Goal: Task Accomplishment & Management: Use online tool/utility

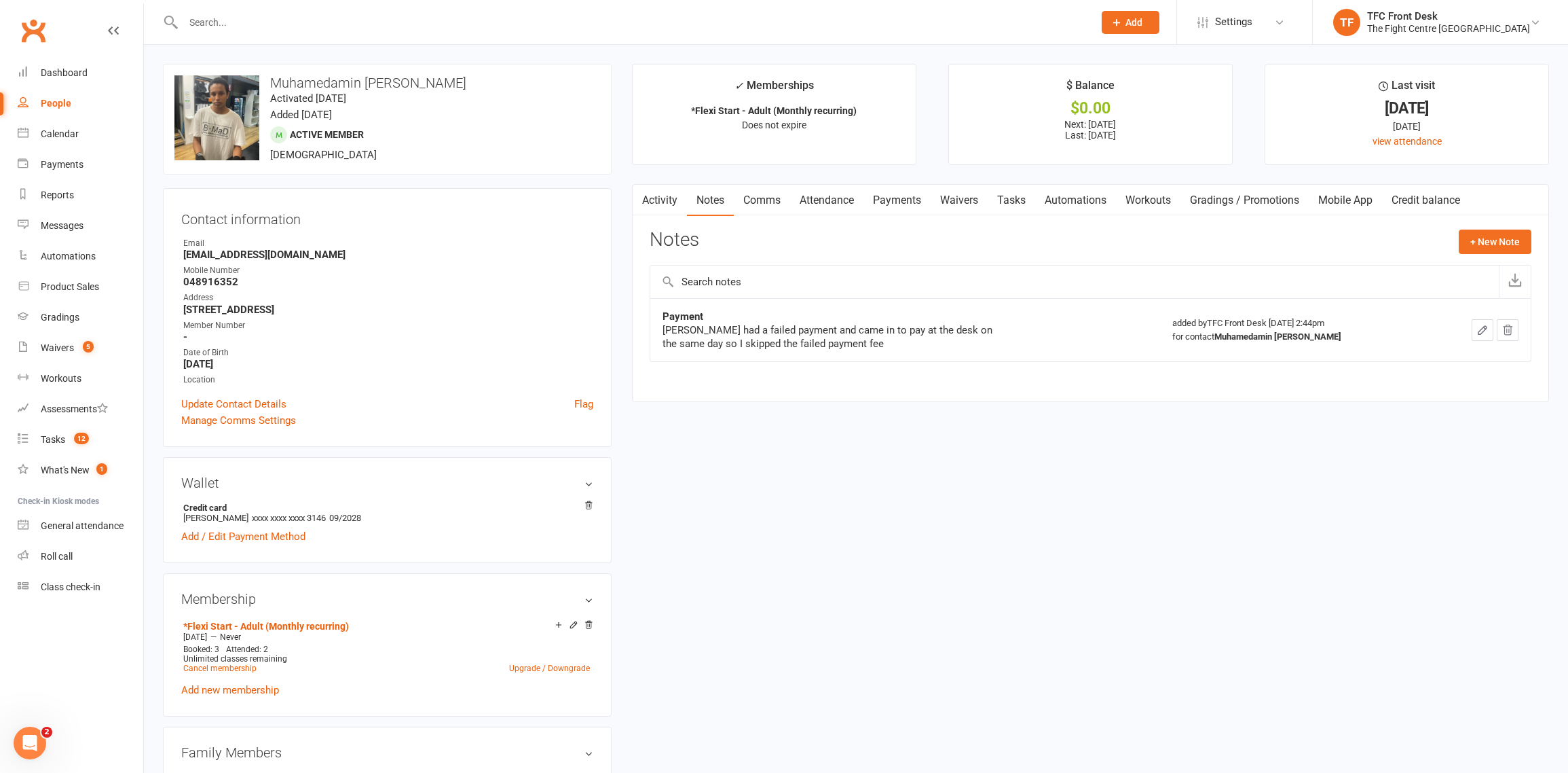
click at [494, 22] on input "text" at bounding box center [631, 22] width 905 height 19
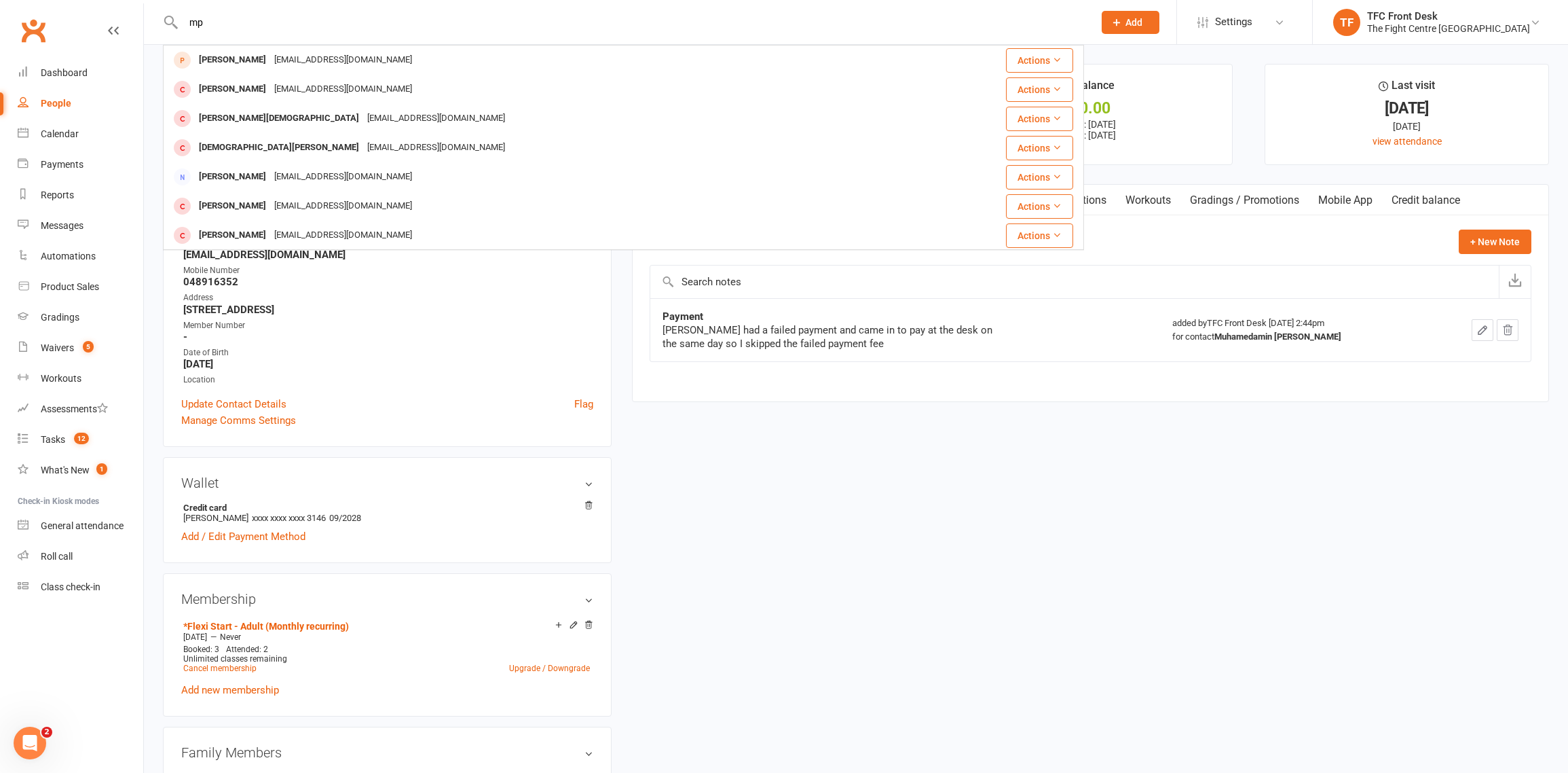
type input "m"
type input "mohammed qubani"
click at [348, 63] on div "qurbanimohammad37@gmail.com" at bounding box center [343, 60] width 146 height 20
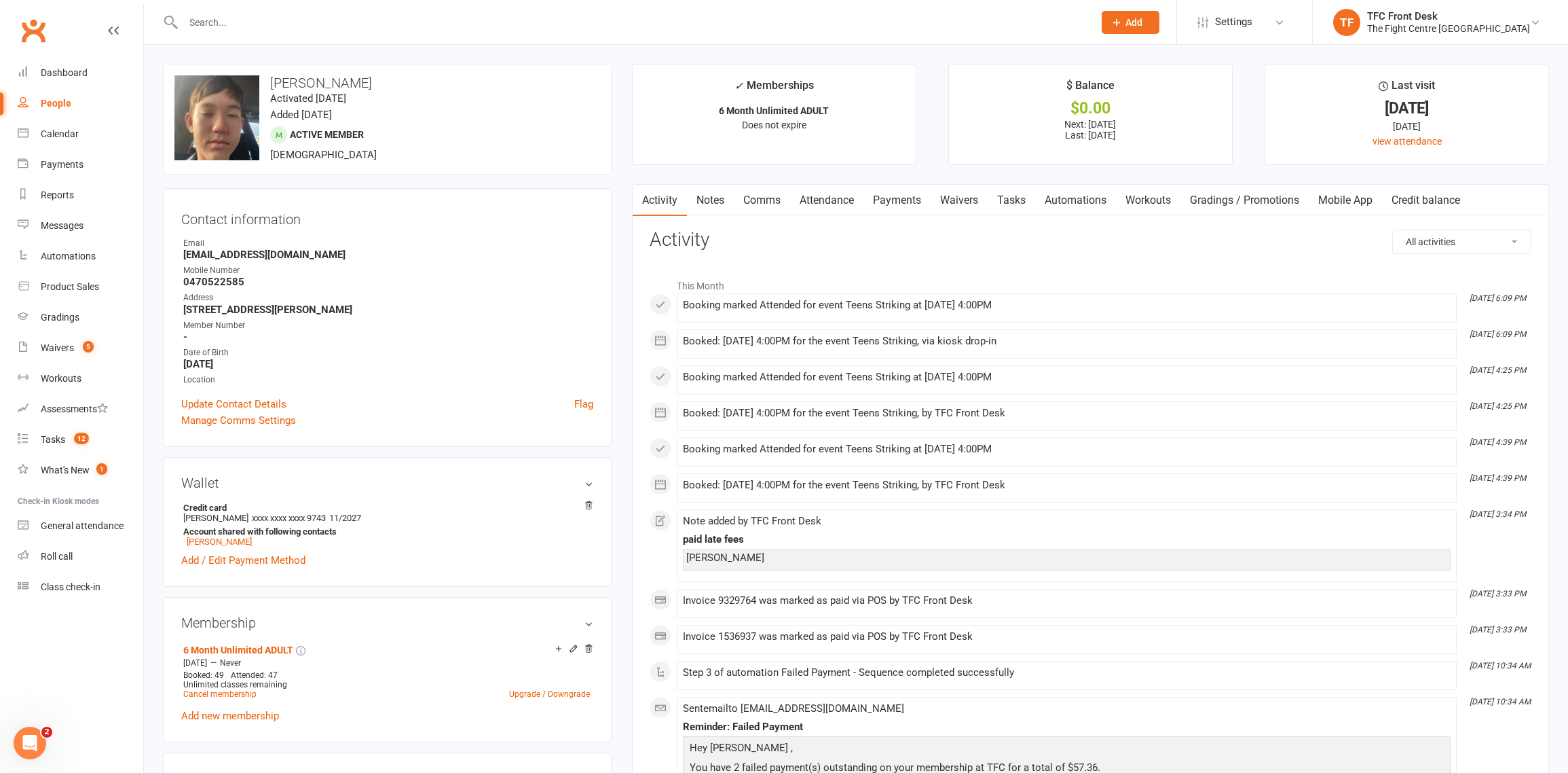
click at [906, 208] on link "Payments" at bounding box center [897, 200] width 67 height 31
click at [0, 0] on div "Loading" at bounding box center [0, 0] width 0 height 0
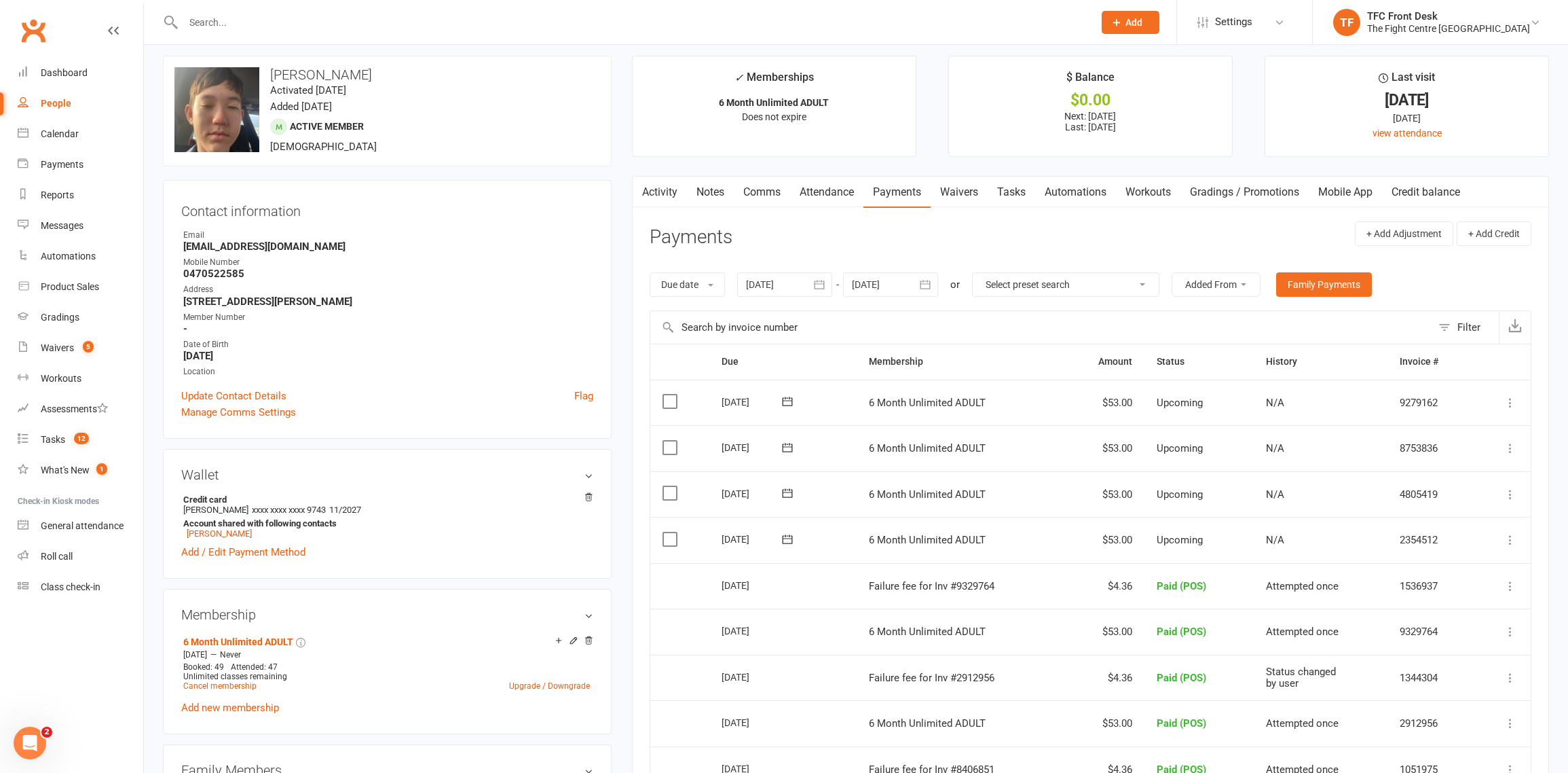
scroll to position [7, 0]
click at [54, 342] on div "Waivers" at bounding box center [57, 347] width 34 height 11
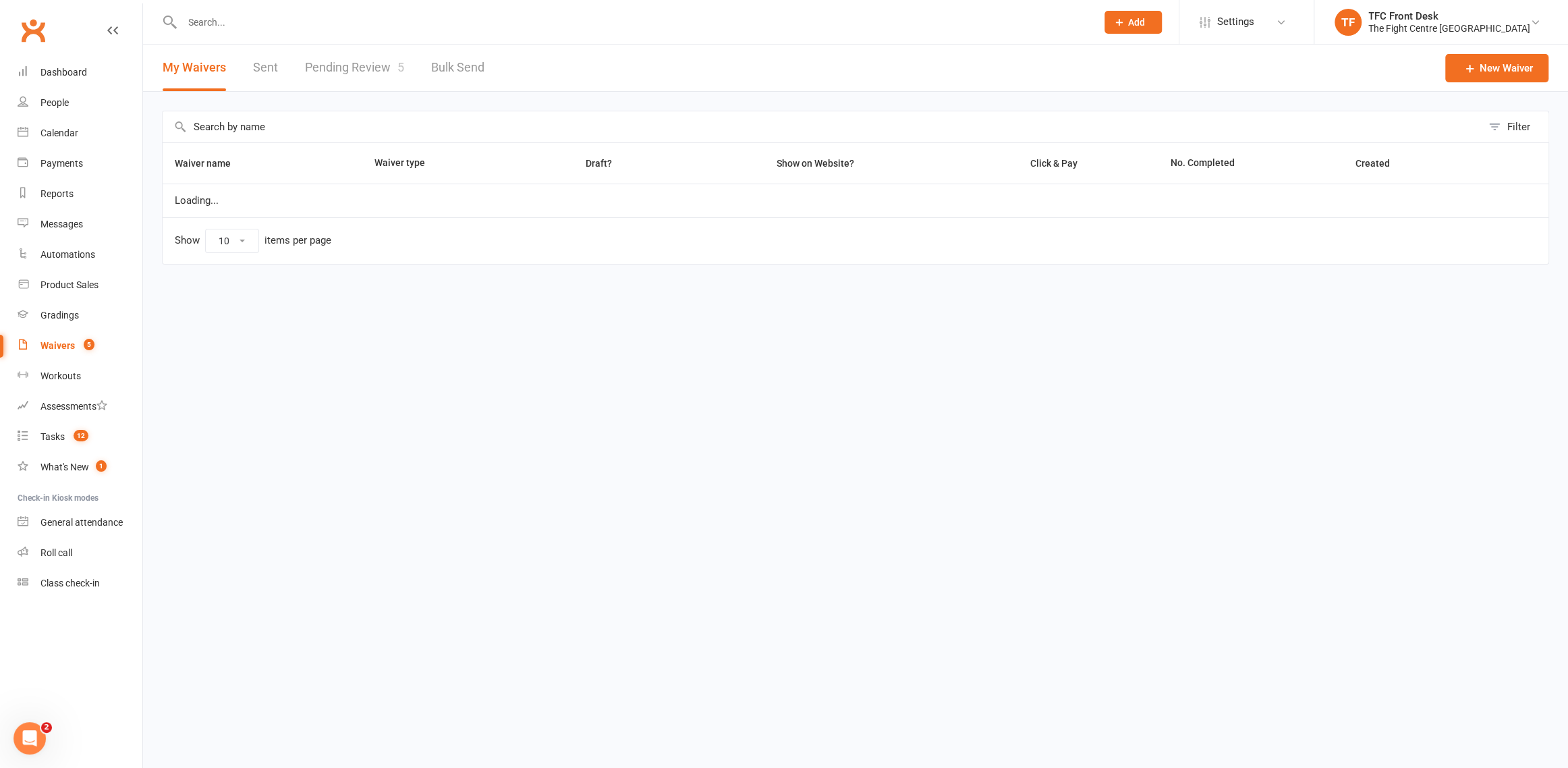
click at [356, 69] on link "Pending Review 5" at bounding box center [354, 68] width 99 height 47
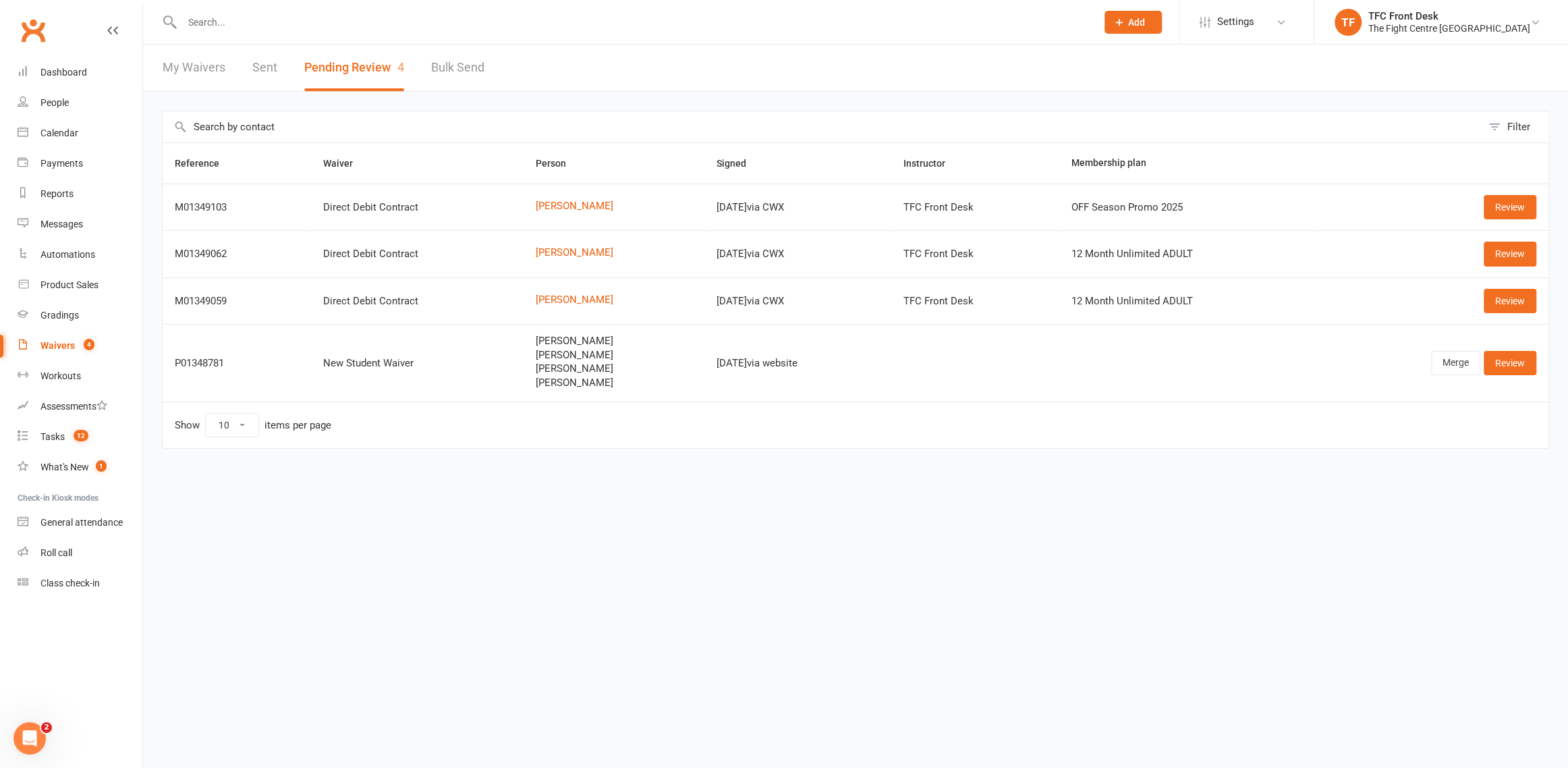
drag, startPoint x: 227, startPoint y: 25, endPoint x: 232, endPoint y: 1, distance: 24.5
click at [229, 18] on input "text" at bounding box center [632, 22] width 909 height 19
type input "d"
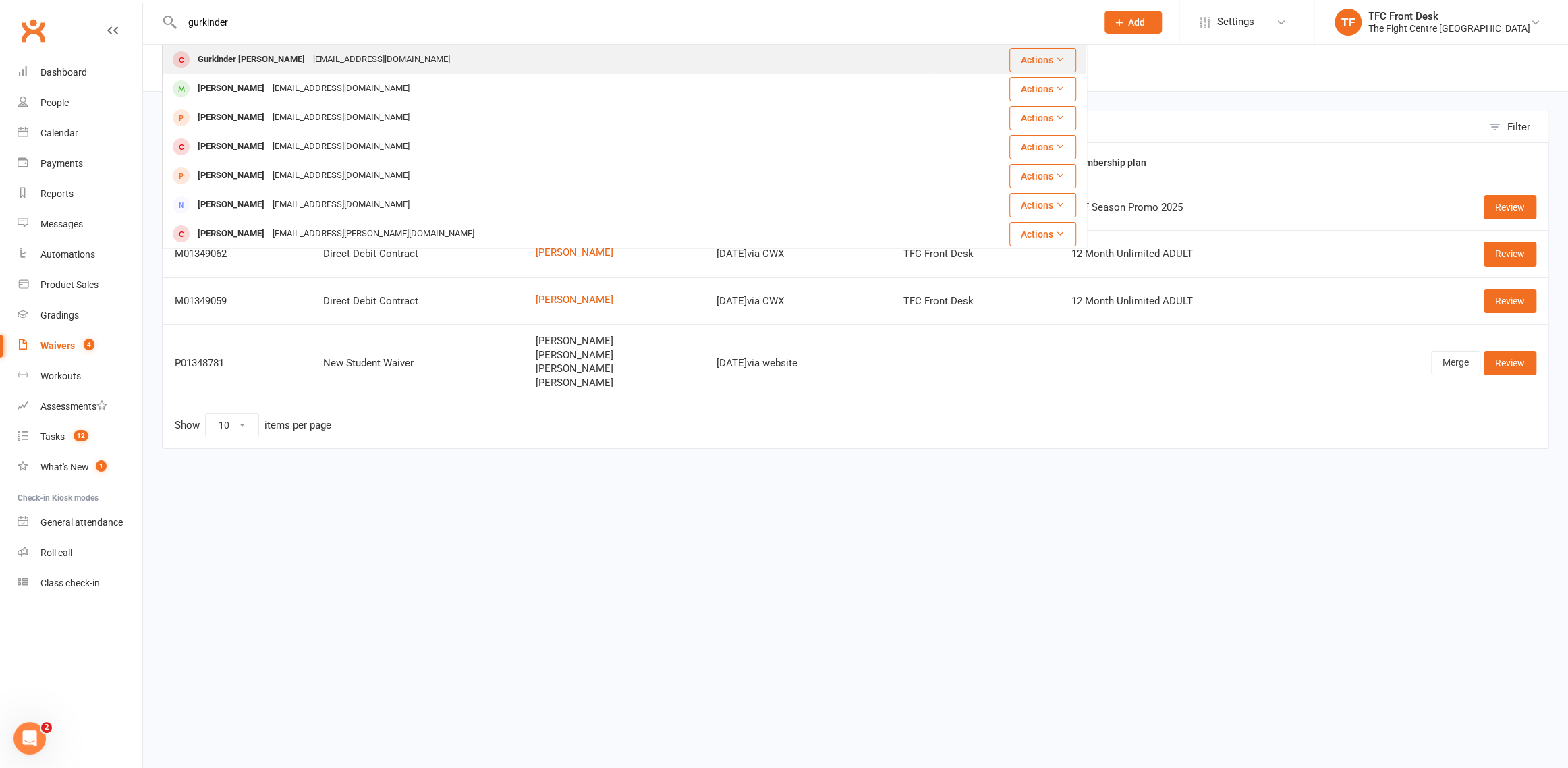
type input "gurkinder"
click at [235, 62] on div "Gurkinder Brar" at bounding box center [251, 60] width 115 height 20
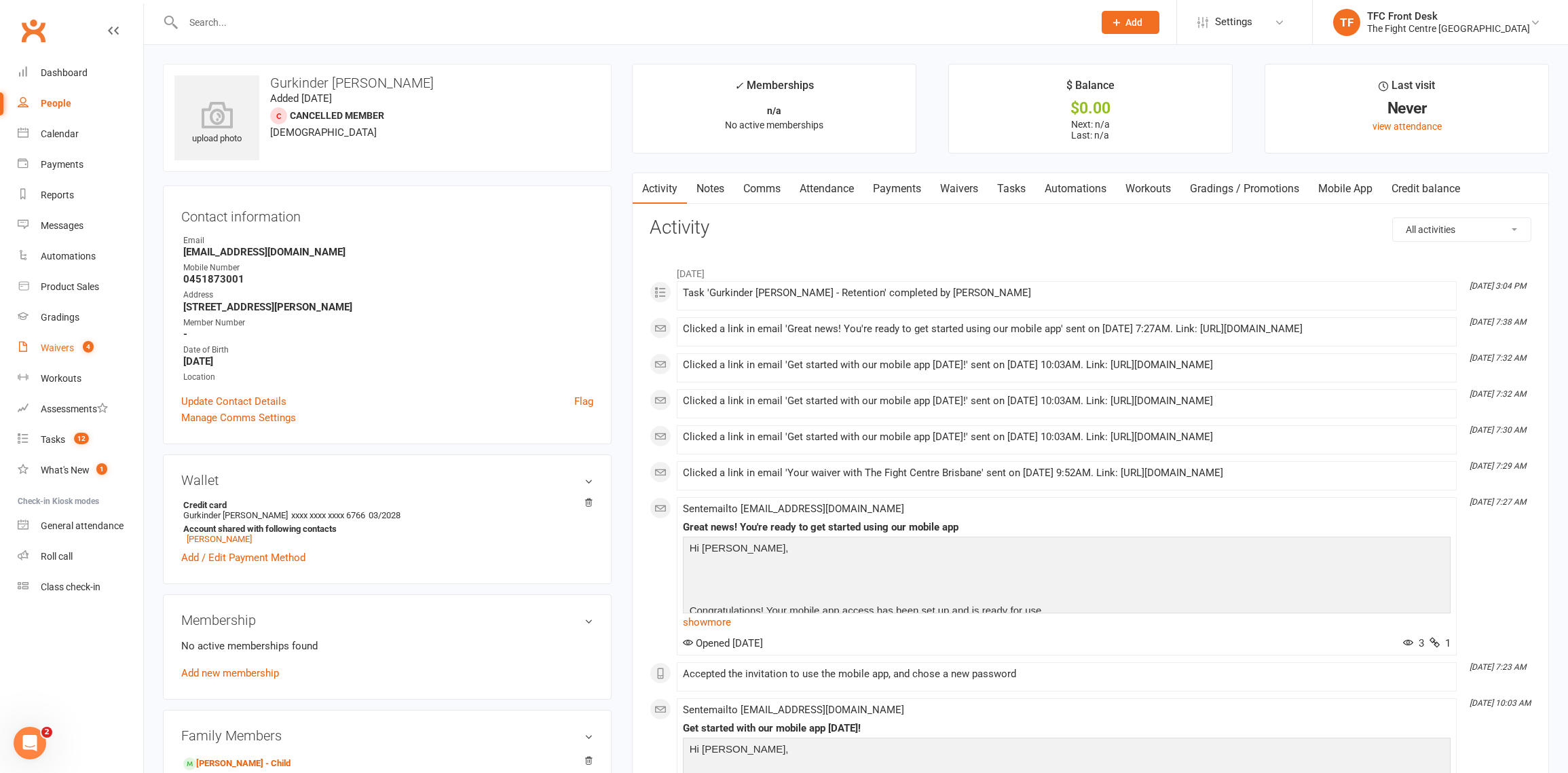
click at [51, 352] on div "Waivers" at bounding box center [57, 347] width 34 height 11
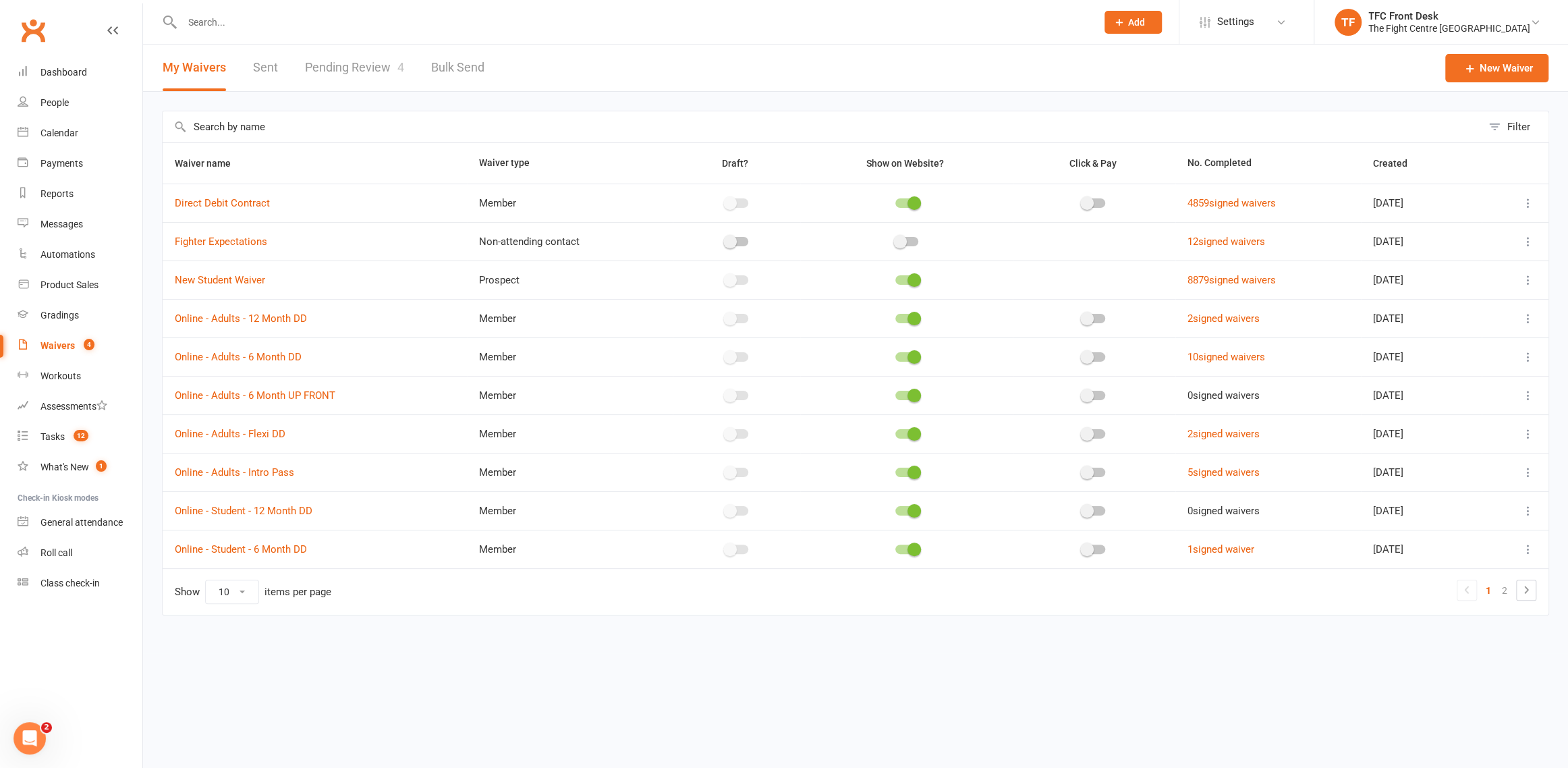
click at [321, 65] on link "Pending Review 4" at bounding box center [354, 68] width 99 height 47
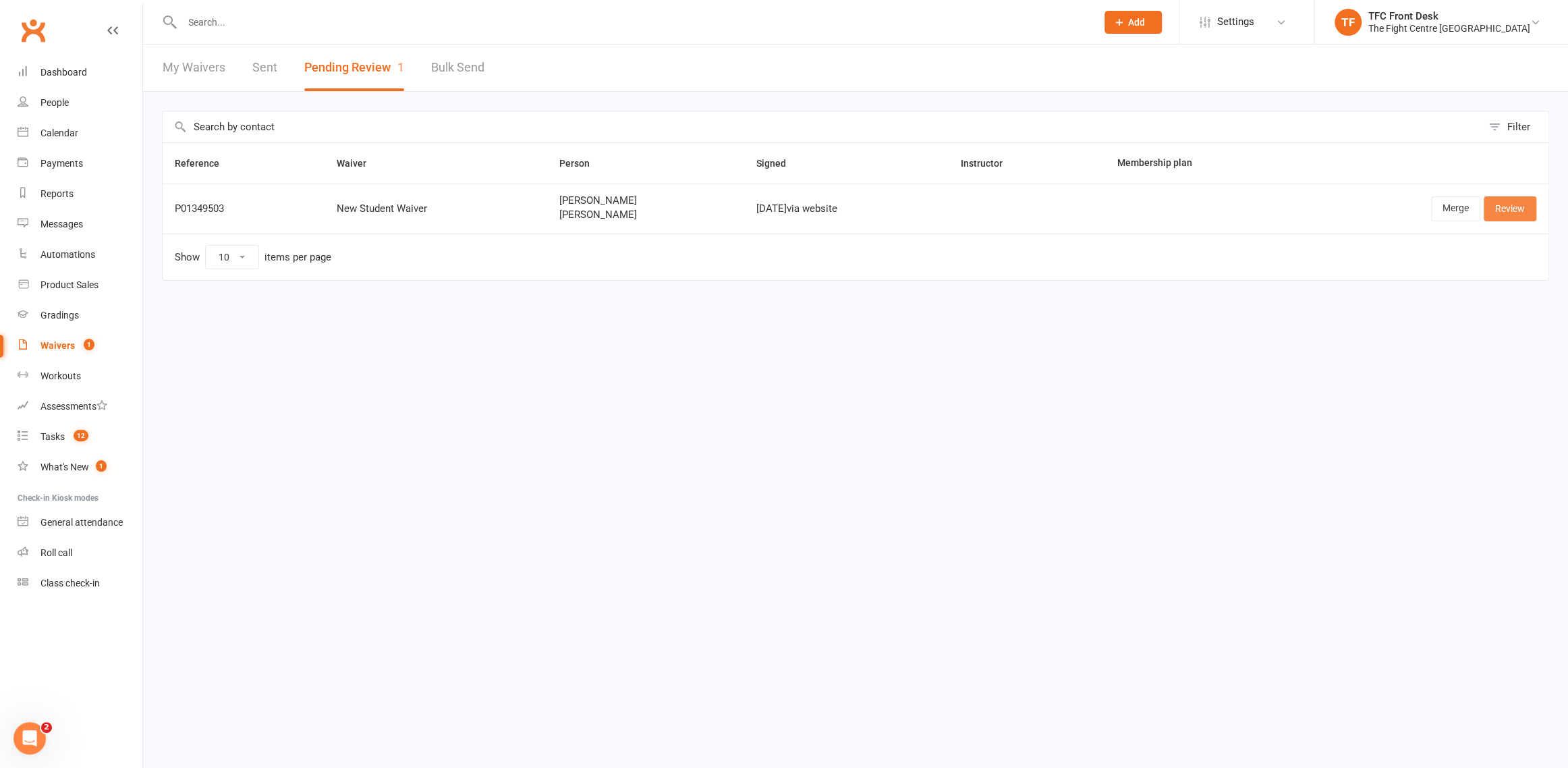
click at [1515, 218] on link "Review" at bounding box center [1510, 208] width 52 height 24
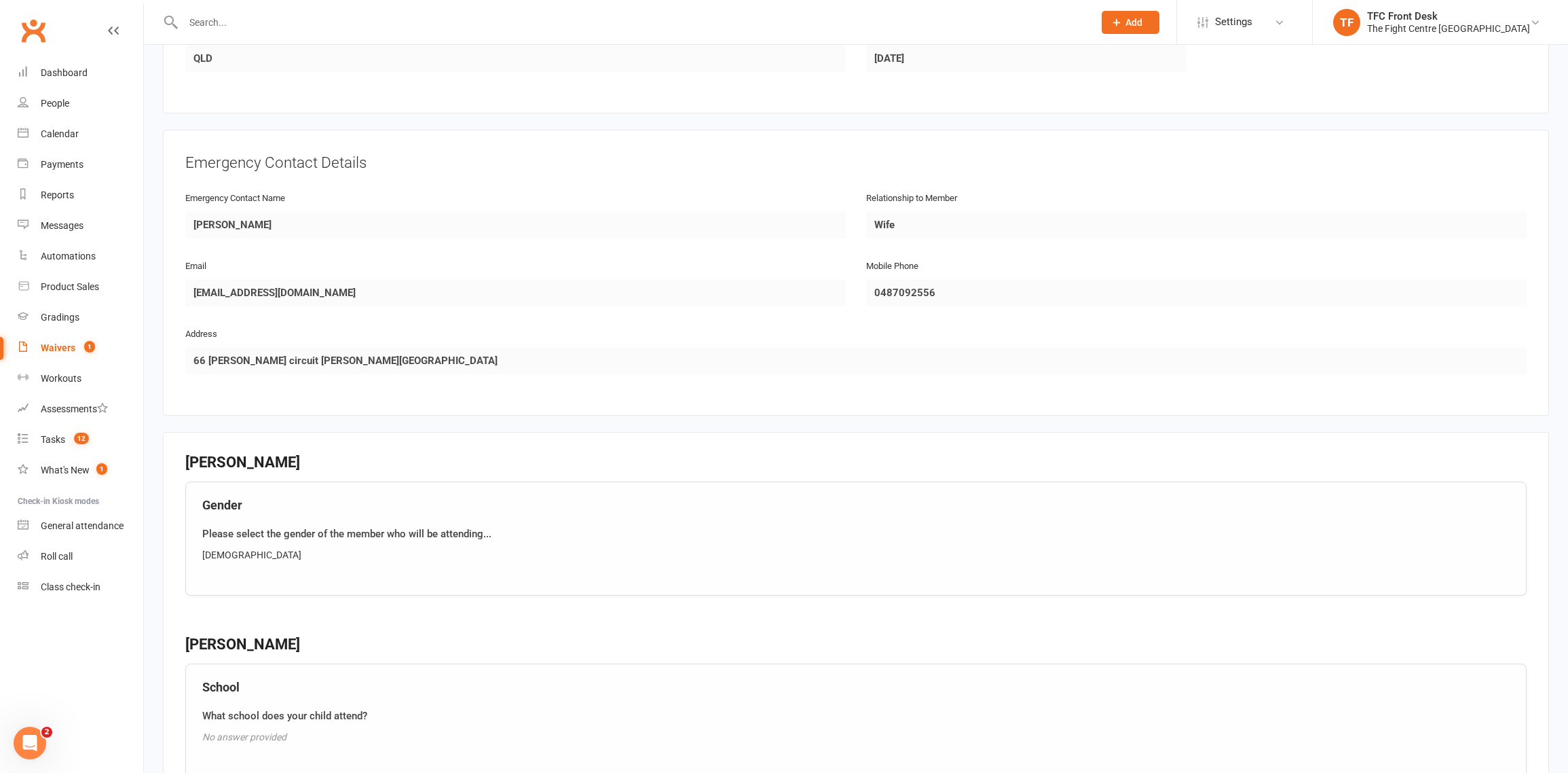
scroll to position [1341, 0]
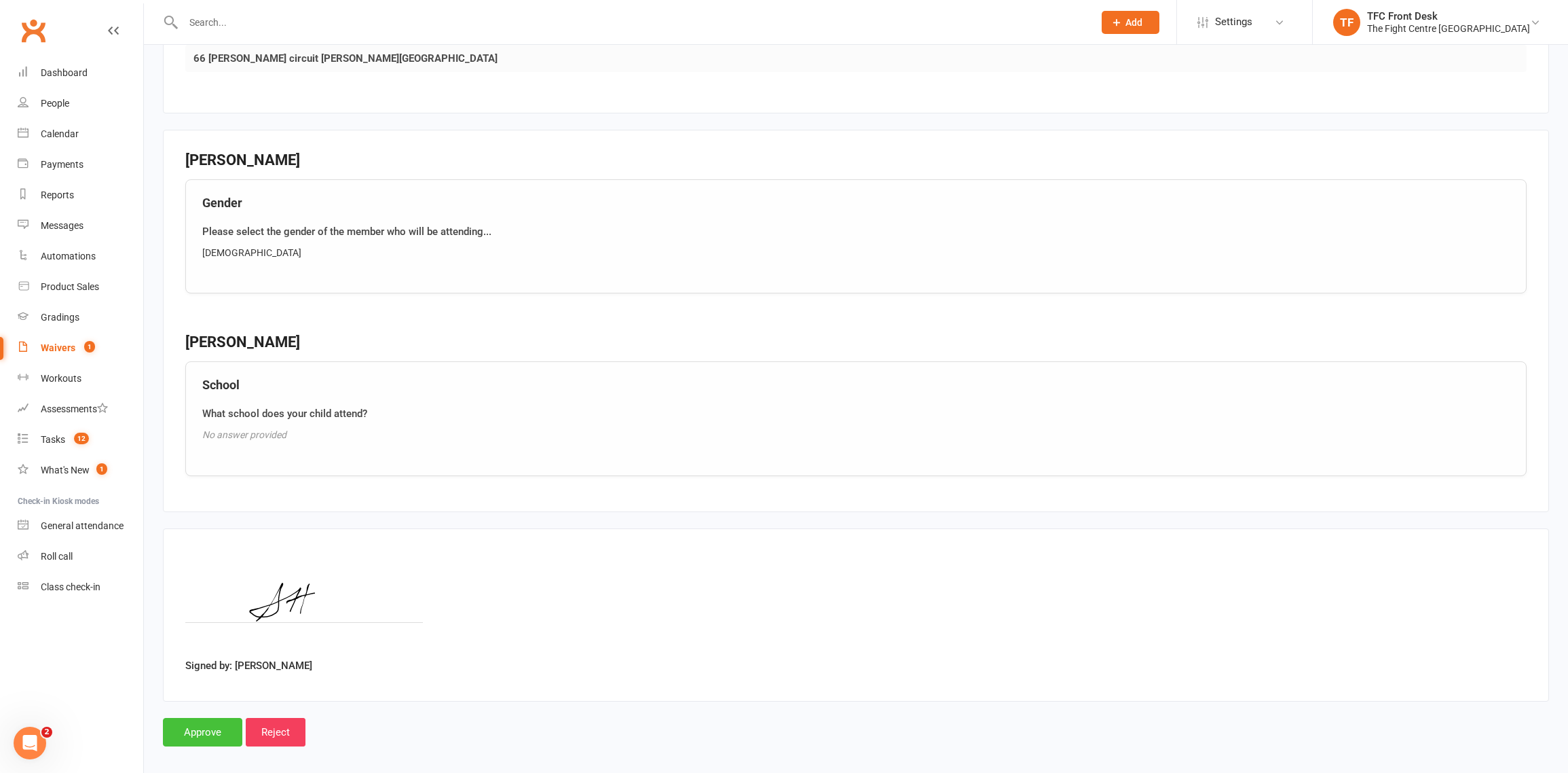
click at [183, 717] on input "Approve" at bounding box center [203, 732] width 79 height 29
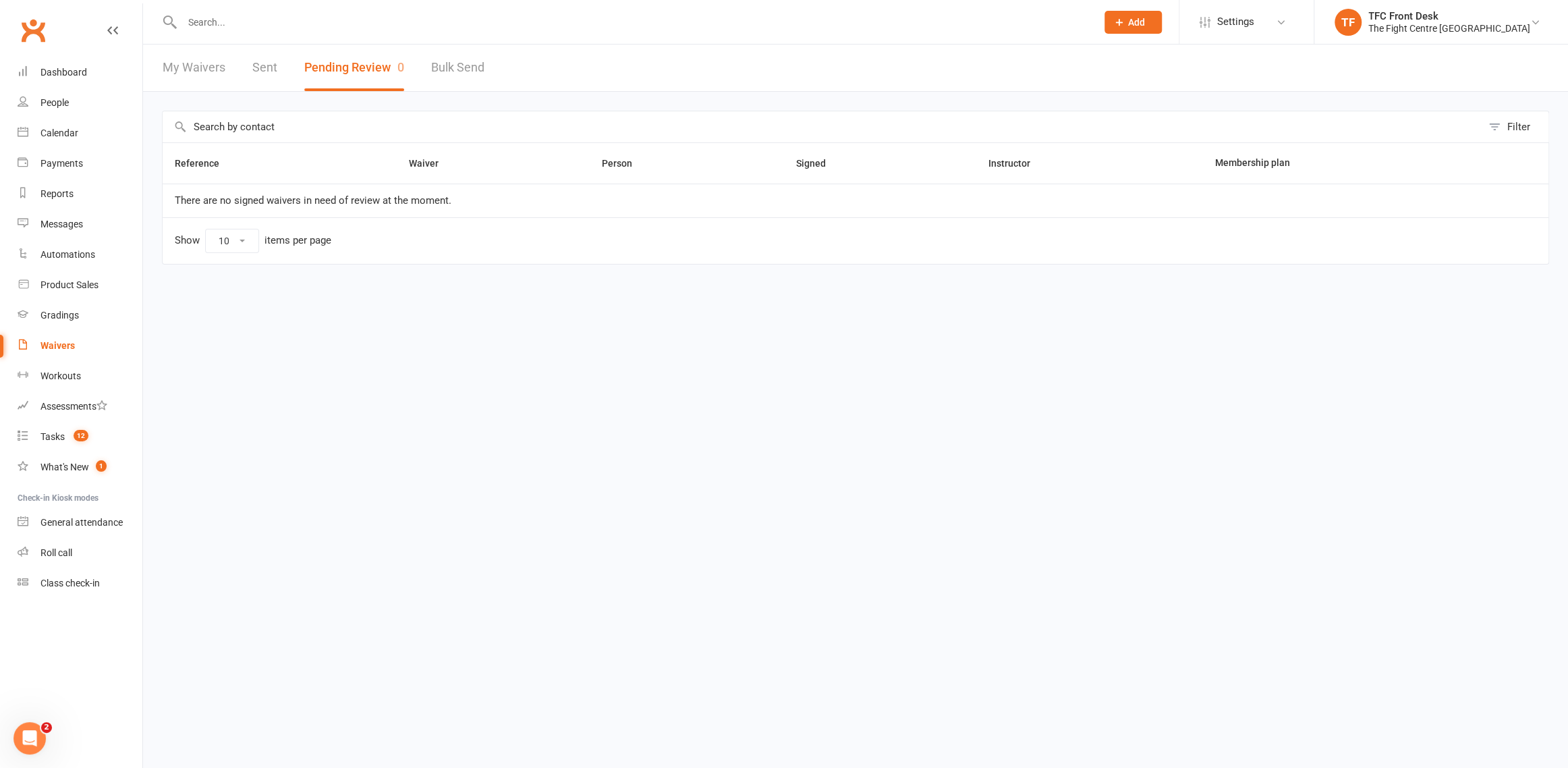
click at [57, 346] on div "Waivers" at bounding box center [57, 345] width 35 height 11
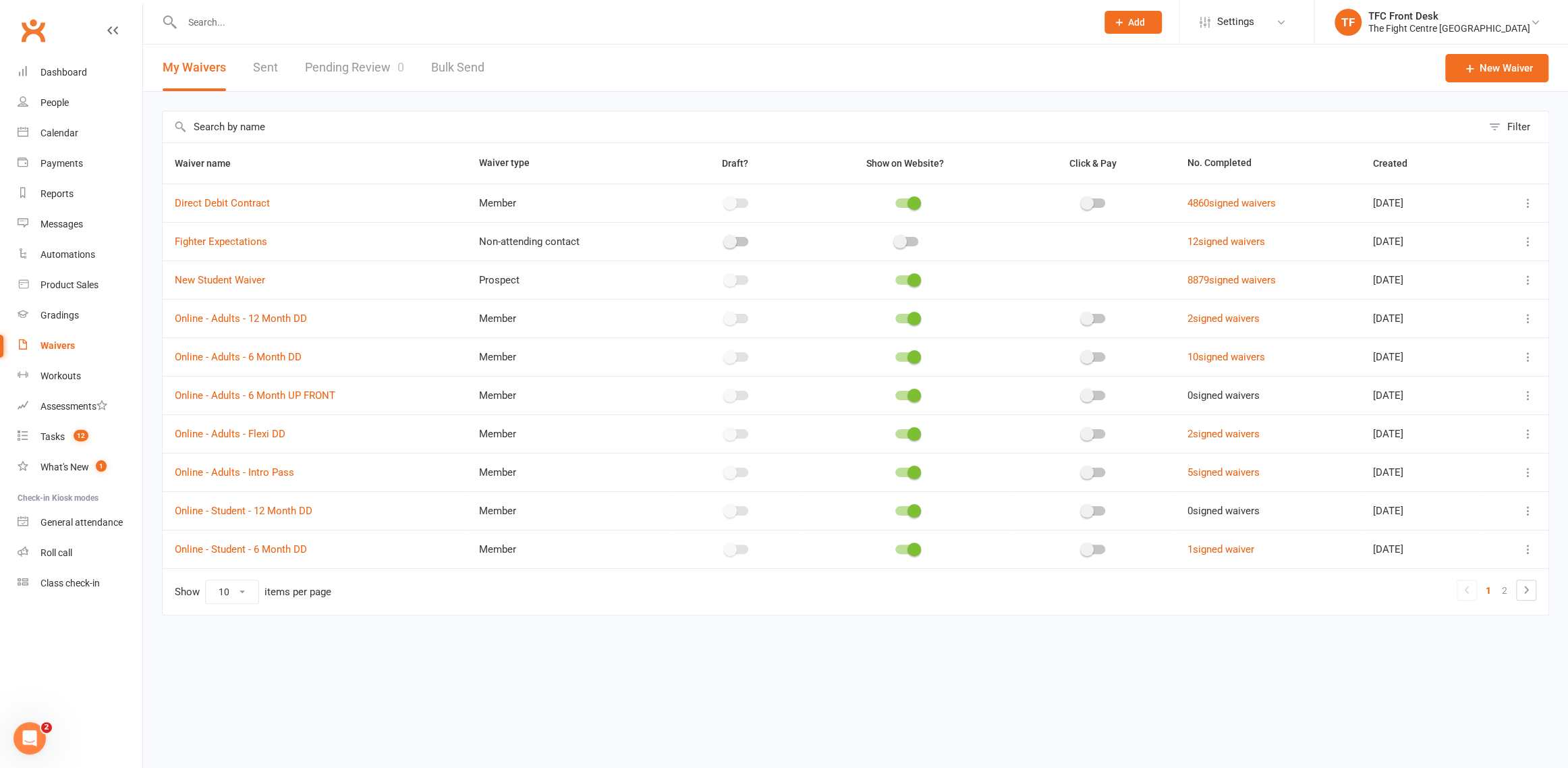
click at [339, 66] on link "Pending Review 0" at bounding box center [354, 68] width 99 height 47
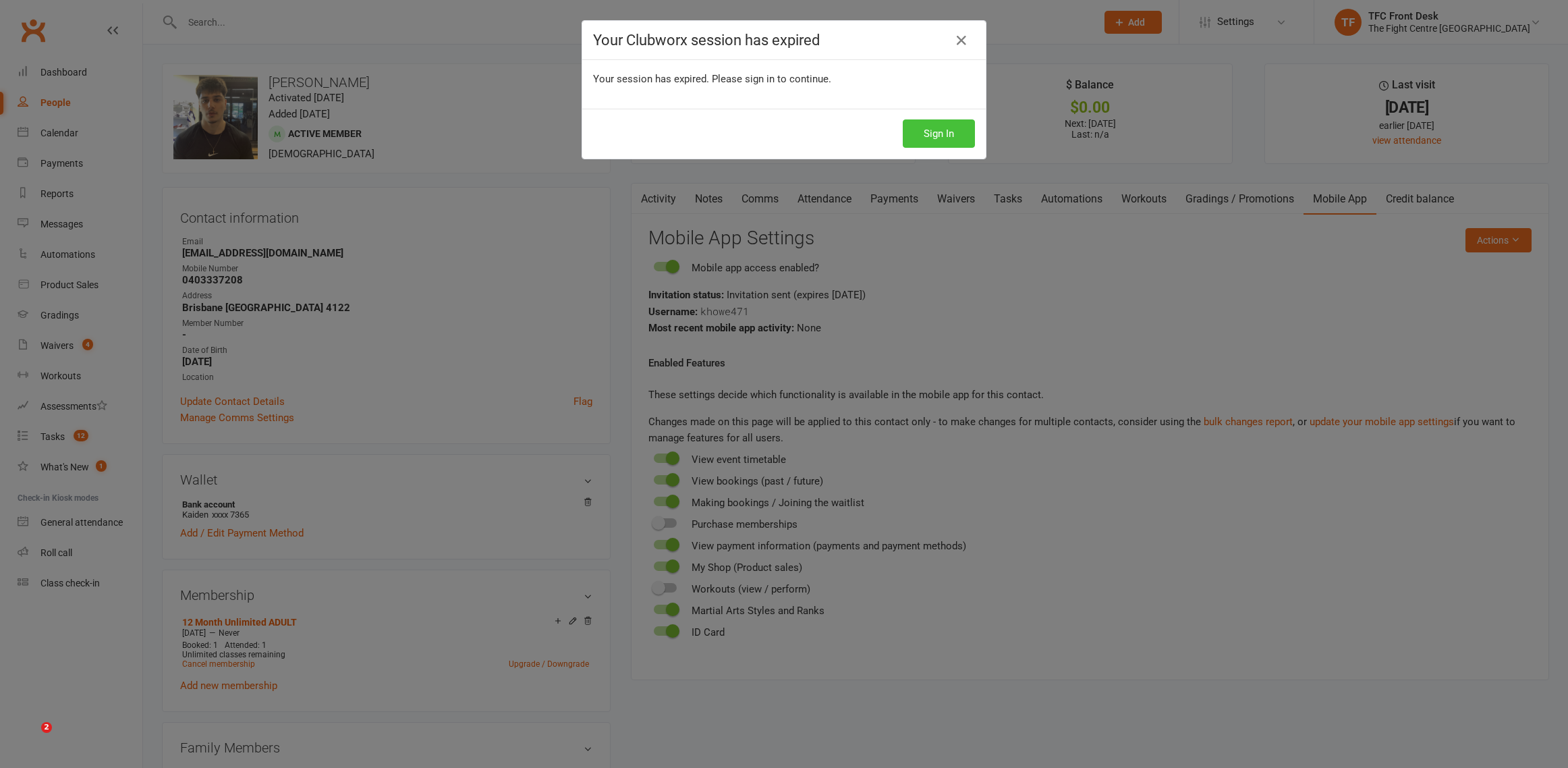
click at [906, 135] on button "Sign In" at bounding box center [939, 134] width 72 height 28
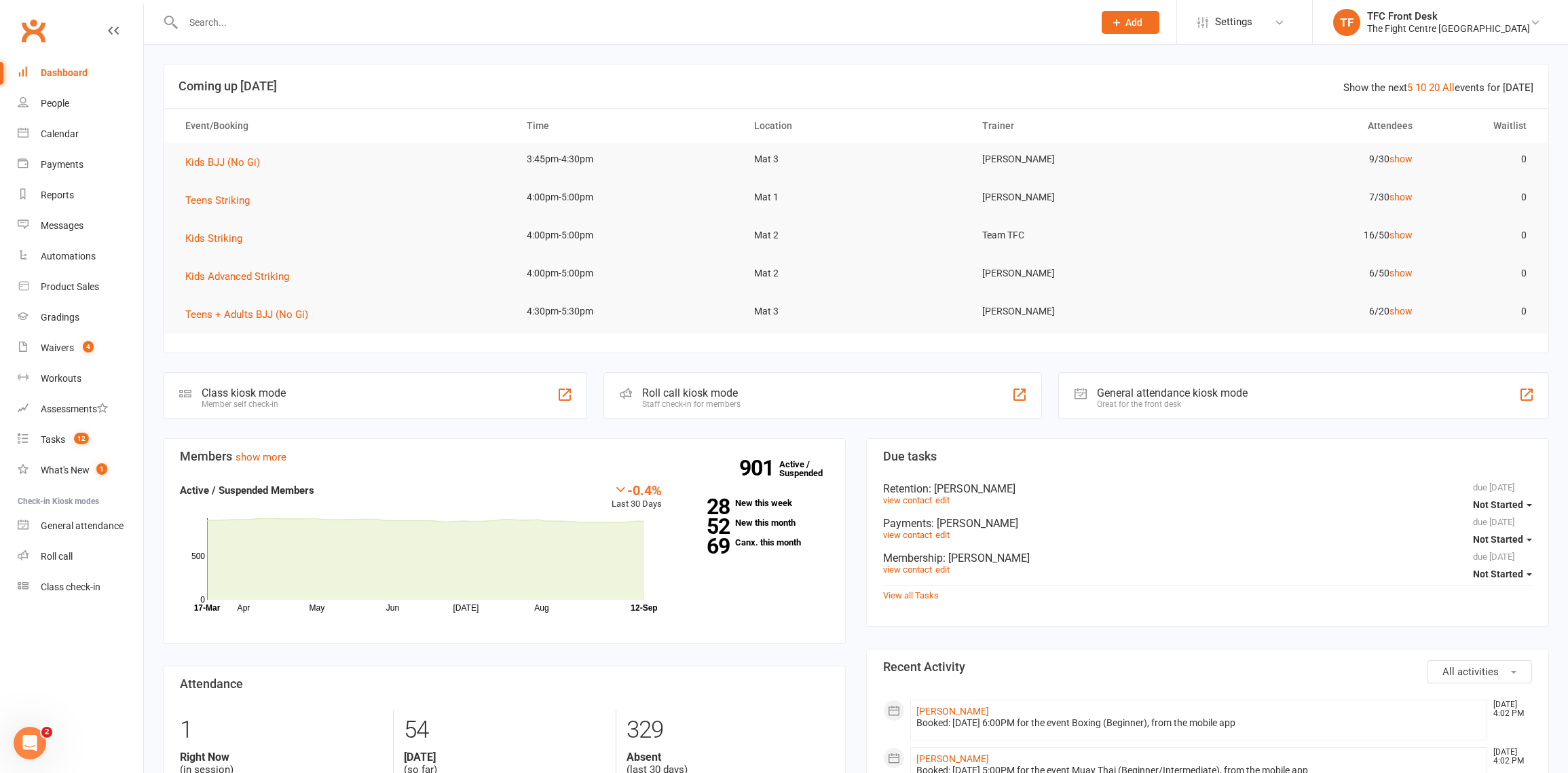
click at [378, 11] on div at bounding box center [624, 22] width 921 height 44
click at [378, 20] on input "text" at bounding box center [631, 22] width 905 height 19
type input "p"
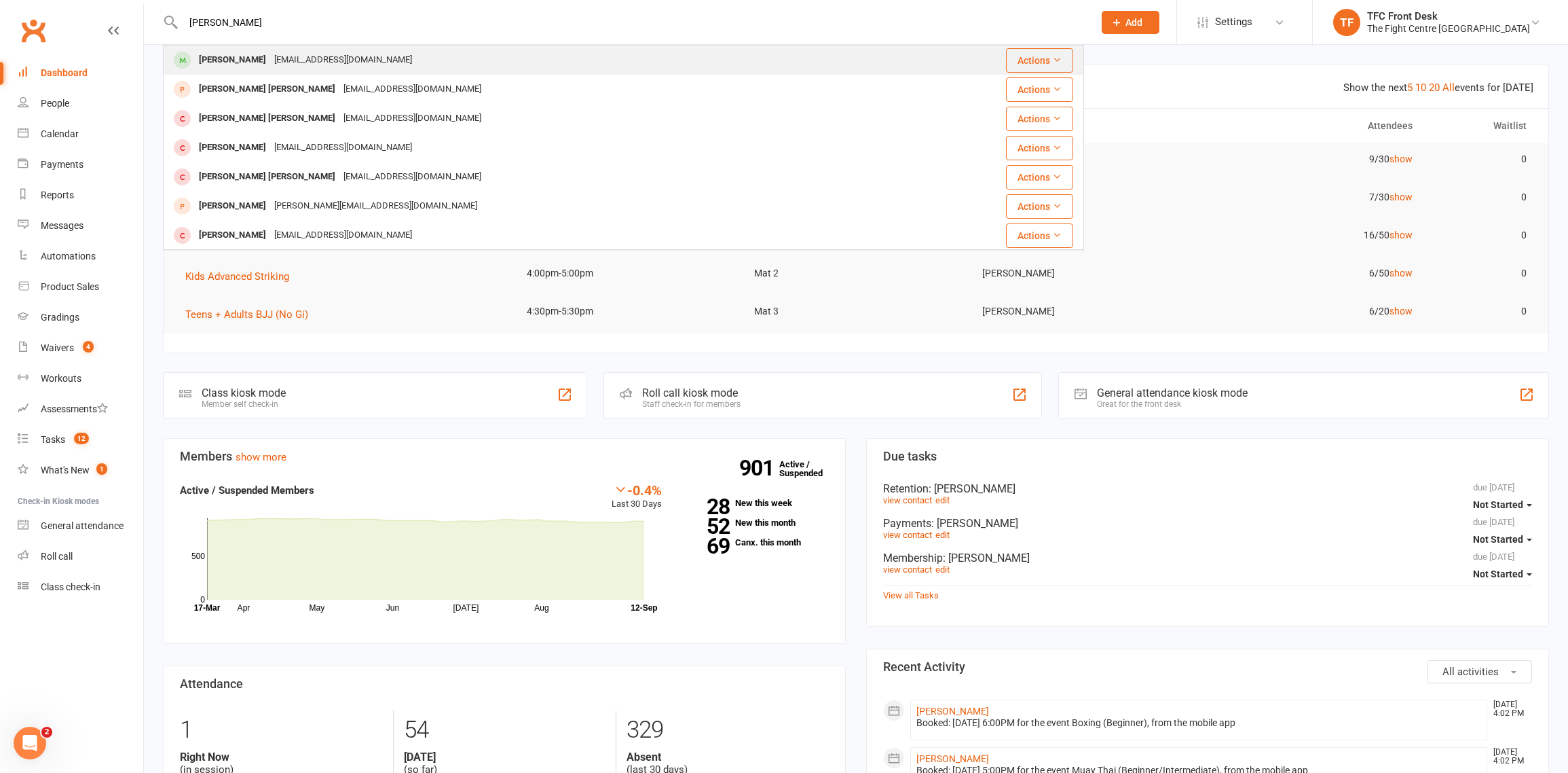
type input "[PERSON_NAME]"
click at [257, 57] on div "[PERSON_NAME]" at bounding box center [232, 60] width 76 height 20
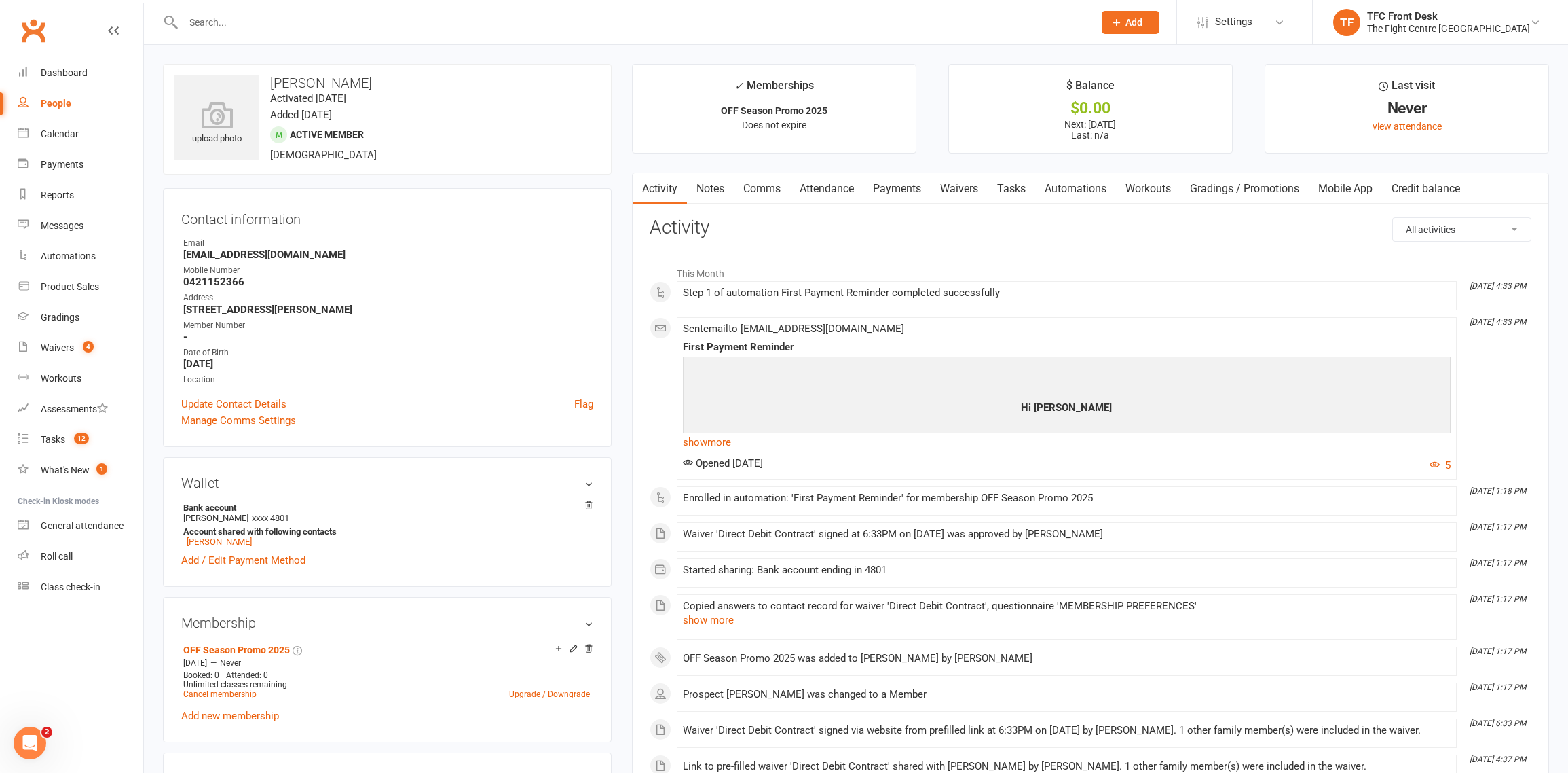
click at [1358, 187] on link "Mobile App" at bounding box center [1346, 189] width 73 height 31
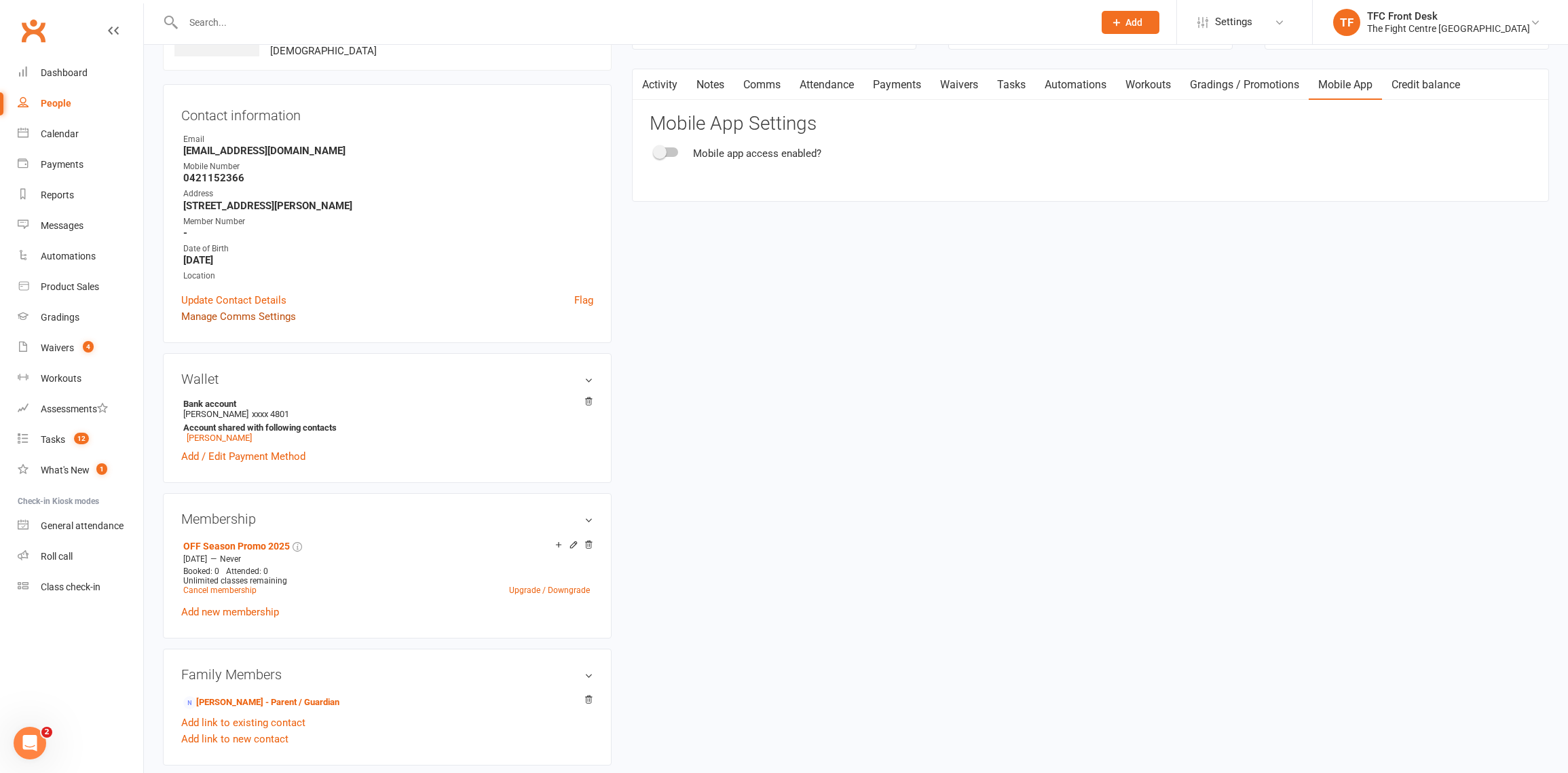
scroll to position [108, 0]
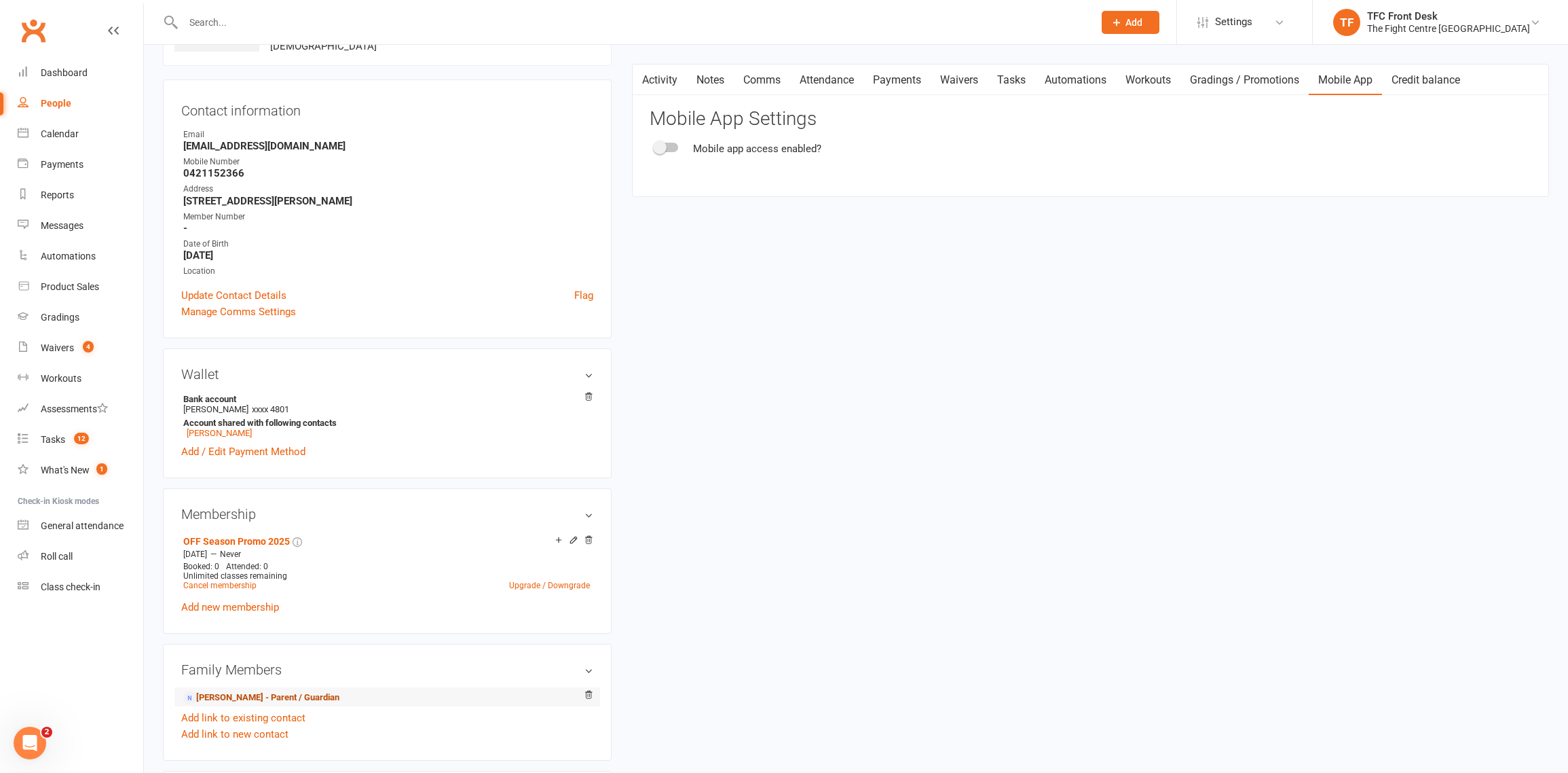
click at [224, 693] on link "Jamie Carney - Parent / Guardian" at bounding box center [261, 697] width 156 height 14
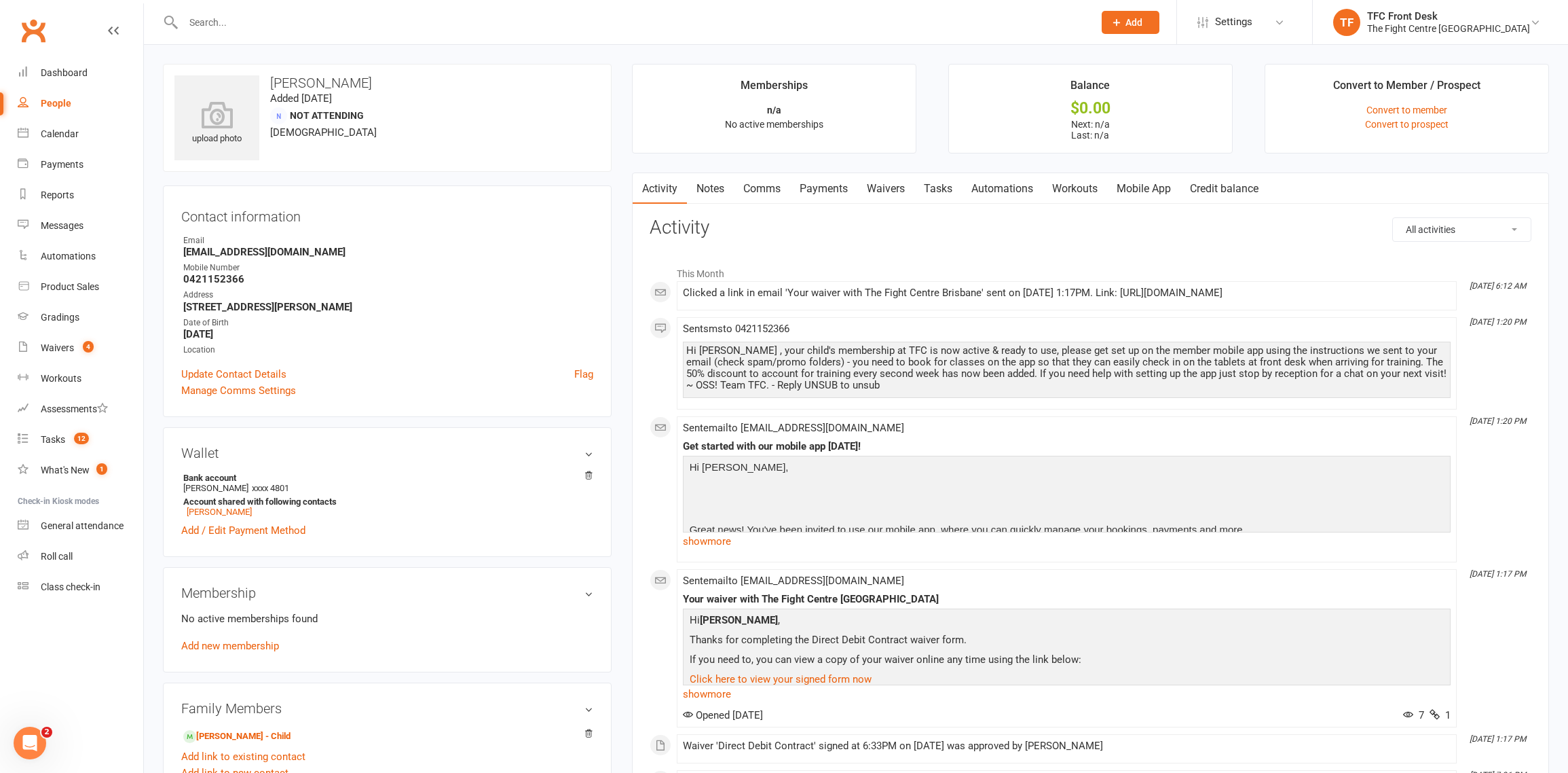
click at [1136, 183] on link "Mobile App" at bounding box center [1144, 189] width 73 height 31
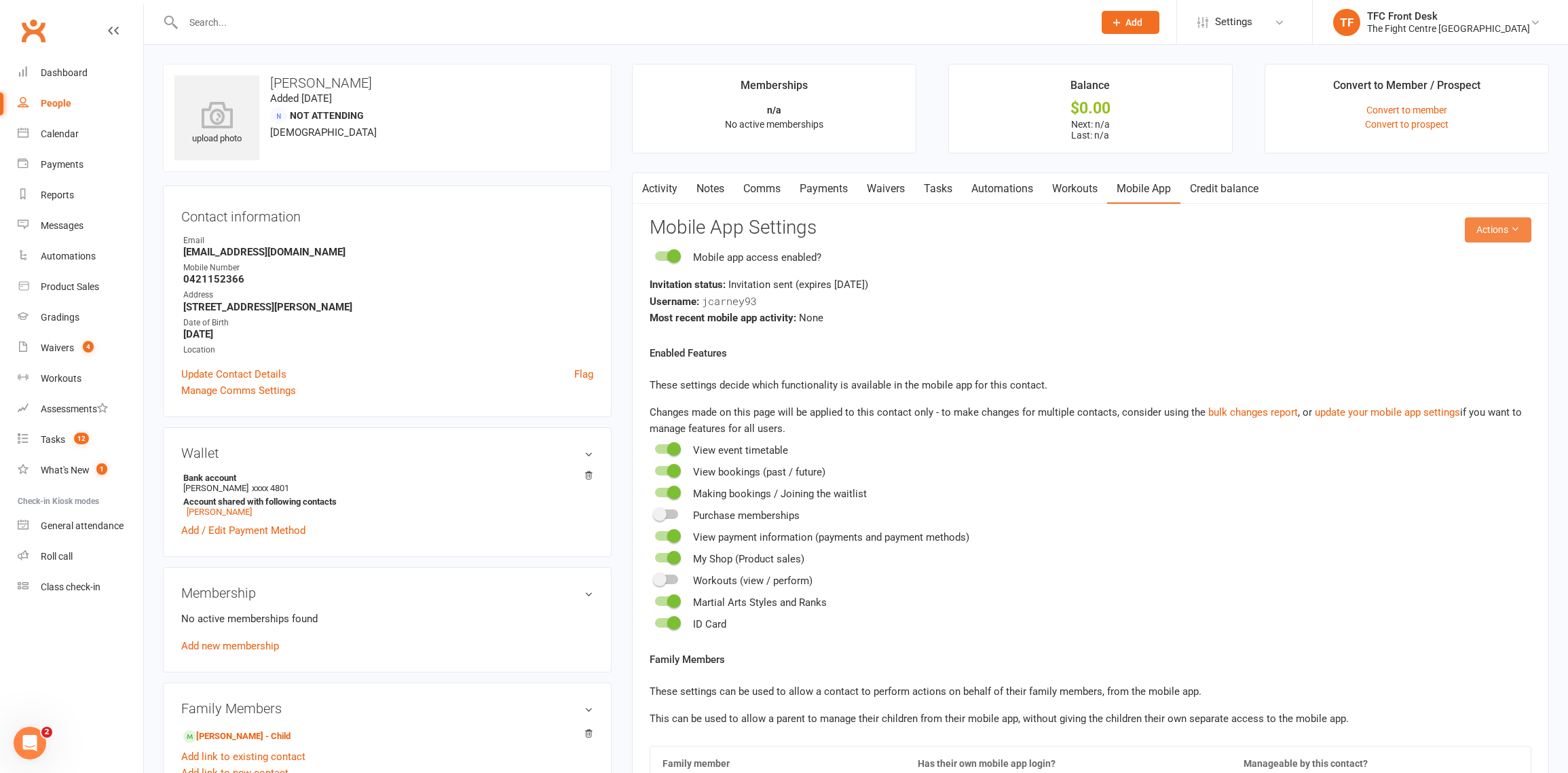
click at [1510, 220] on button "Actions" at bounding box center [1498, 230] width 66 height 24
click at [1475, 277] on link "Send invitation SMS" at bounding box center [1454, 287] width 135 height 27
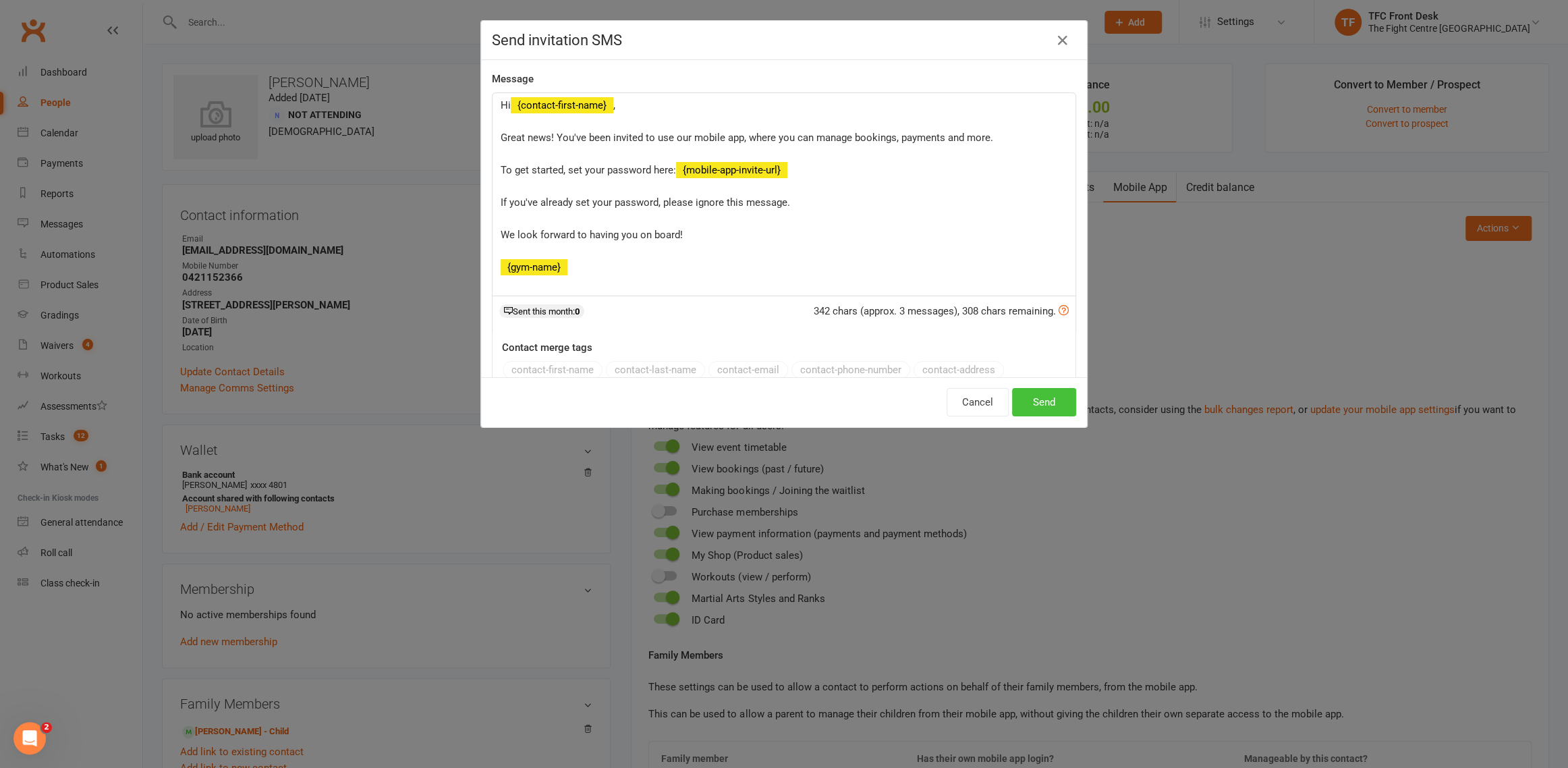
click at [1042, 399] on button "Send" at bounding box center [1044, 402] width 64 height 28
click at [1042, 400] on div "Cancel Send" at bounding box center [1011, 402] width 130 height 28
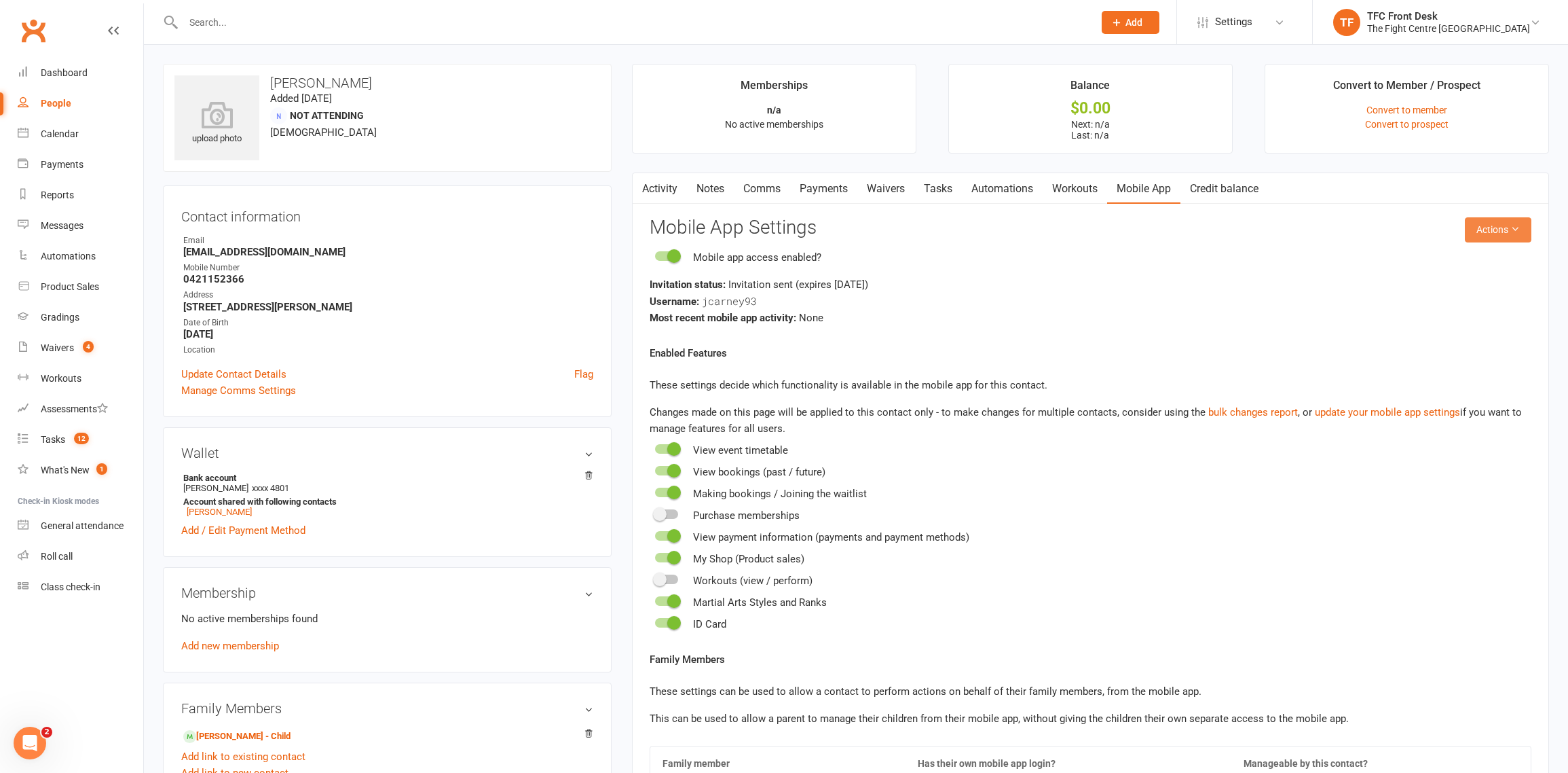
click at [1487, 231] on button "Actions" at bounding box center [1498, 230] width 66 height 24
click at [1427, 268] on link "Send invitation email" at bounding box center [1454, 260] width 135 height 27
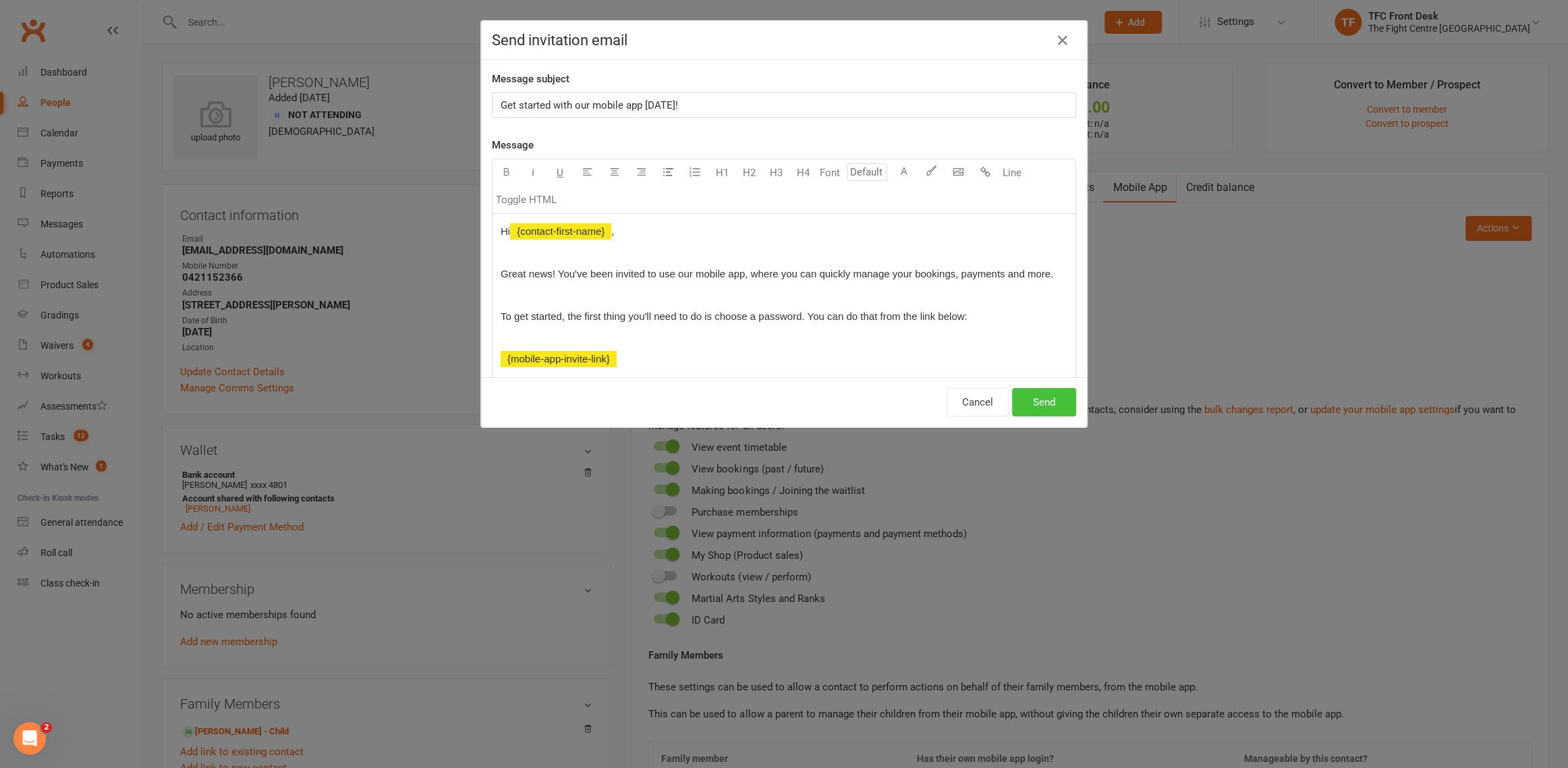
click at [1038, 408] on button "Send" at bounding box center [1044, 402] width 64 height 28
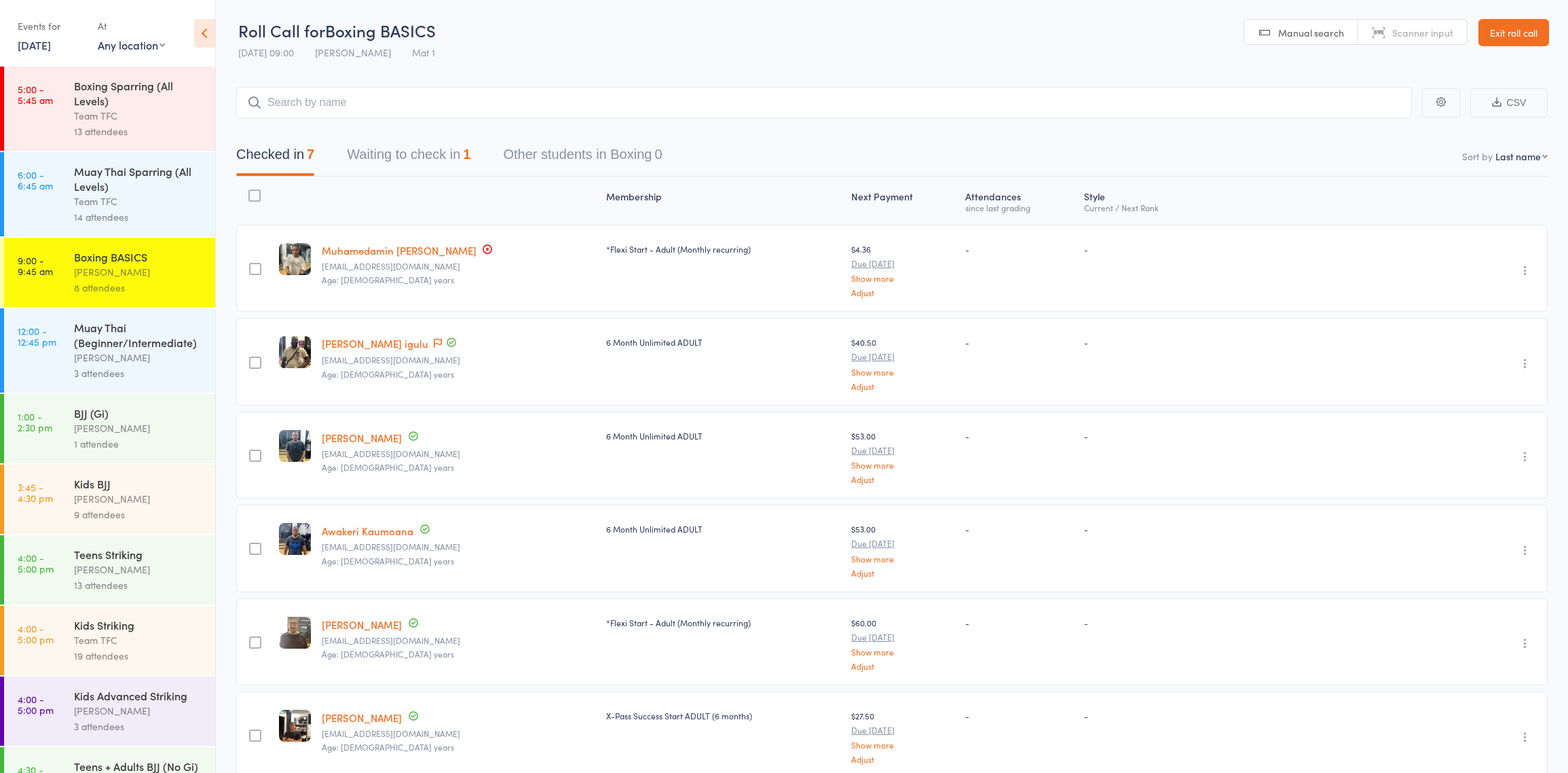
click at [414, 158] on button "Waiting to check in 1" at bounding box center [409, 158] width 123 height 36
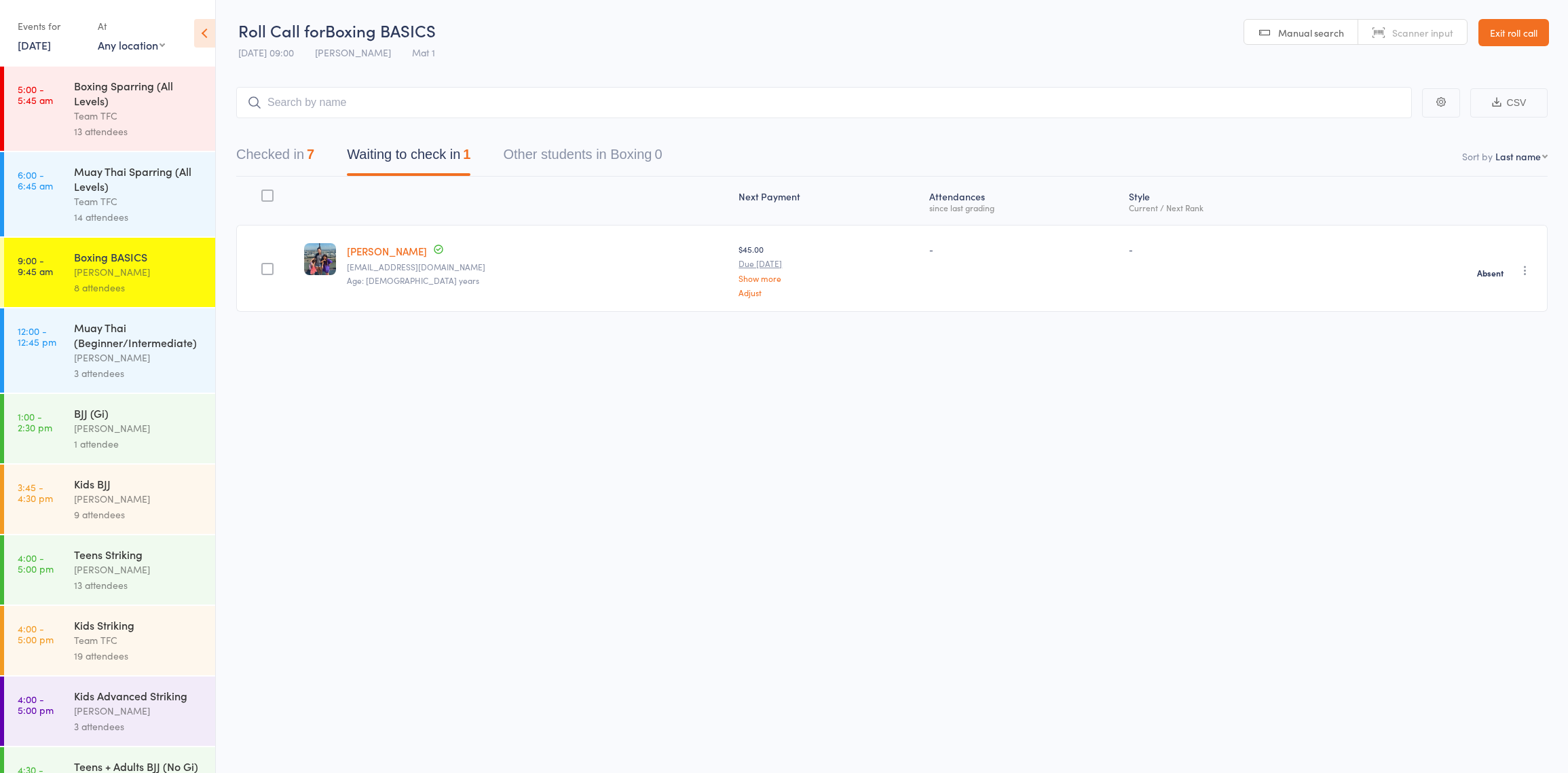
click at [119, 426] on div "[PERSON_NAME]" at bounding box center [139, 428] width 130 height 16
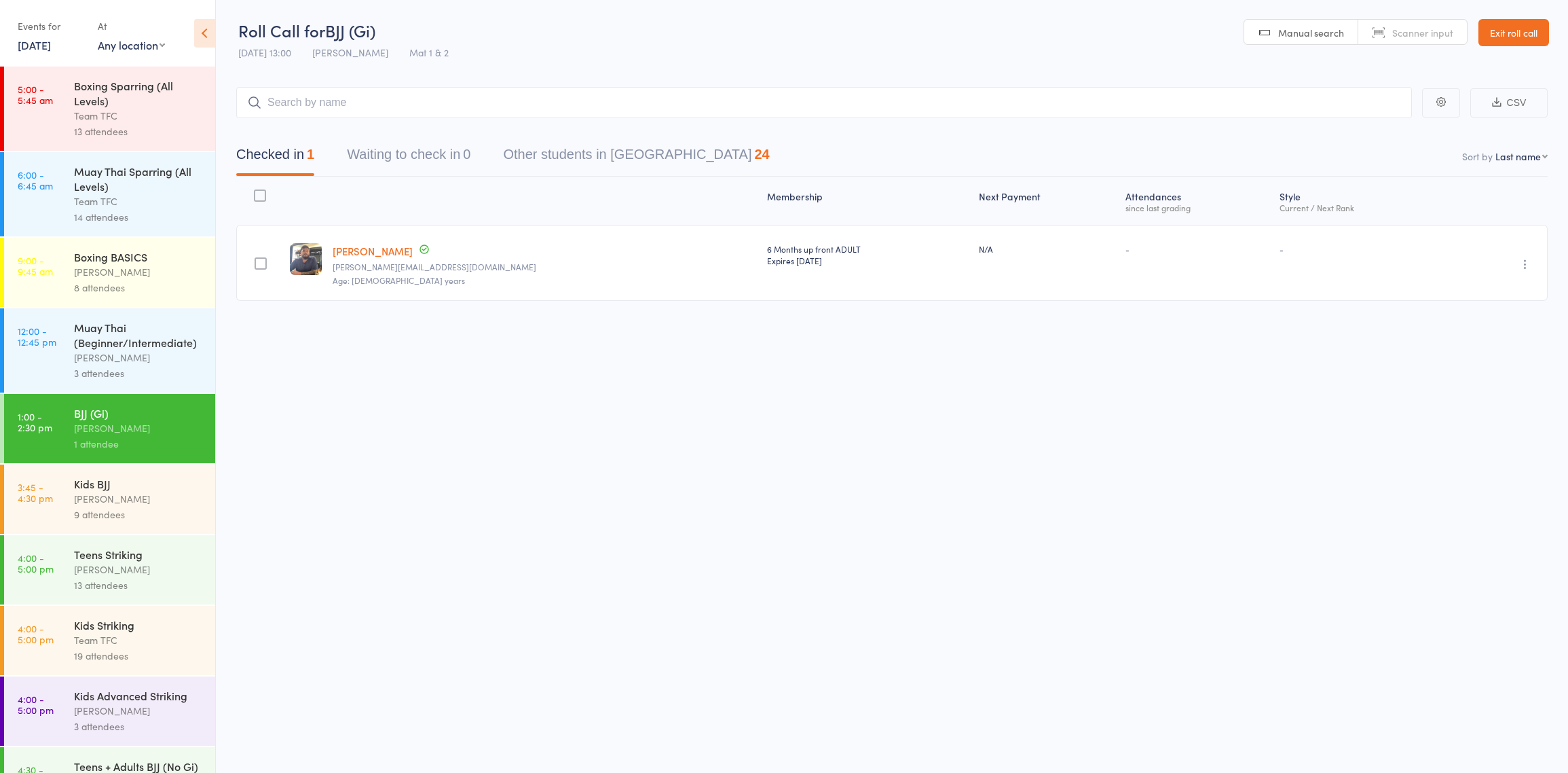
click at [74, 485] on div "Kids BJJ" at bounding box center [139, 483] width 130 height 15
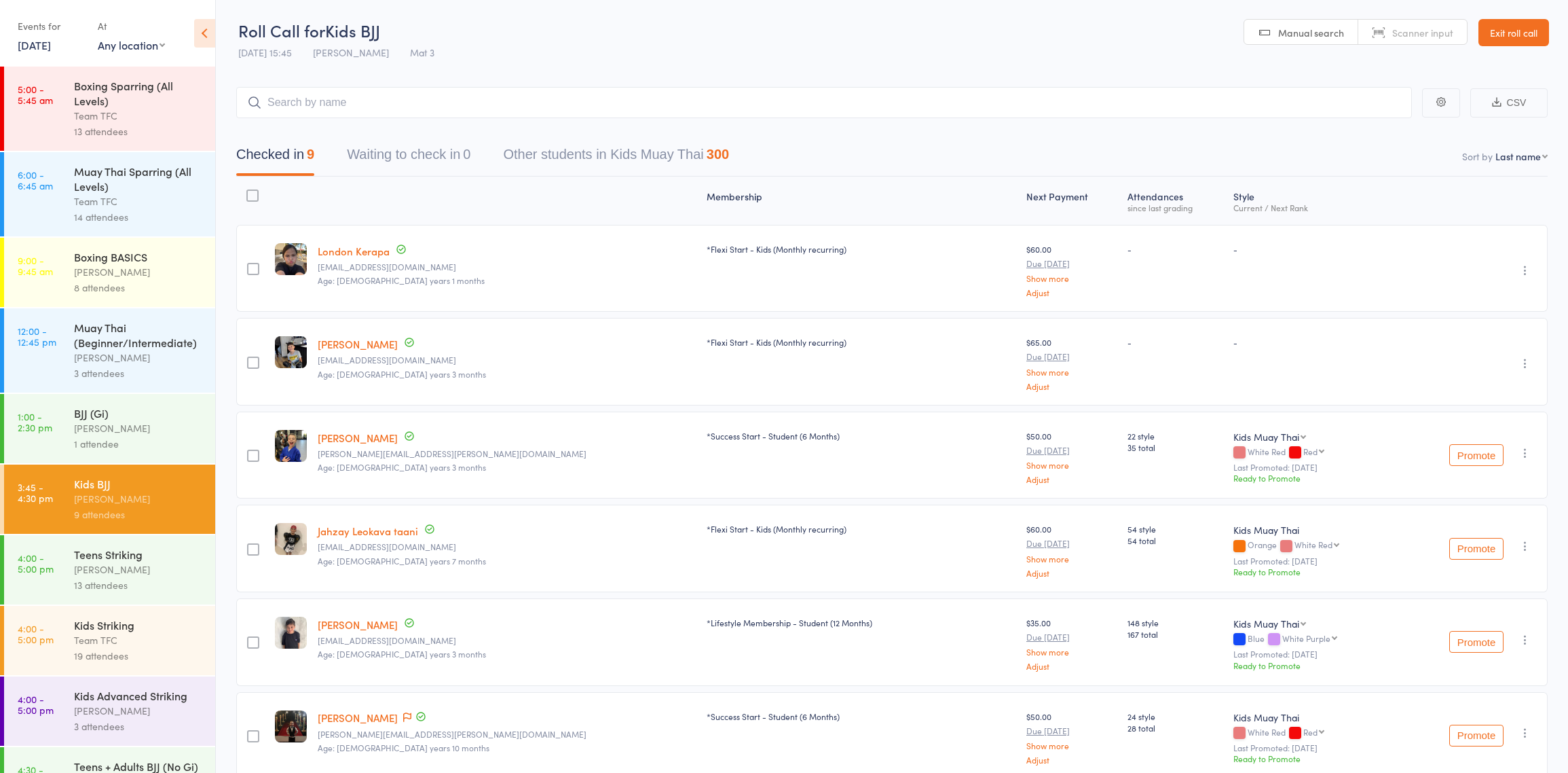
click at [127, 583] on div "13 attendees" at bounding box center [139, 585] width 130 height 16
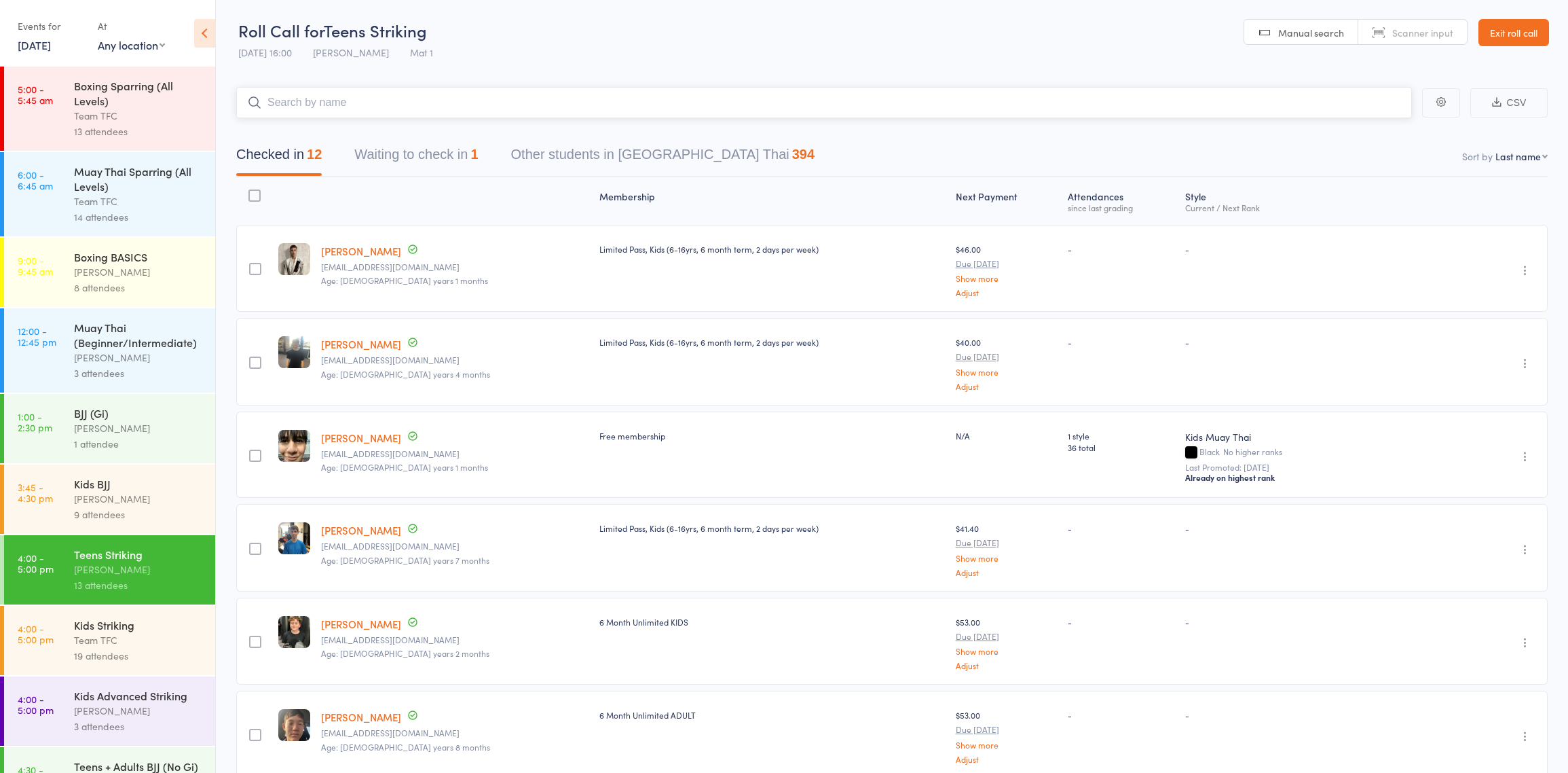
click at [408, 149] on button "Waiting to check in 1" at bounding box center [416, 158] width 123 height 36
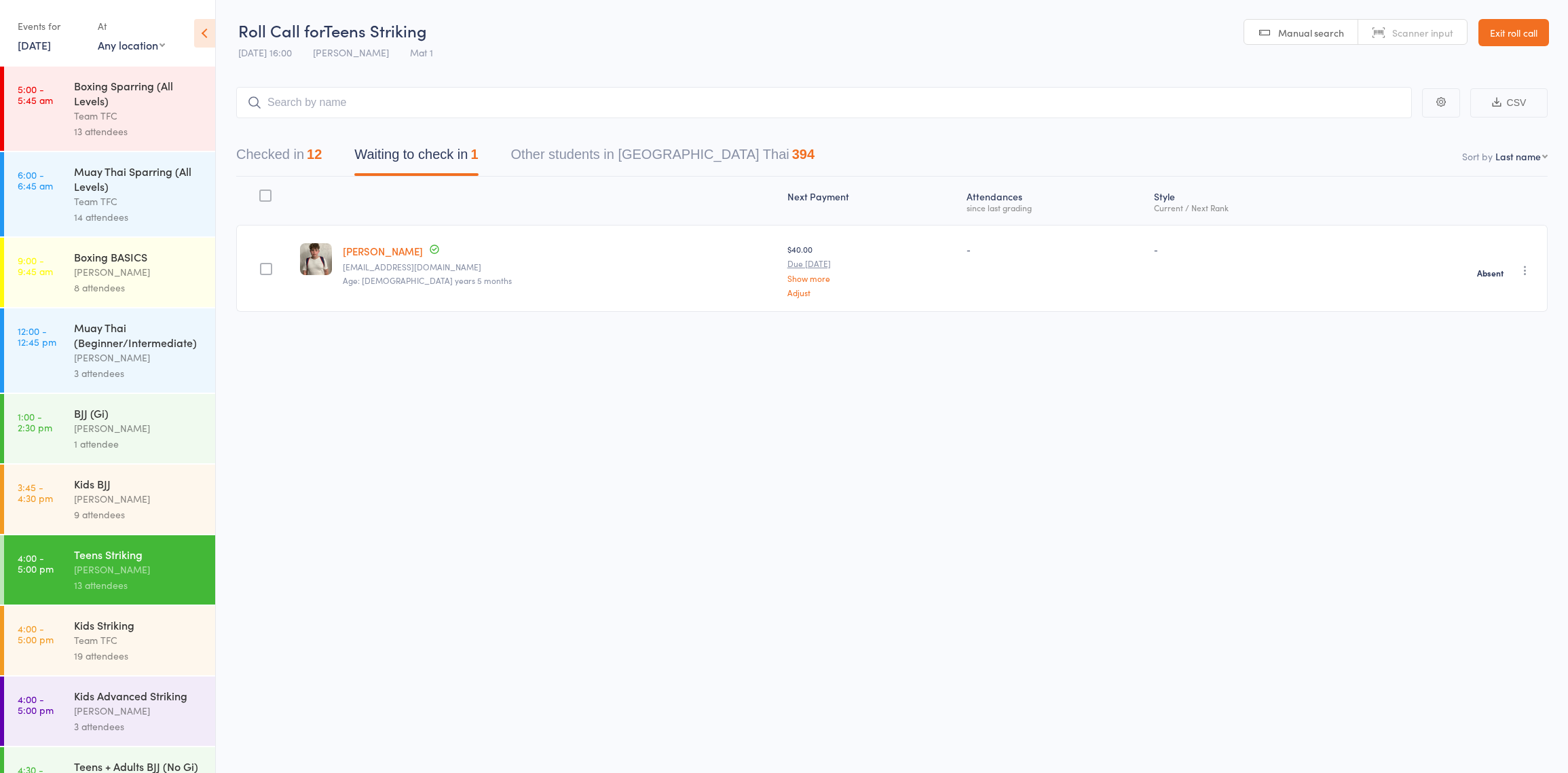
click at [129, 643] on div "Team TFC" at bounding box center [139, 640] width 130 height 16
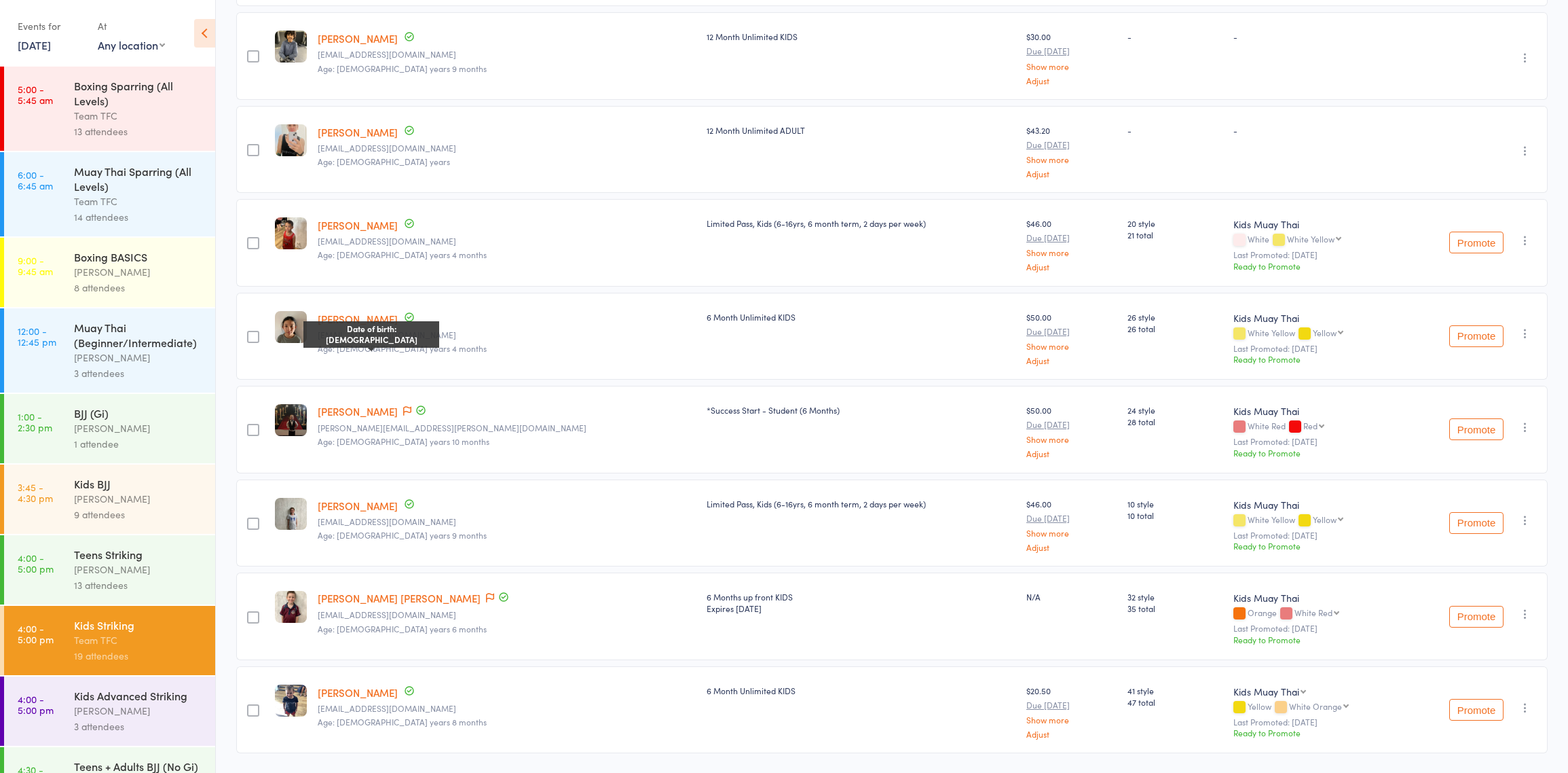
scroll to position [1267, 0]
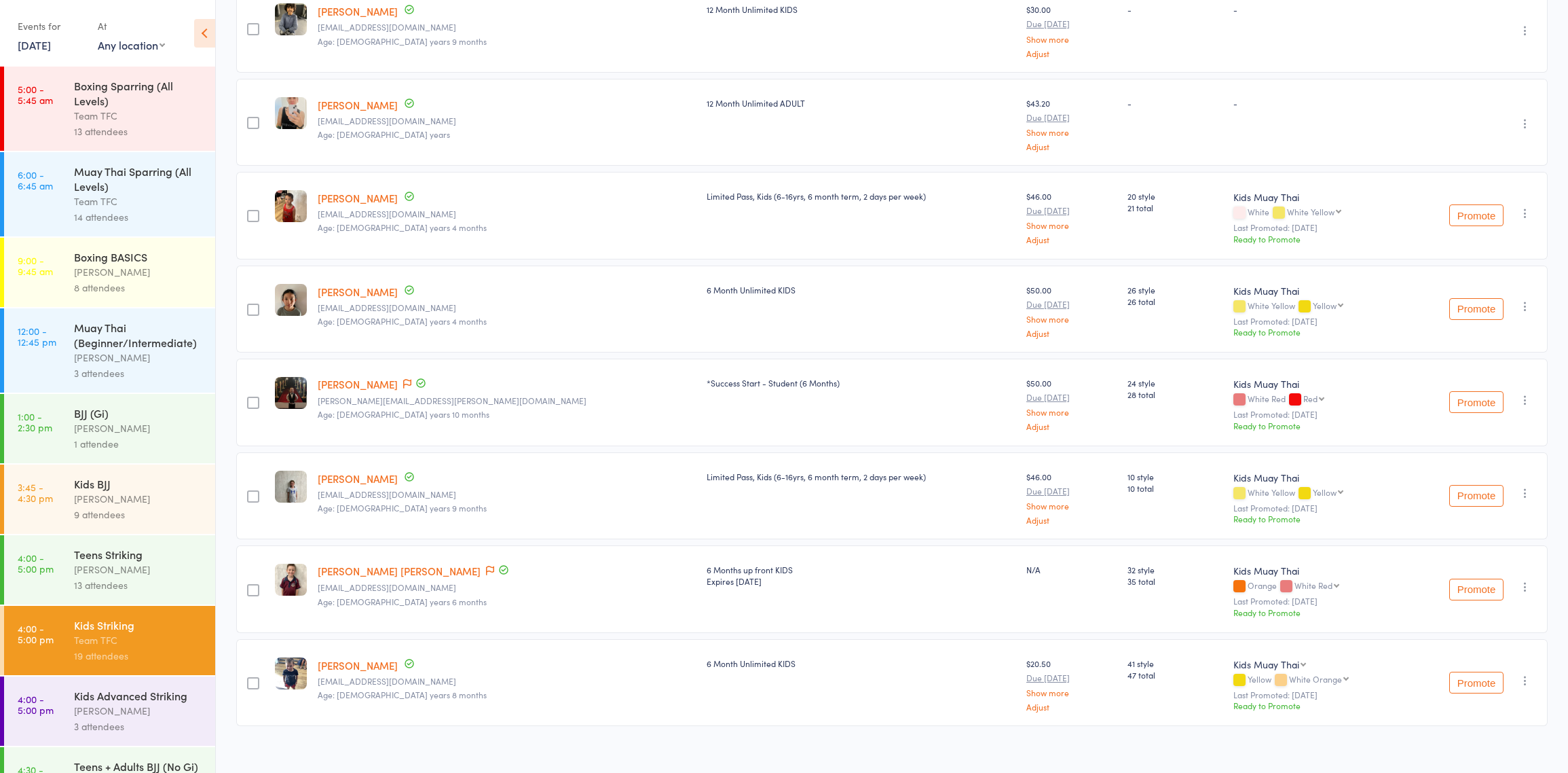
click at [178, 734] on div "3 attendees" at bounding box center [139, 726] width 130 height 16
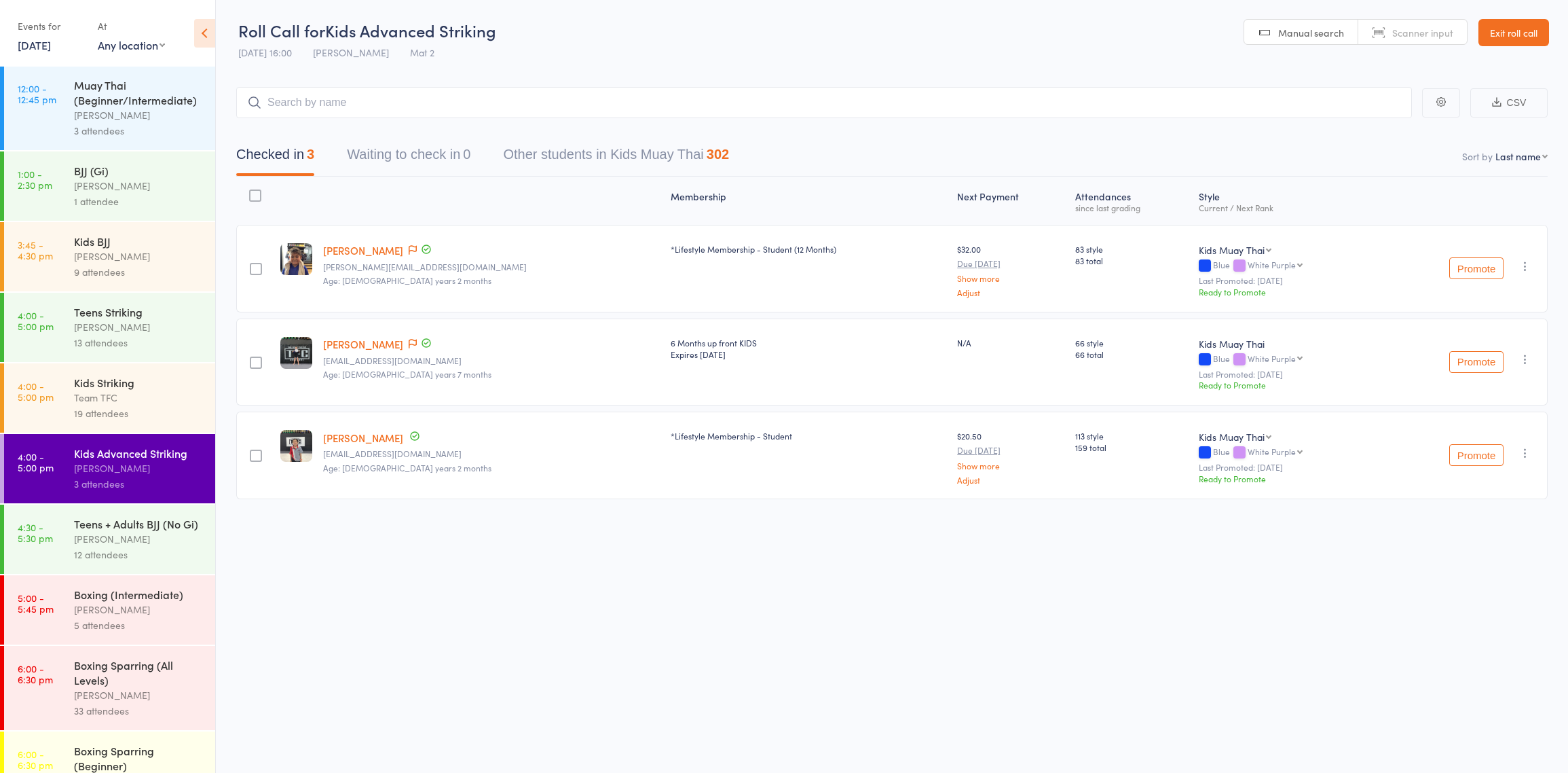
scroll to position [265, 0]
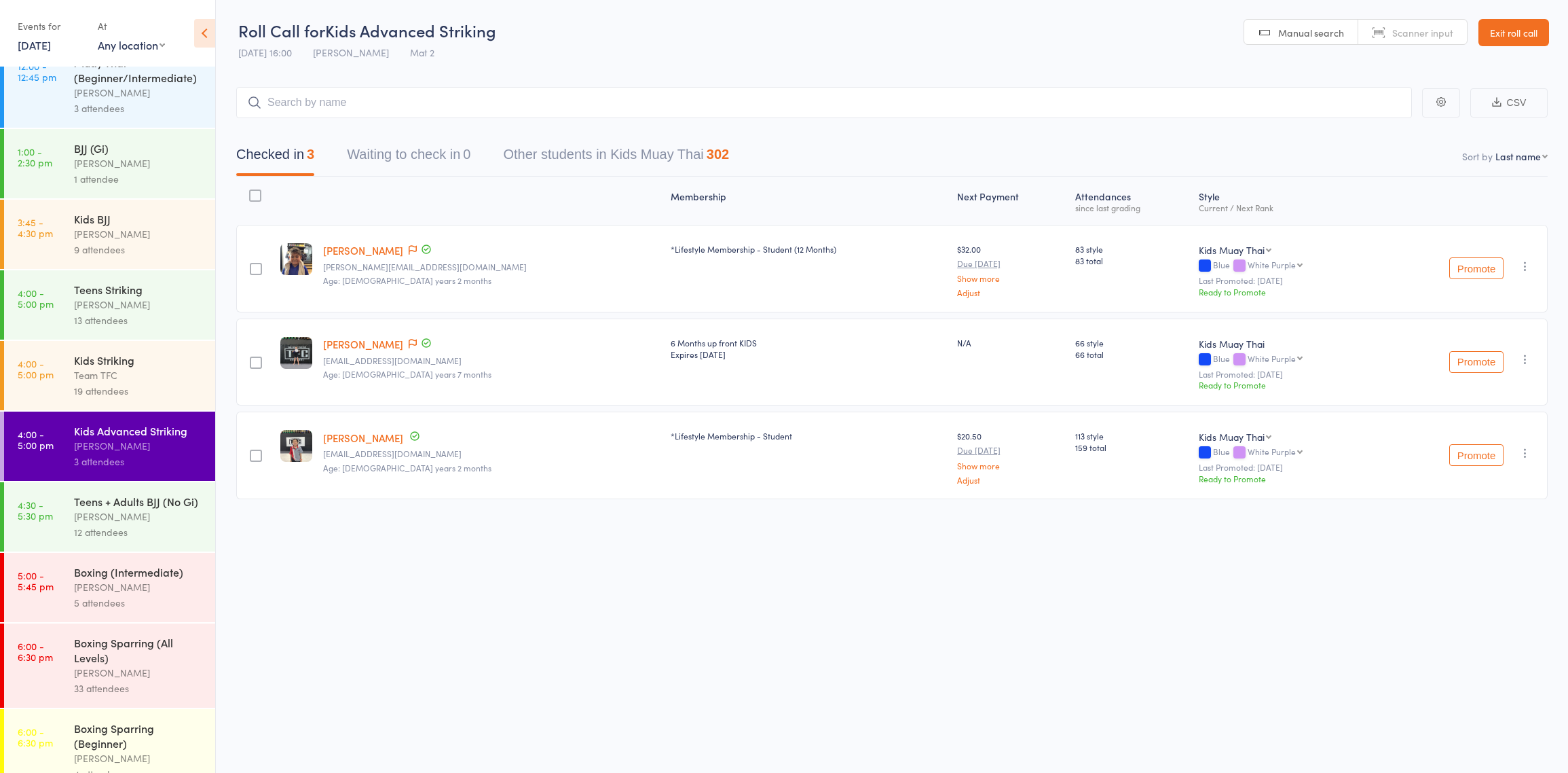
click at [84, 524] on div "[PERSON_NAME]" at bounding box center [139, 516] width 130 height 16
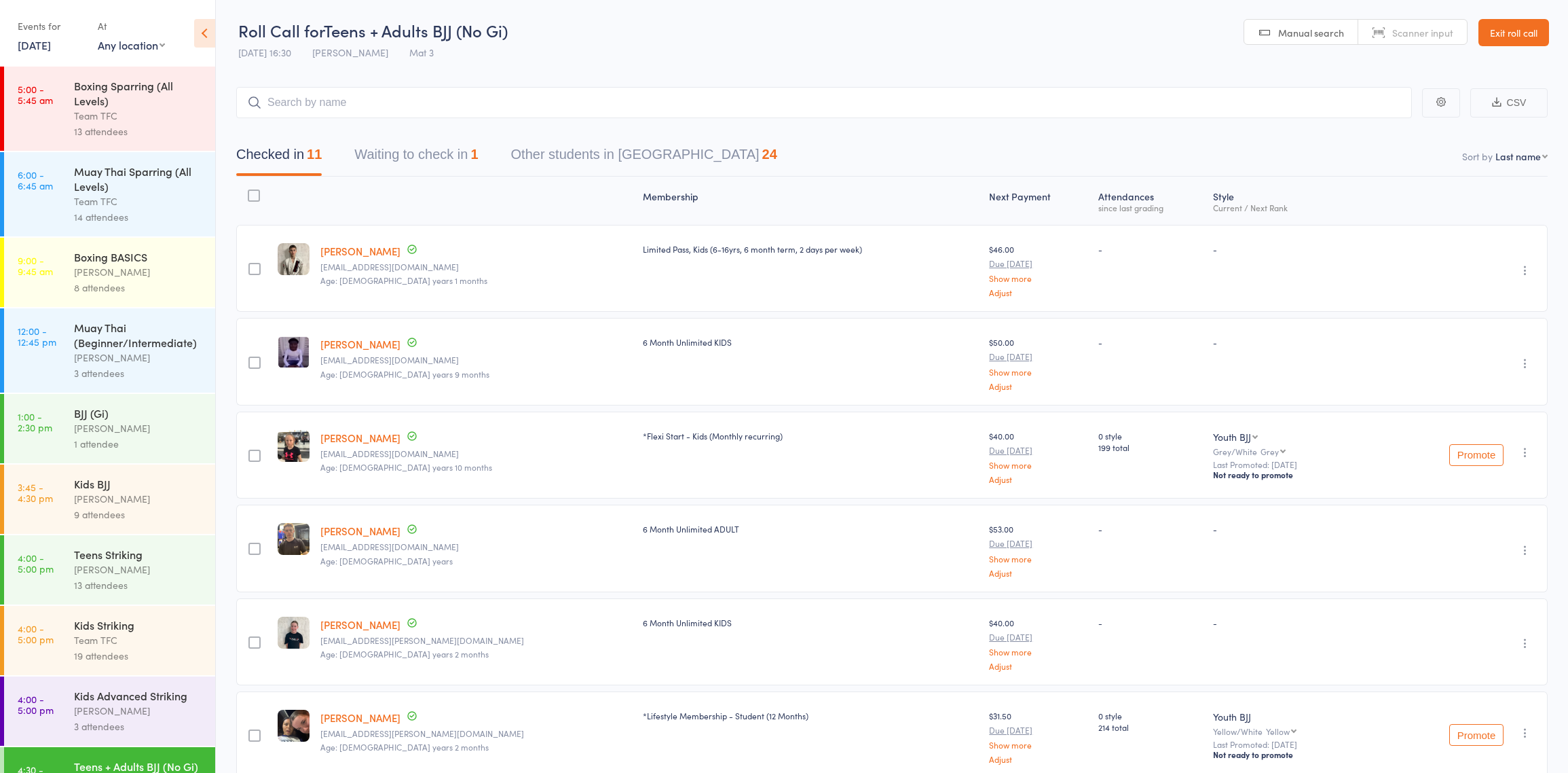
click at [450, 154] on button "Waiting to check in 1" at bounding box center [416, 158] width 123 height 36
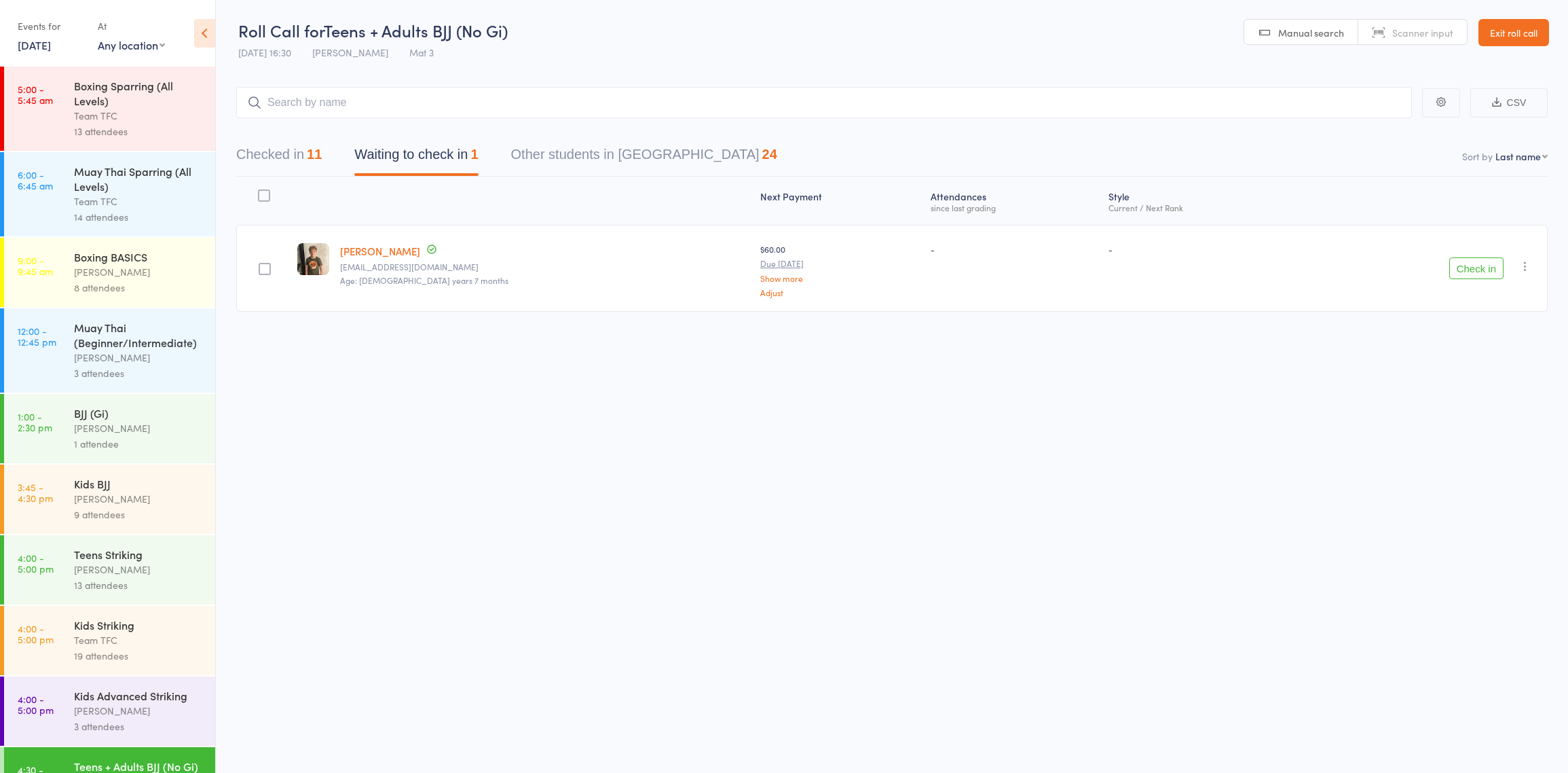
scroll to position [255, 0]
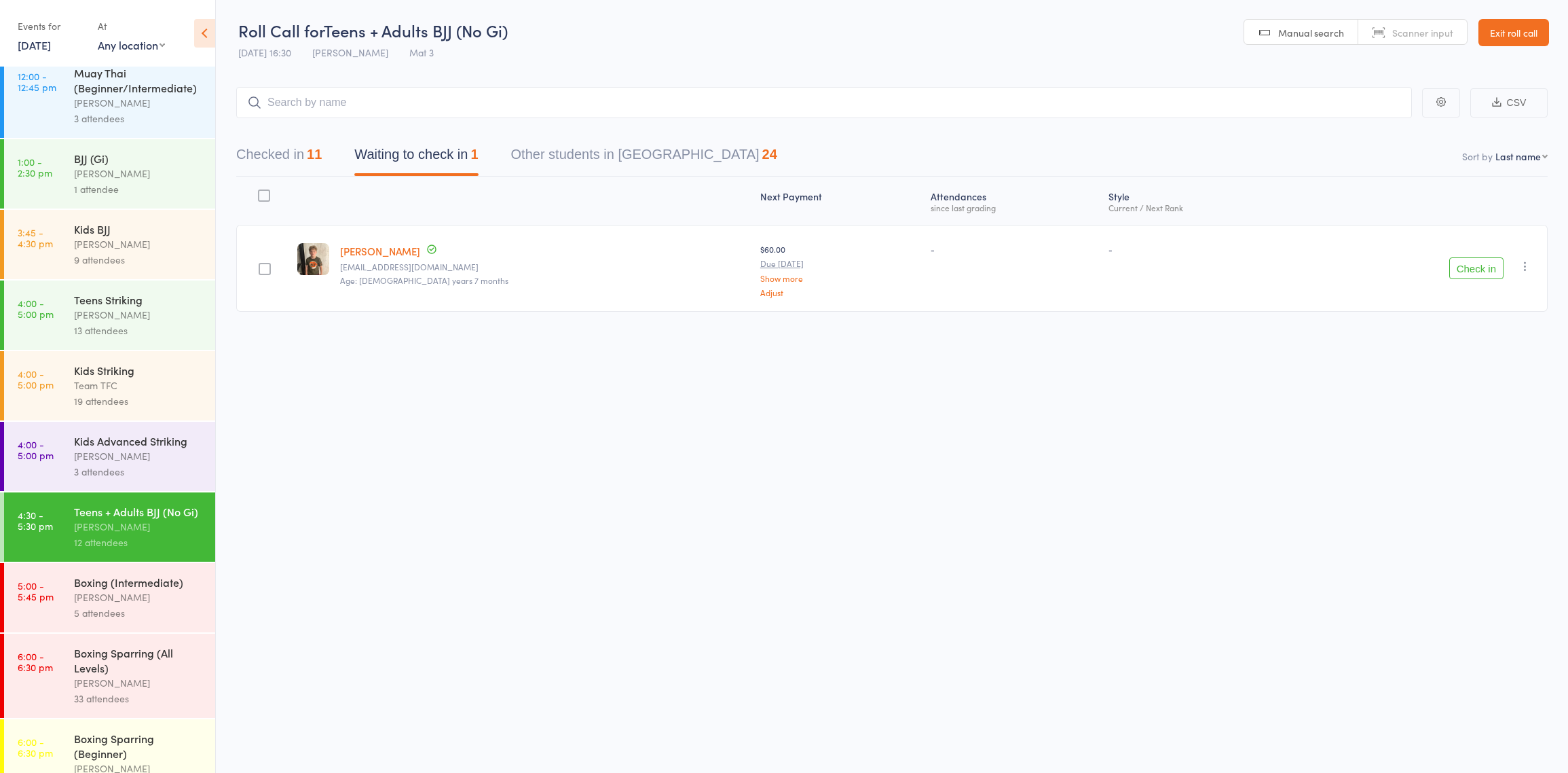
click at [143, 589] on div "Boxing (Intermediate)" at bounding box center [139, 581] width 130 height 15
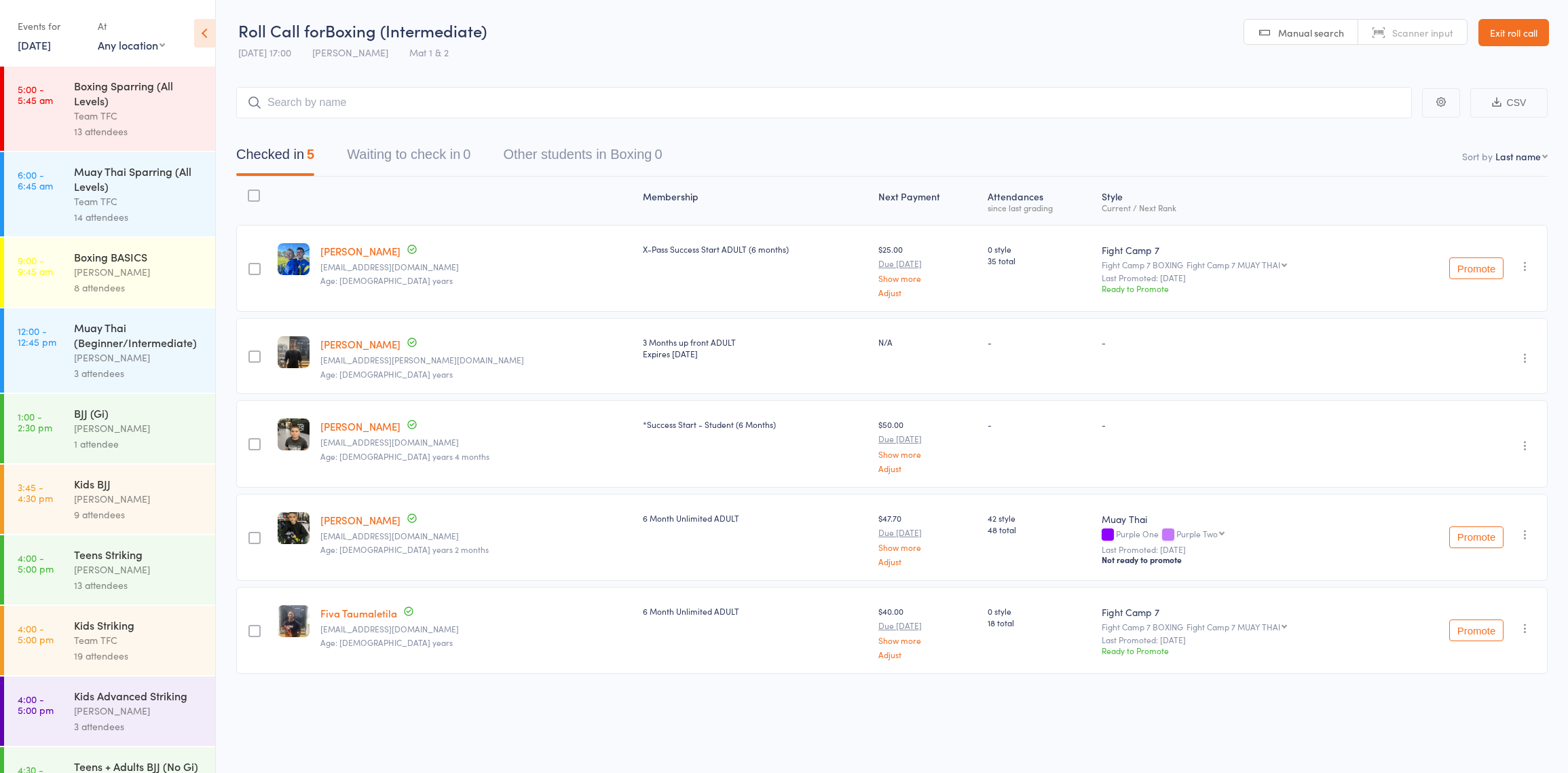
click at [29, 43] on link "[DATE]" at bounding box center [34, 44] width 34 height 15
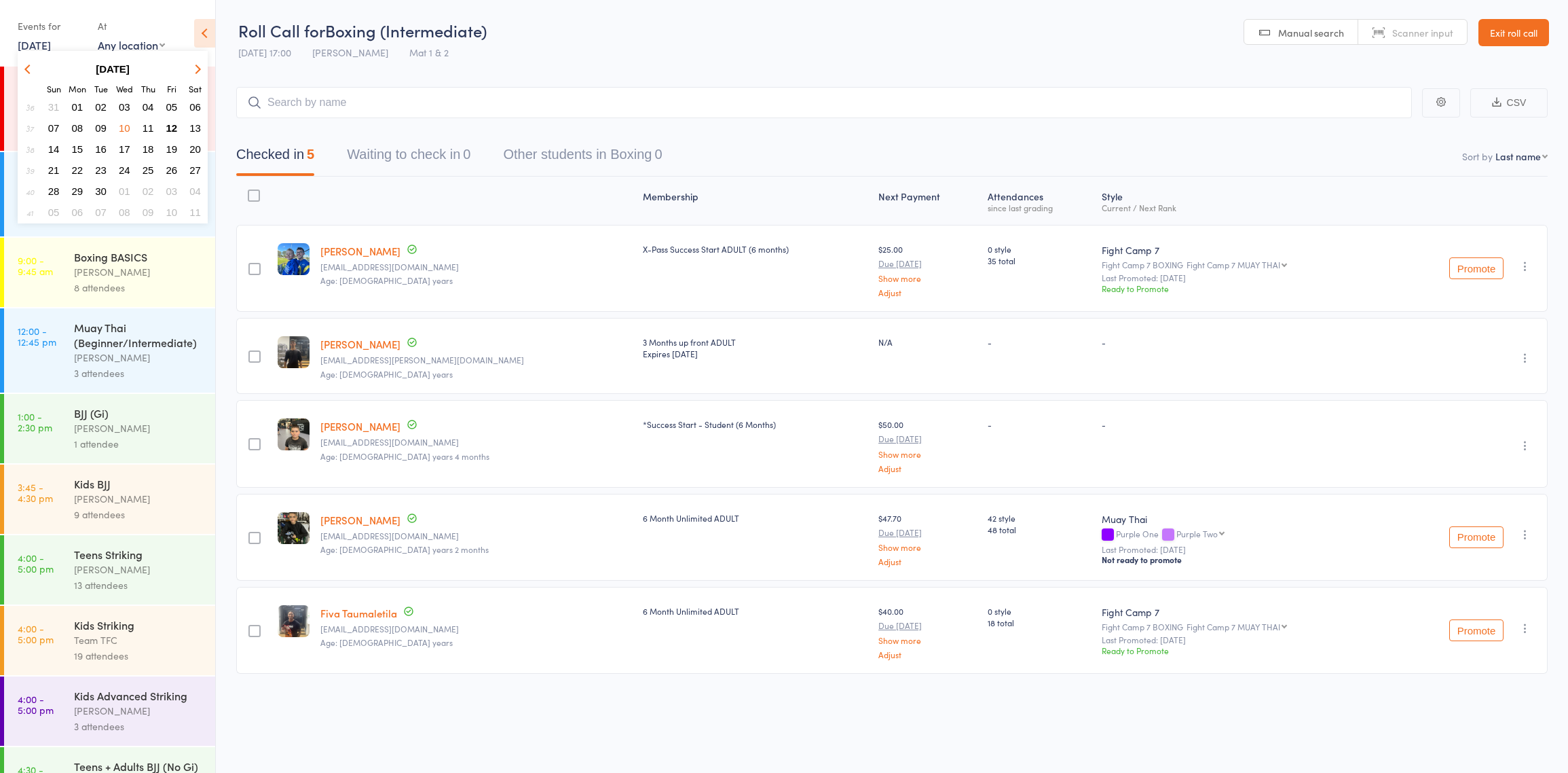
click at [171, 126] on span "12" at bounding box center [172, 128] width 11 height 11
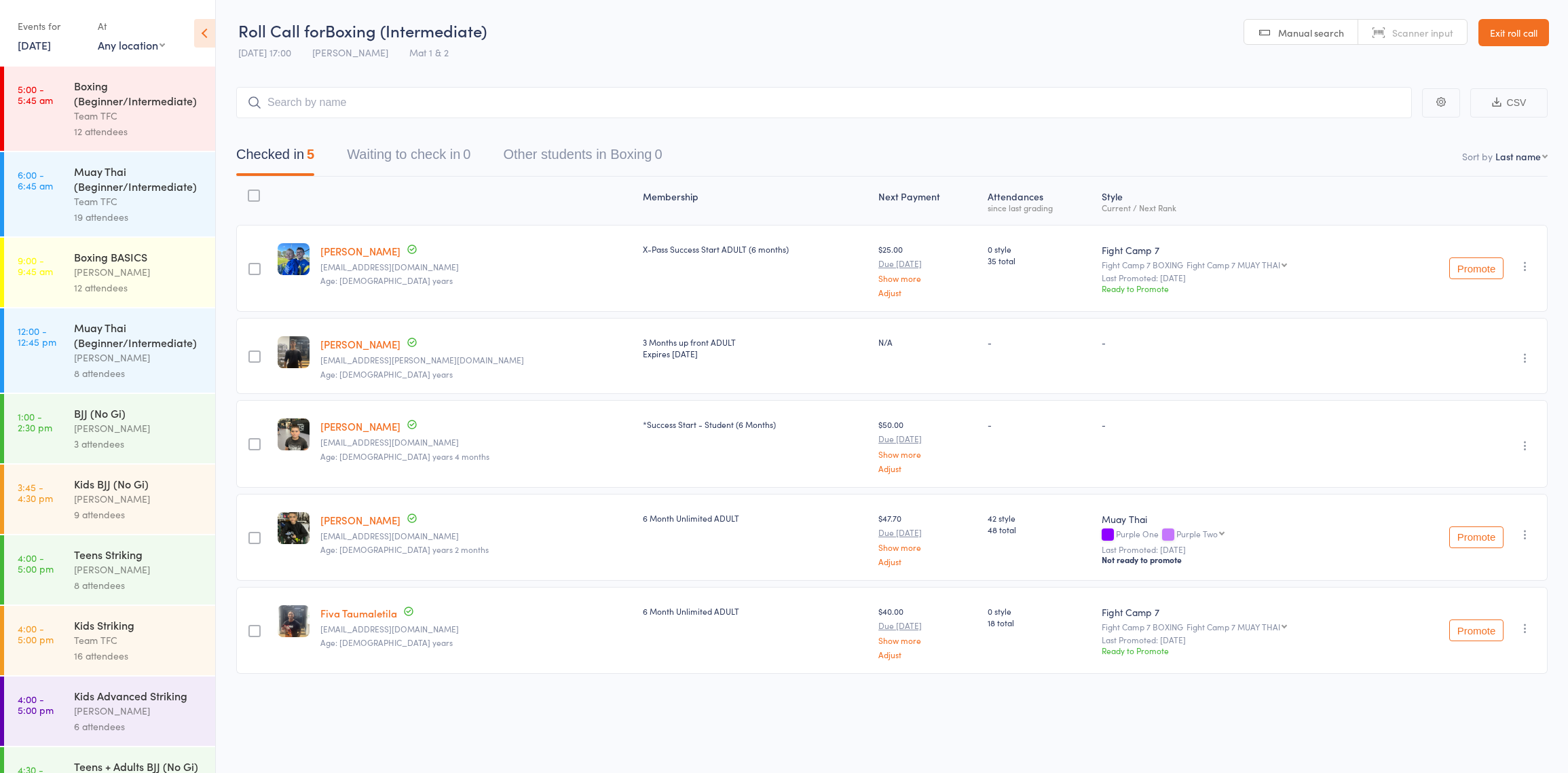
click at [75, 486] on div "Kids BJJ (No Gi)" at bounding box center [139, 483] width 130 height 15
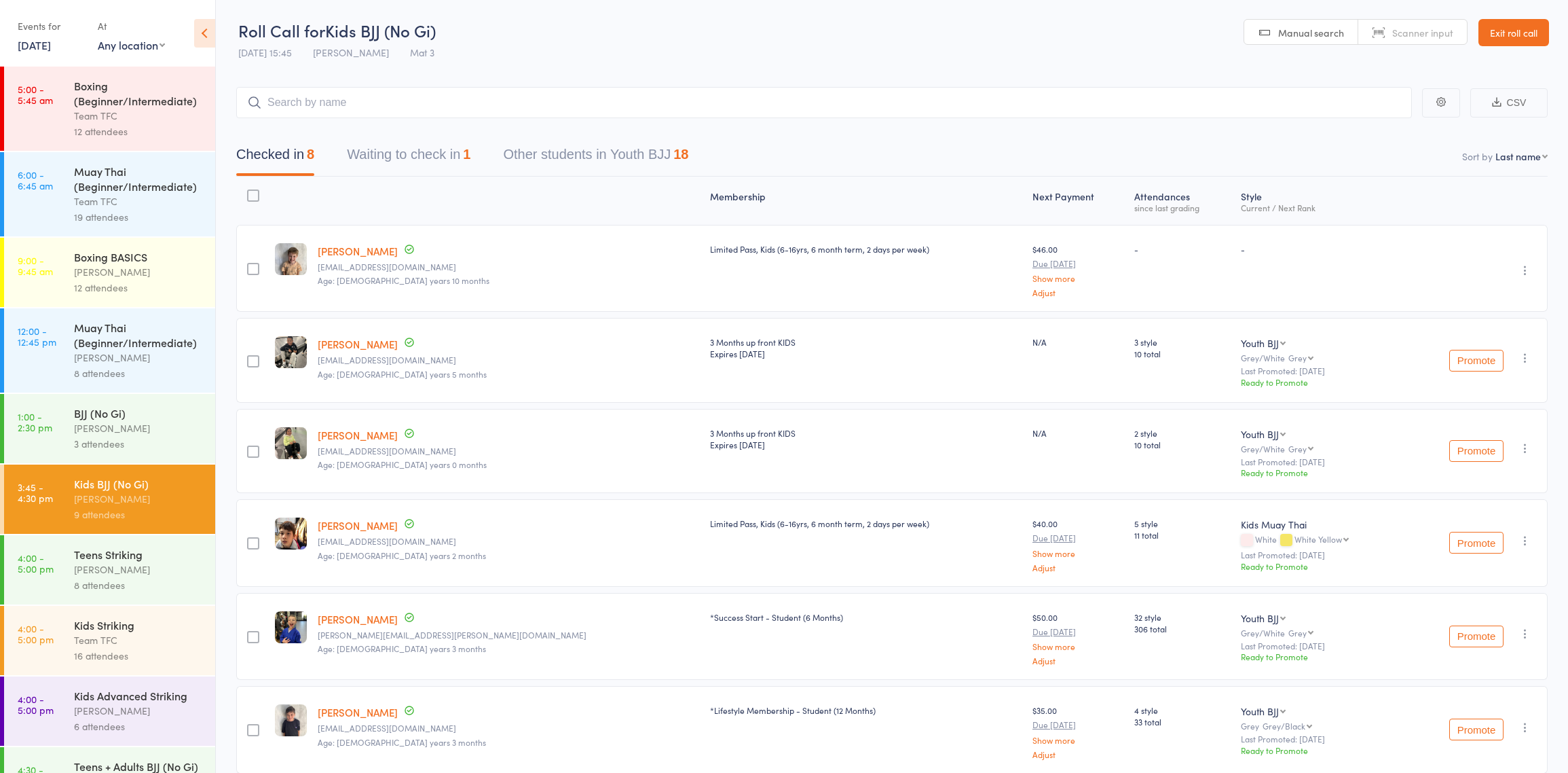
click at [449, 158] on button "Waiting to check in 1" at bounding box center [409, 158] width 123 height 36
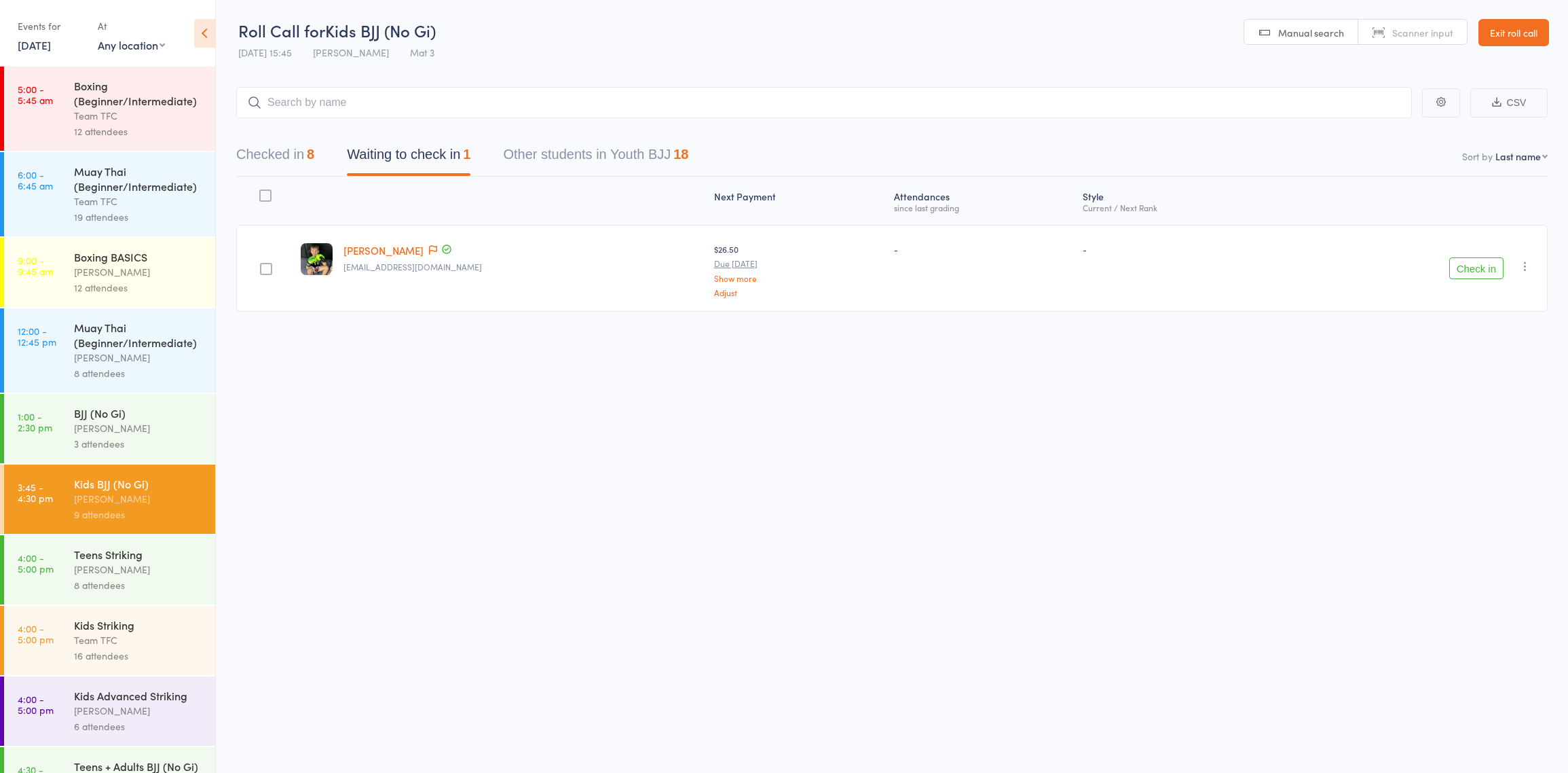
click at [1494, 265] on button "Check in" at bounding box center [1477, 268] width 54 height 21
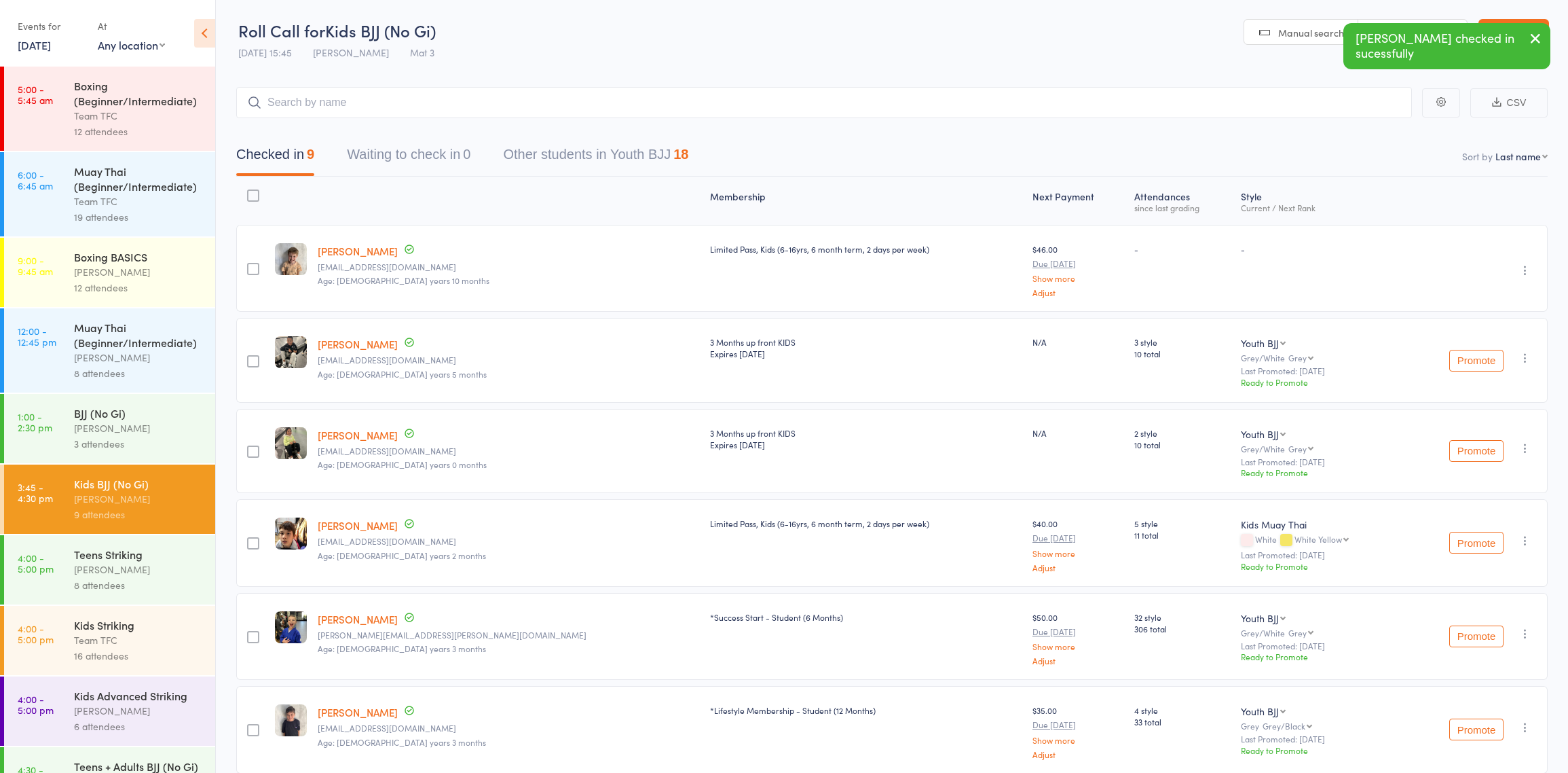
click at [122, 561] on div "Teens Striking" at bounding box center [139, 553] width 130 height 15
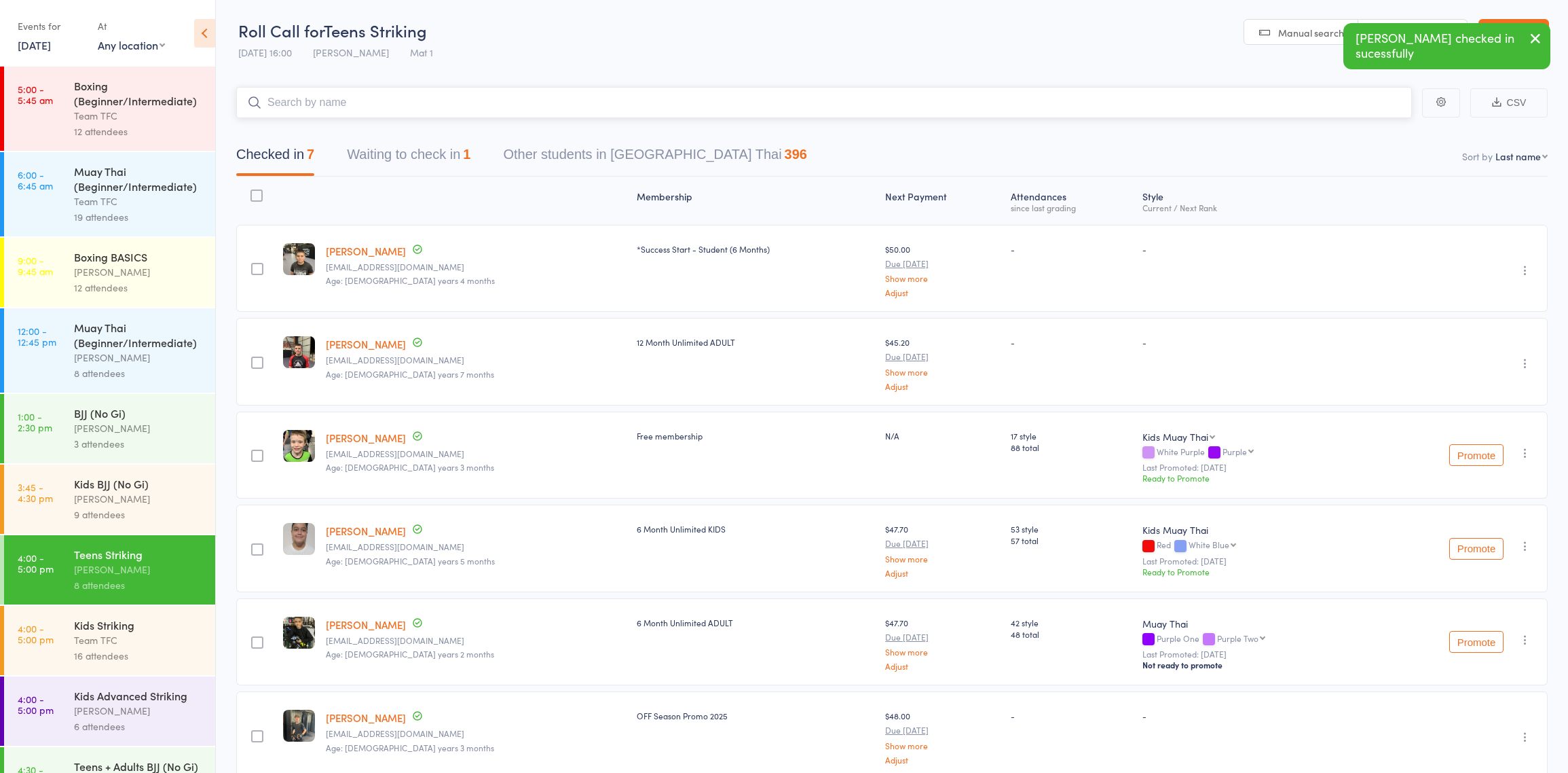
scroll to position [3, 0]
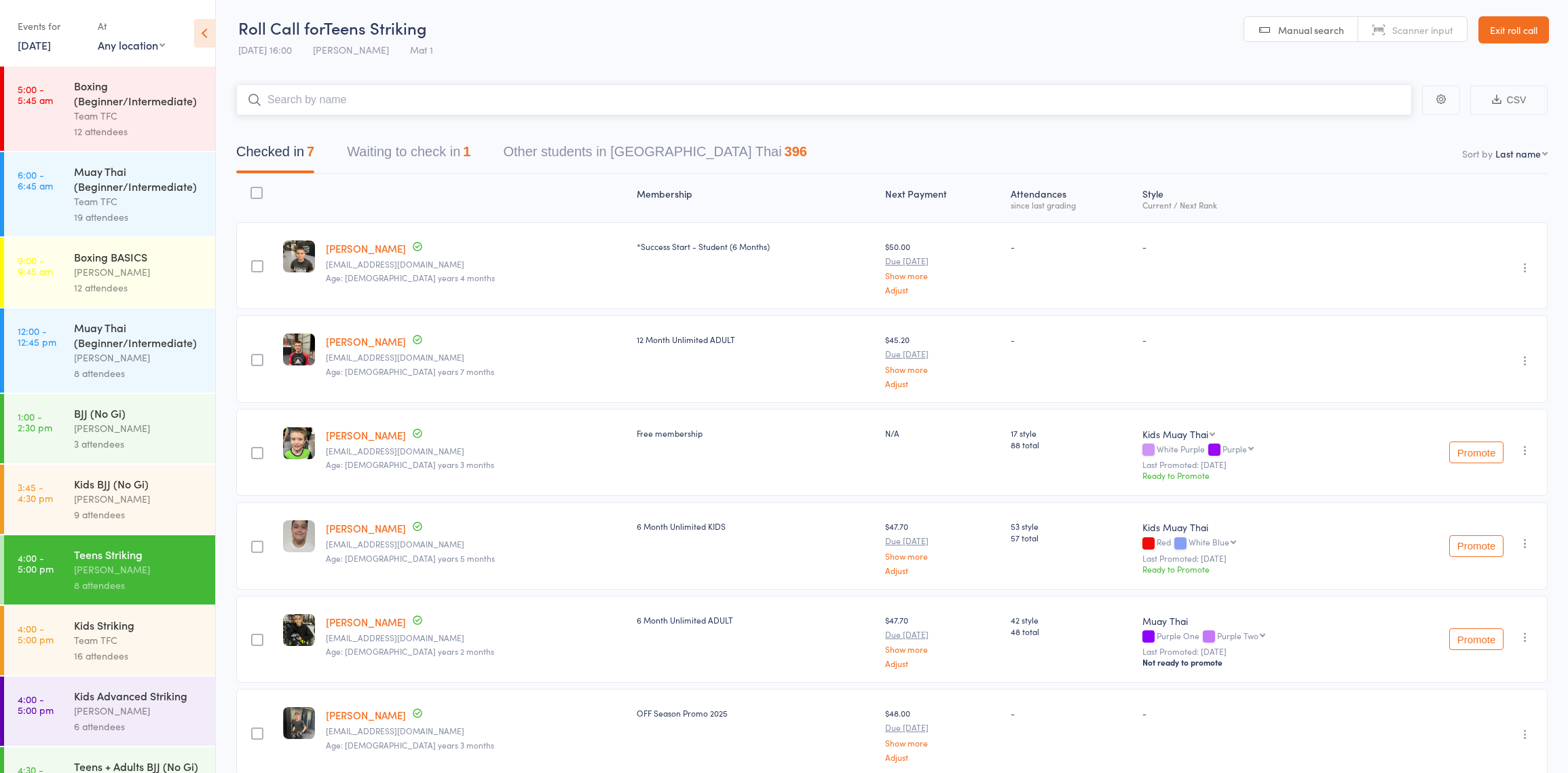
click at [441, 152] on button "Waiting to check in 1" at bounding box center [409, 155] width 123 height 36
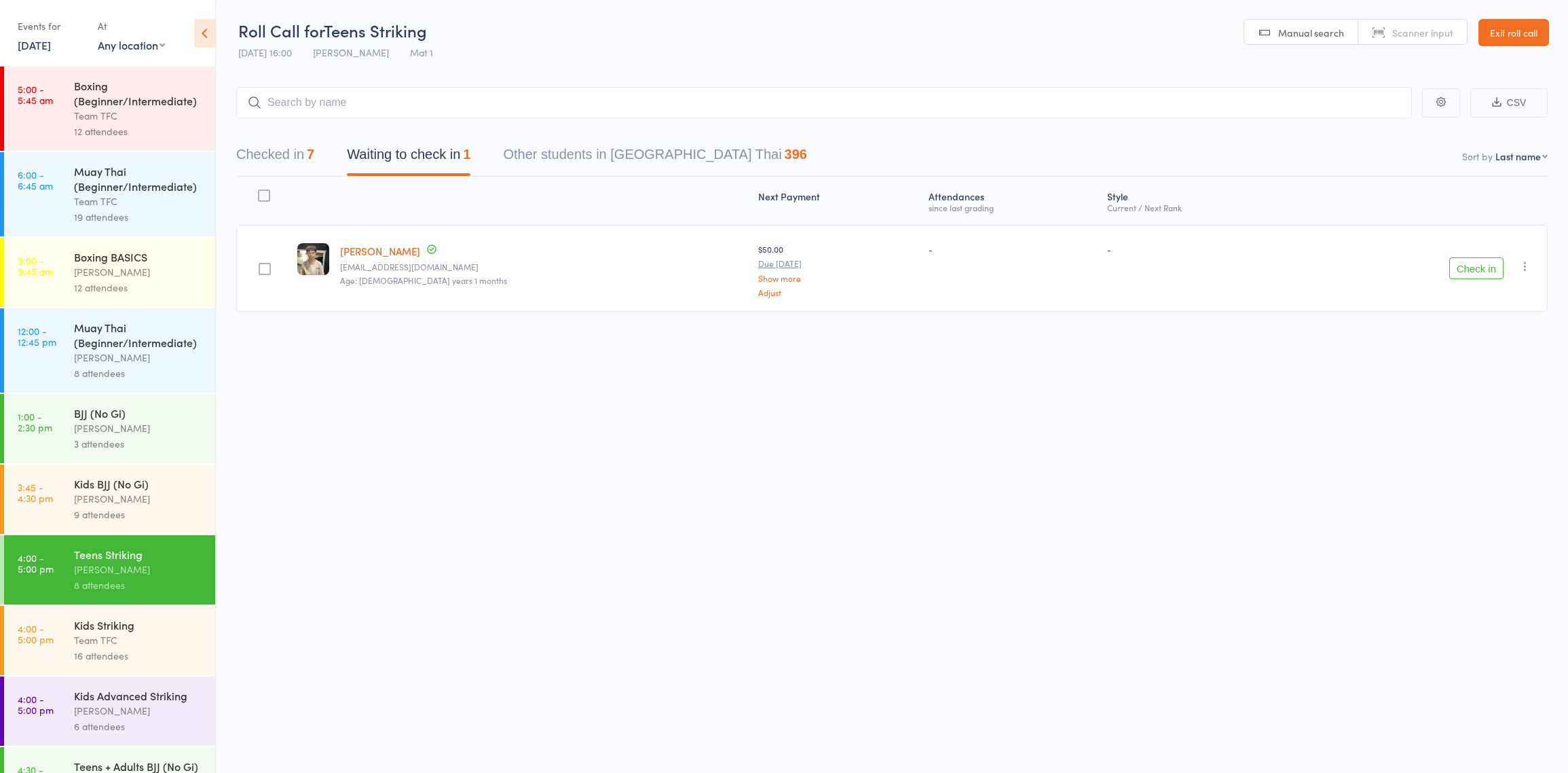
click at [1482, 272] on button "Check in" at bounding box center [1477, 268] width 54 height 21
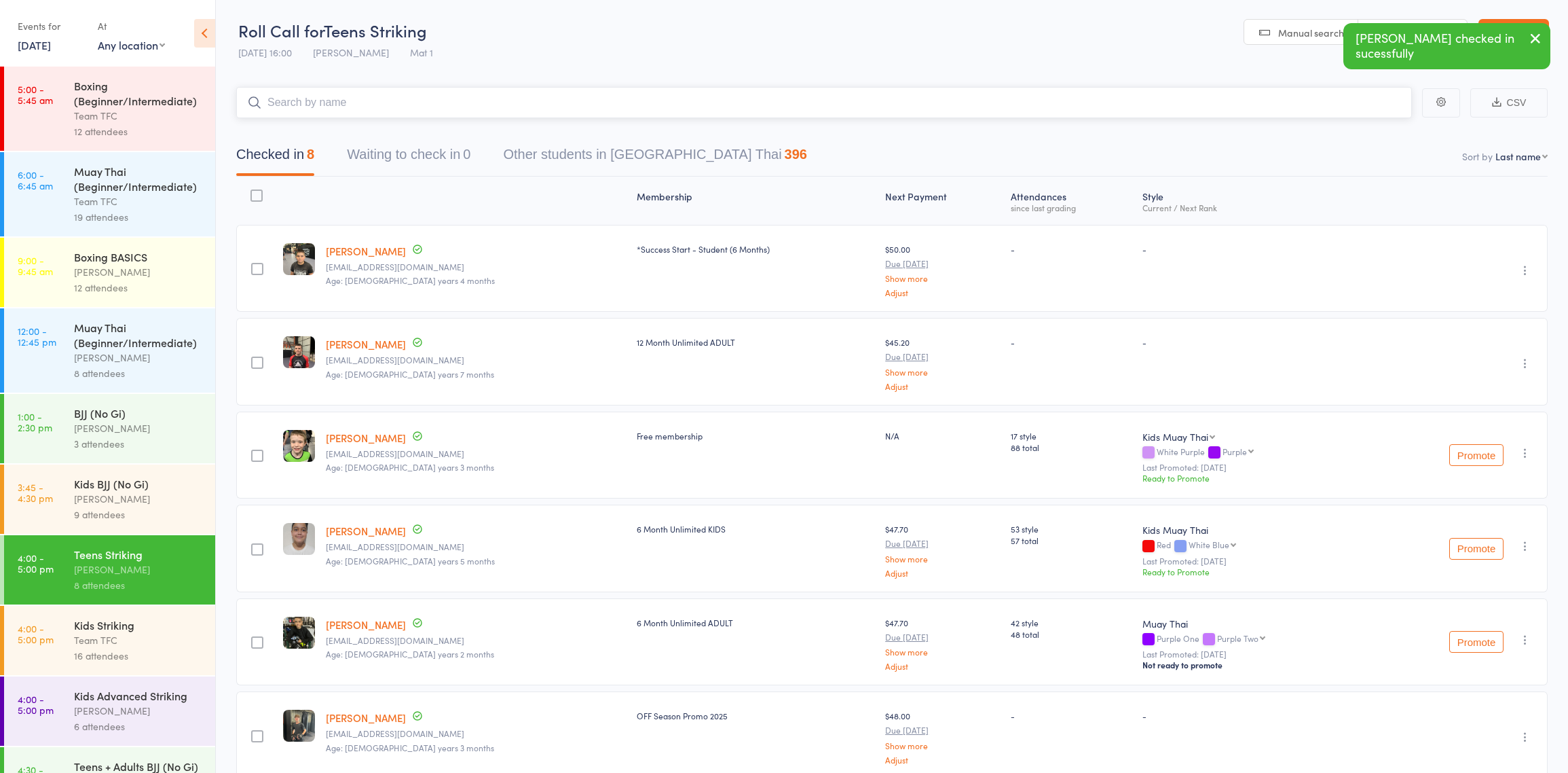
click at [508, 98] on input "search" at bounding box center [824, 103] width 1176 height 31
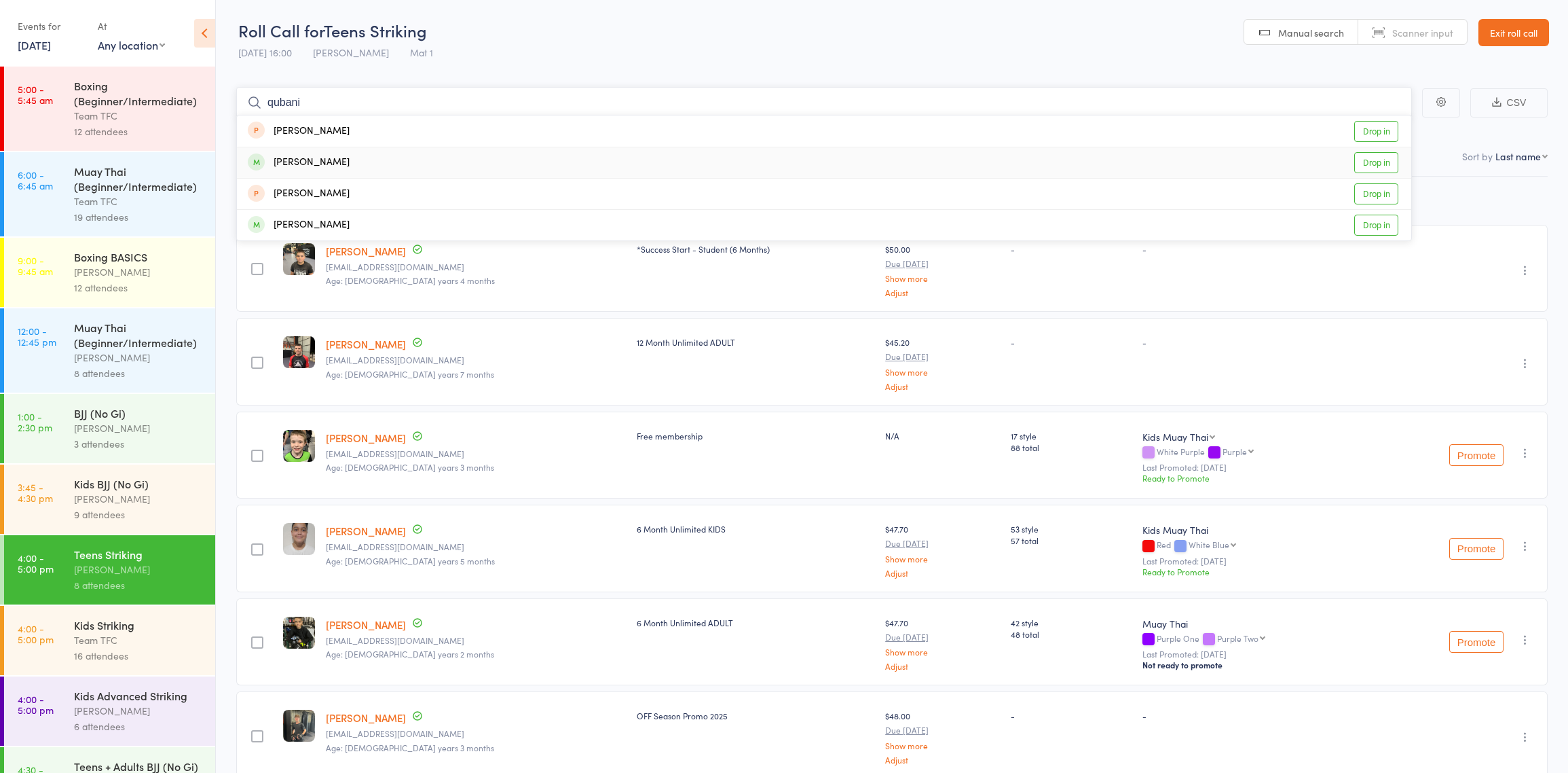
type input "qubani"
click at [396, 164] on div "[PERSON_NAME] Drop in" at bounding box center [824, 163] width 1174 height 31
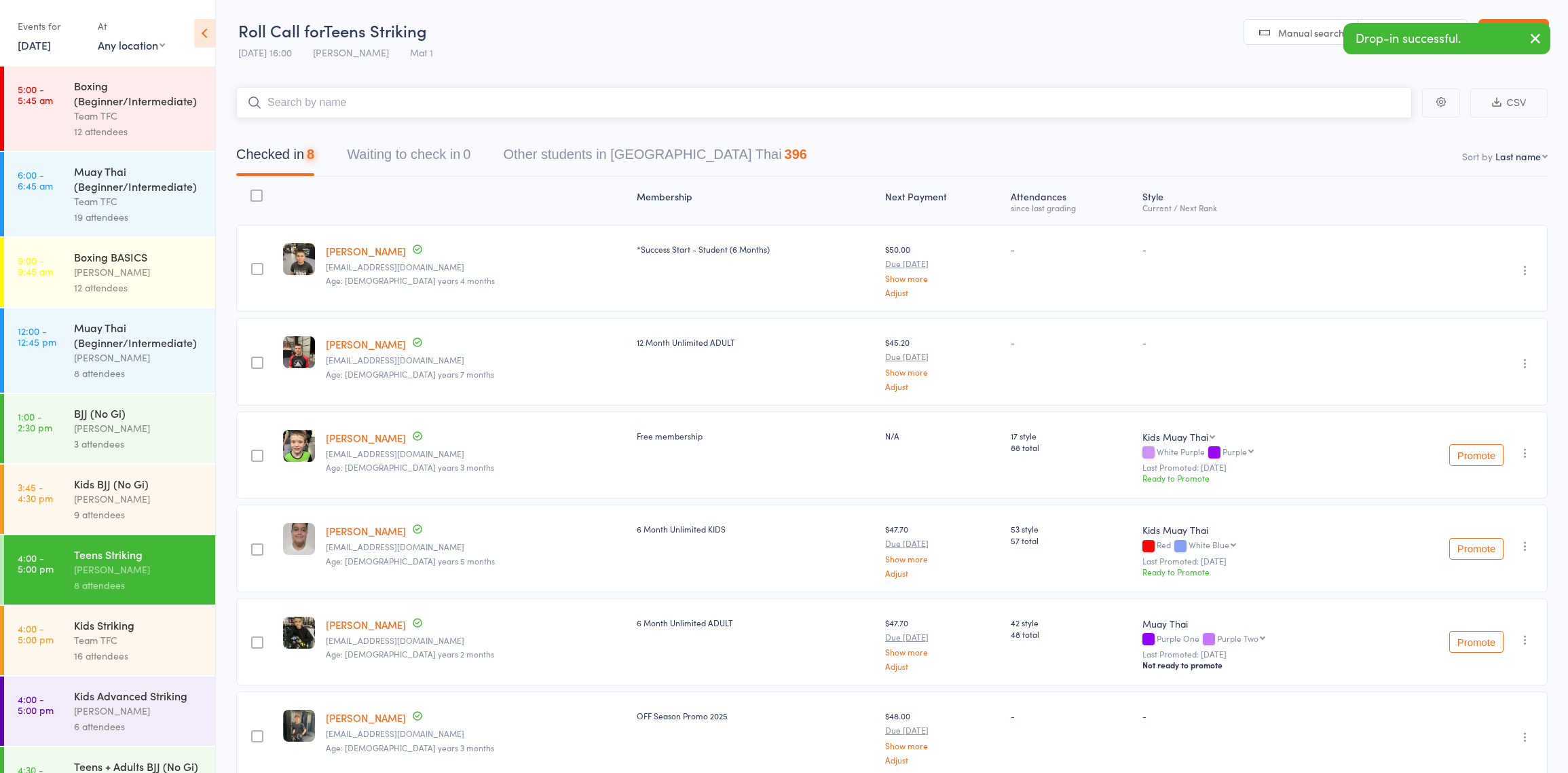
click at [394, 108] on input "search" at bounding box center [824, 103] width 1176 height 31
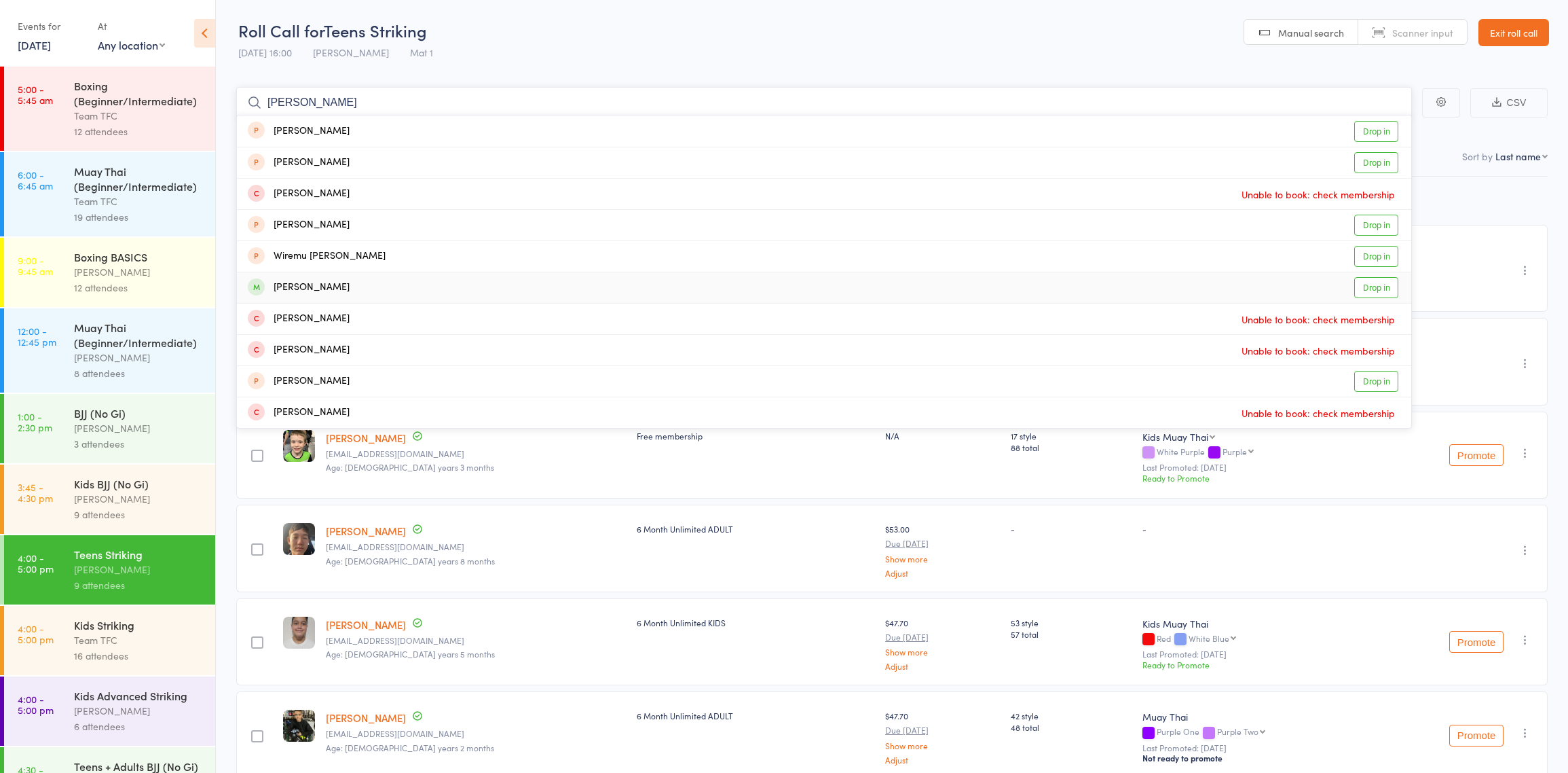
type input "[PERSON_NAME]"
click at [291, 286] on div "[PERSON_NAME]" at bounding box center [299, 287] width 102 height 16
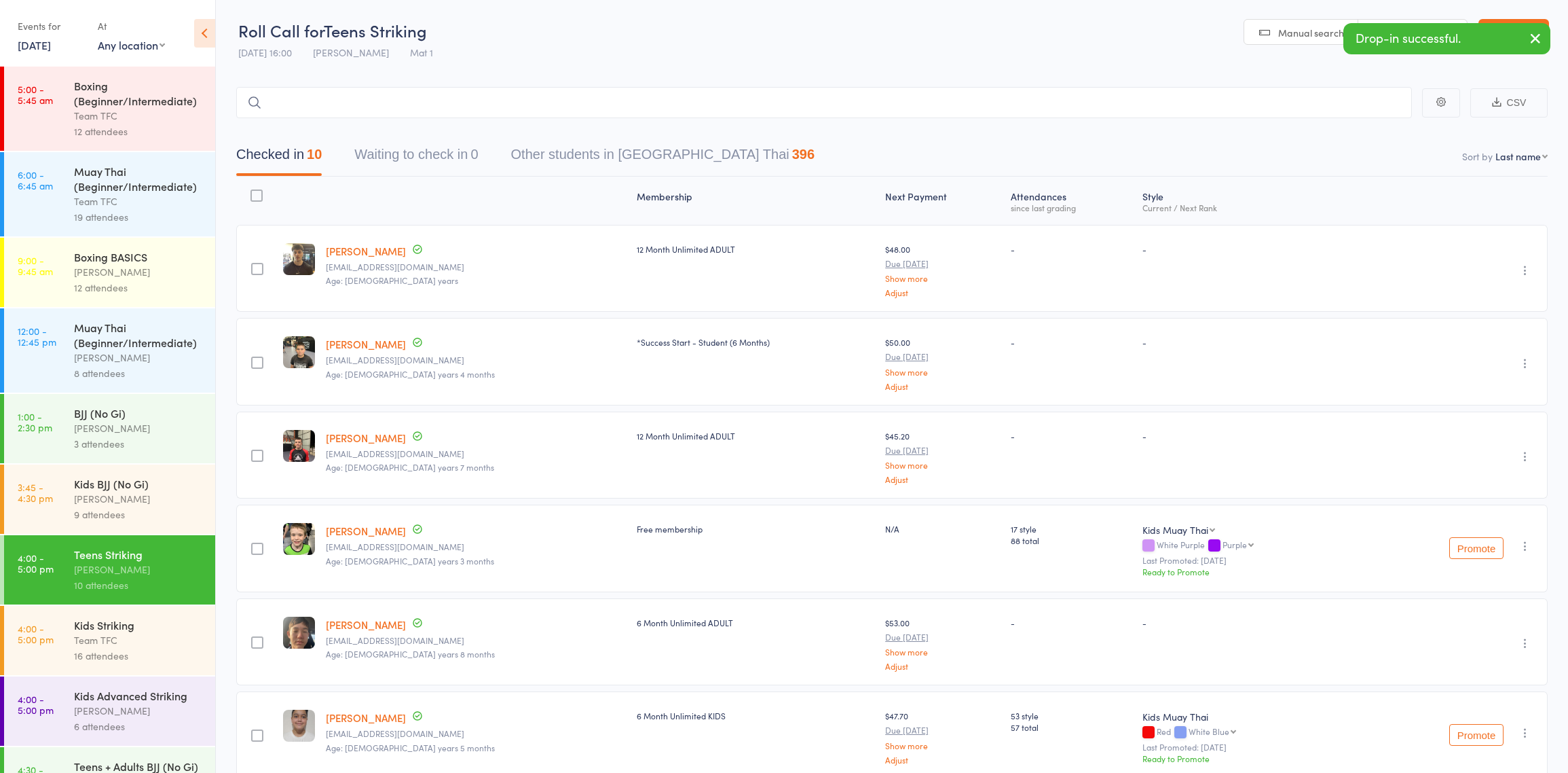
click at [1529, 263] on icon "button" at bounding box center [1525, 270] width 14 height 14
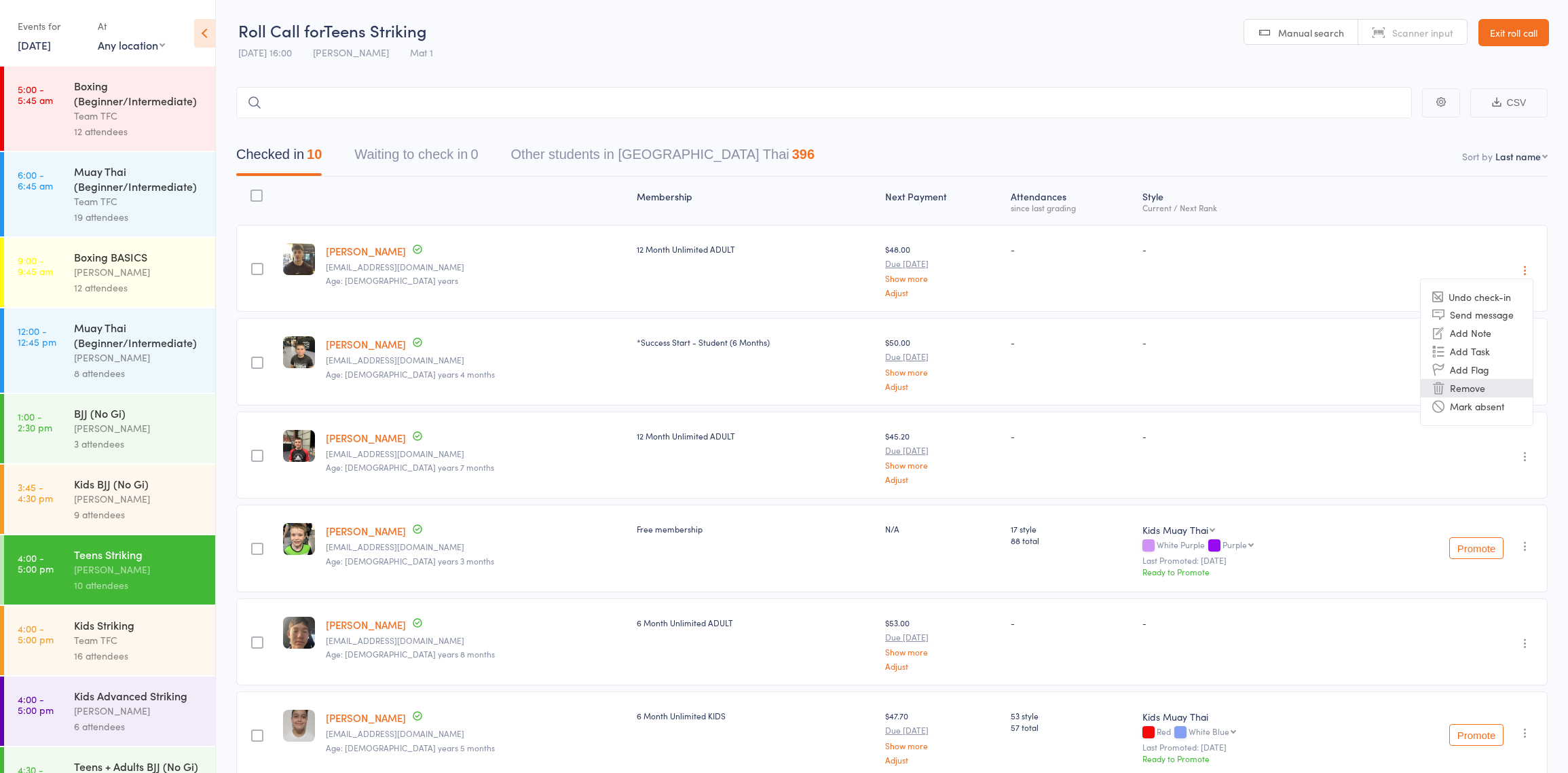
click at [1504, 394] on li "Remove" at bounding box center [1477, 388] width 112 height 19
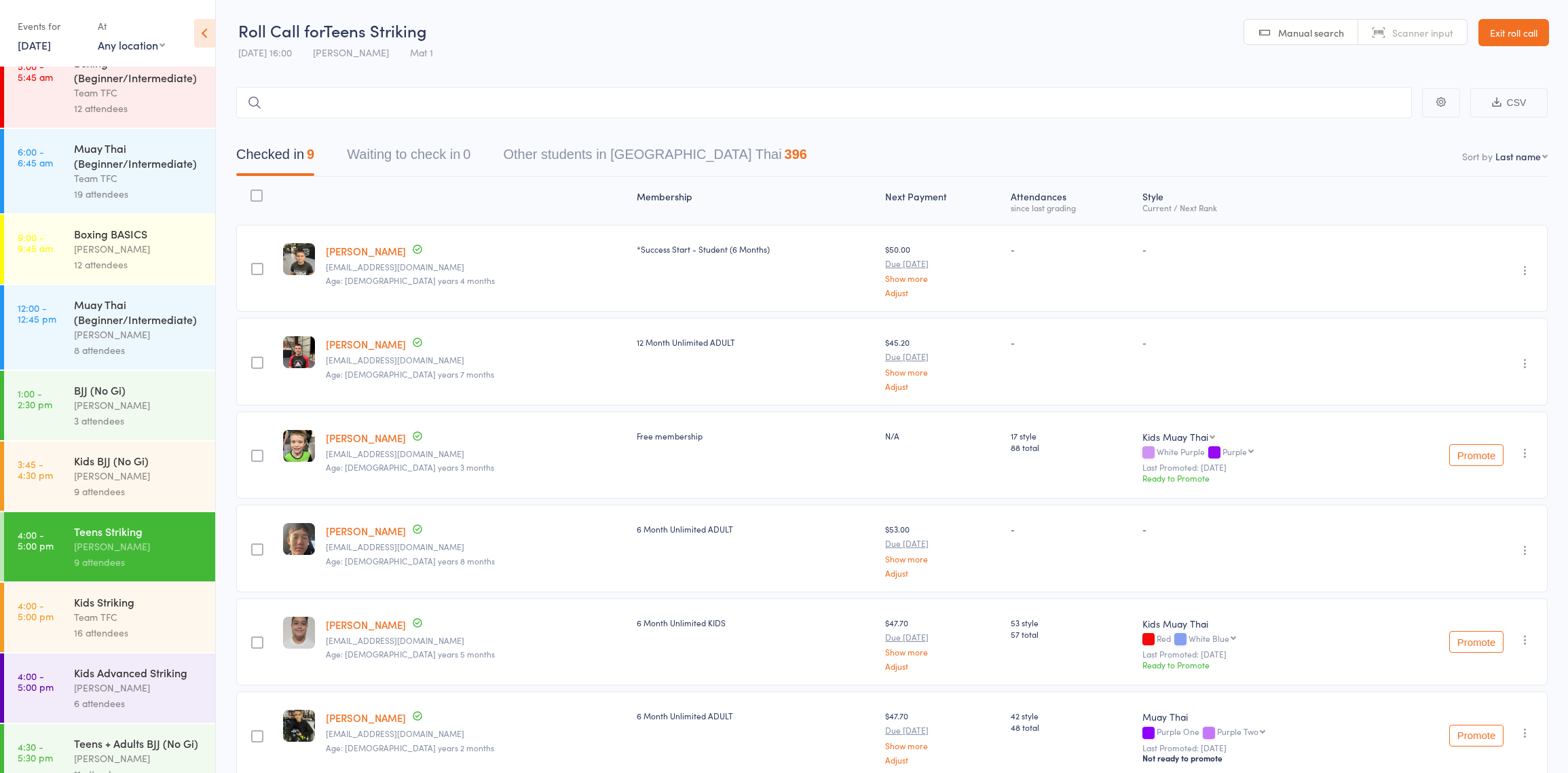
scroll to position [138, 0]
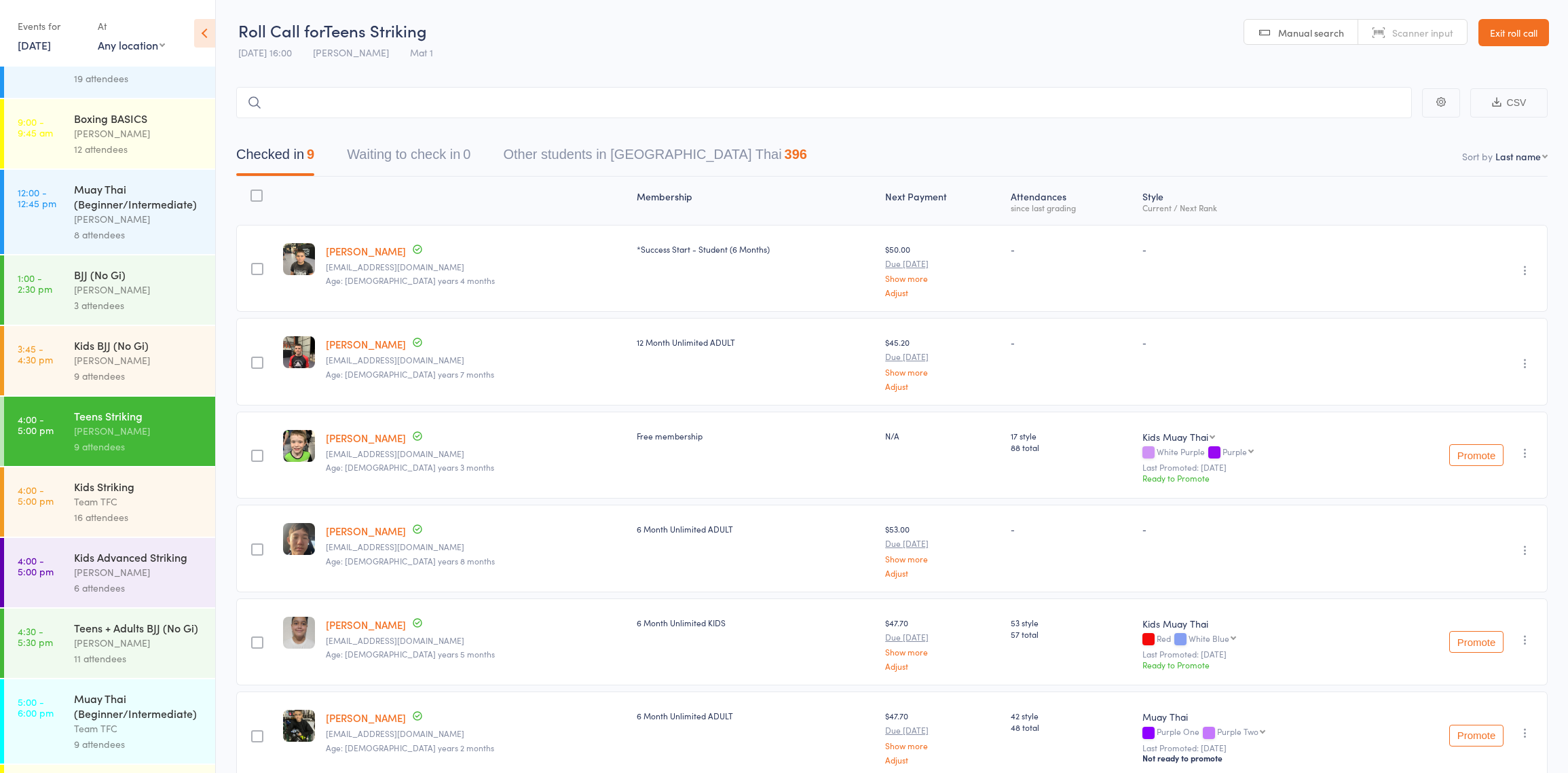
click at [103, 635] on div "Teens + Adults BJJ (No Gi)" at bounding box center [139, 627] width 130 height 15
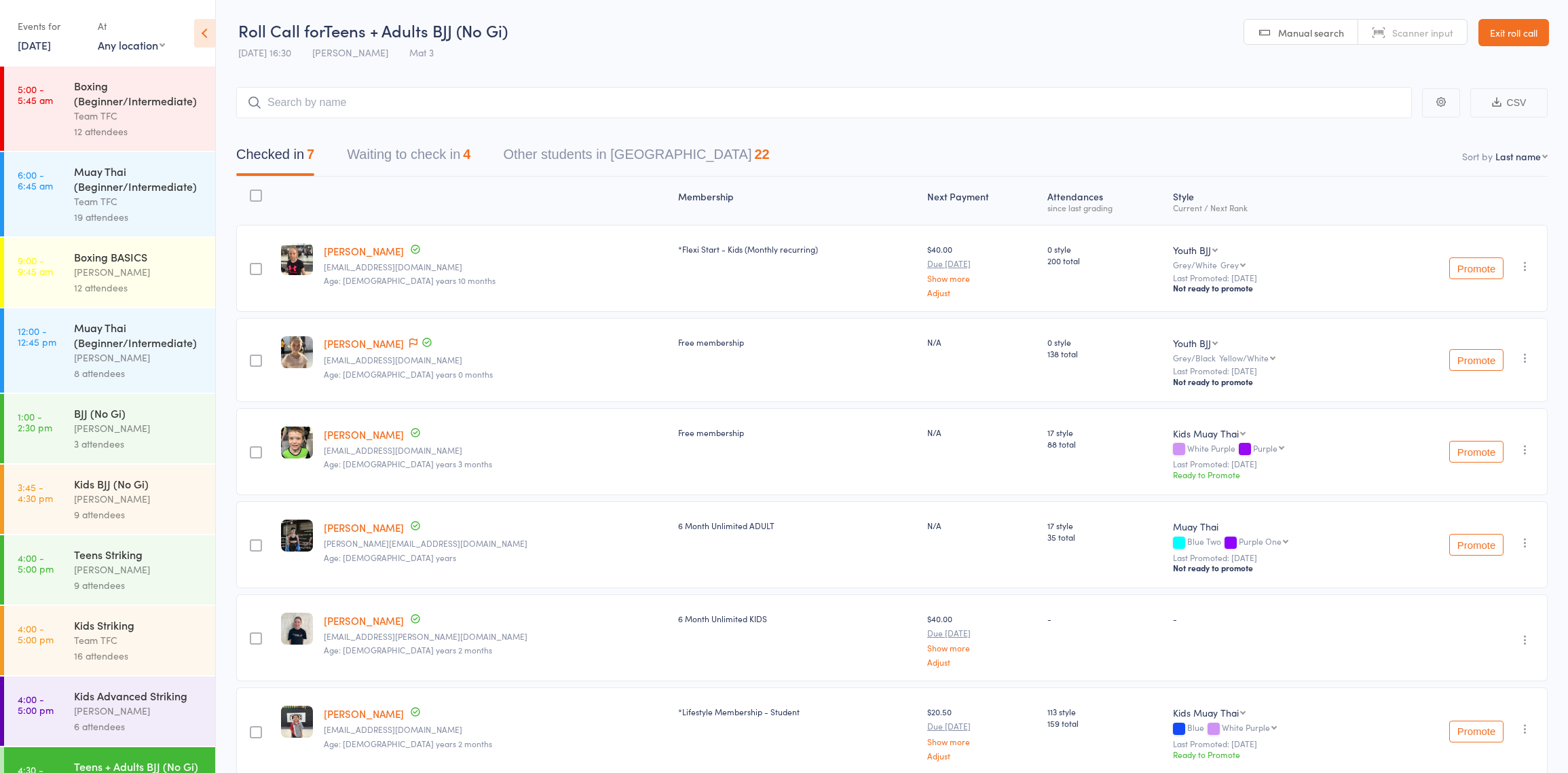
click at [444, 161] on button "Waiting to check in 4" at bounding box center [409, 158] width 123 height 36
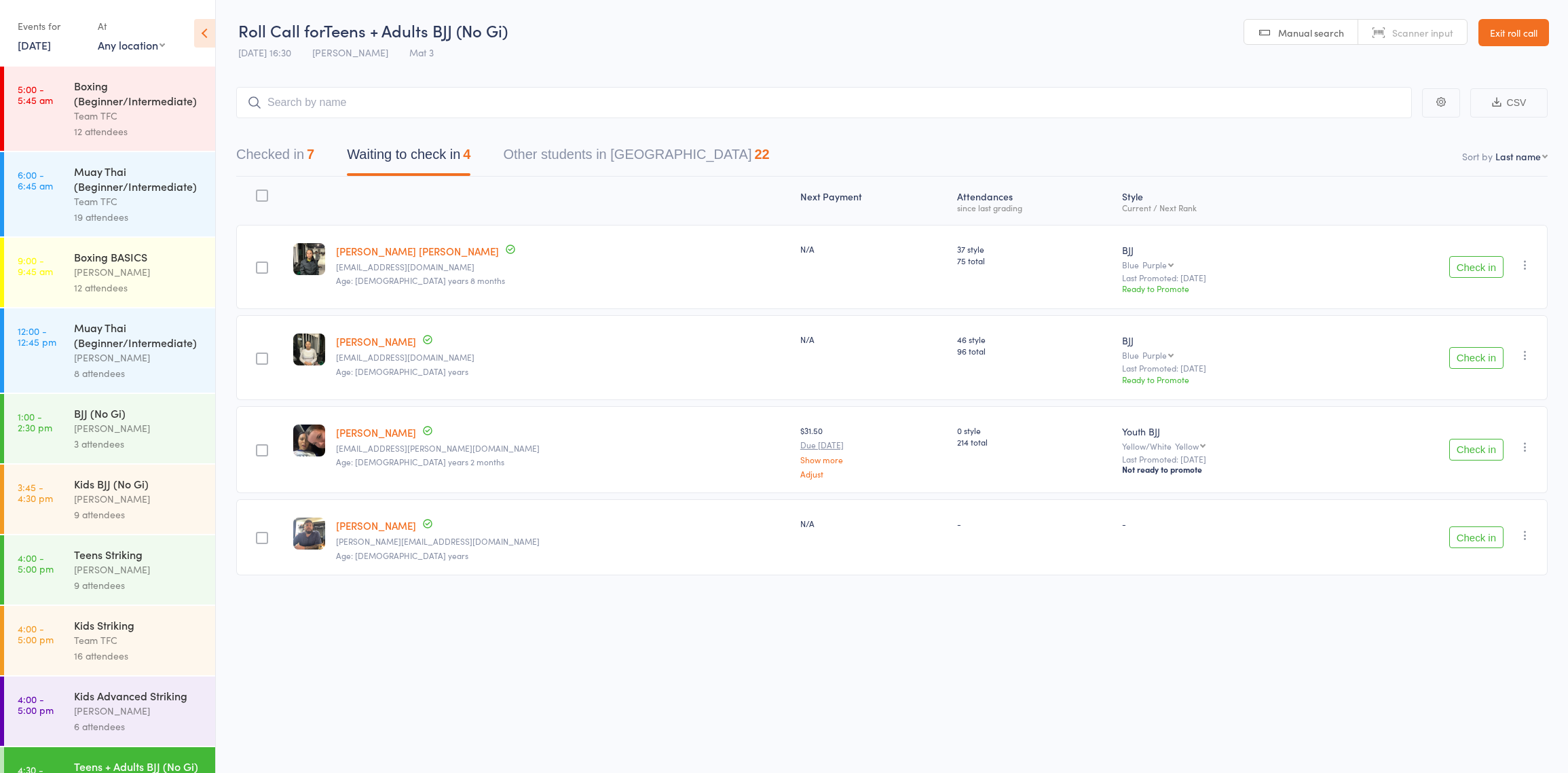
click at [1470, 440] on button "Check in" at bounding box center [1477, 449] width 54 height 21
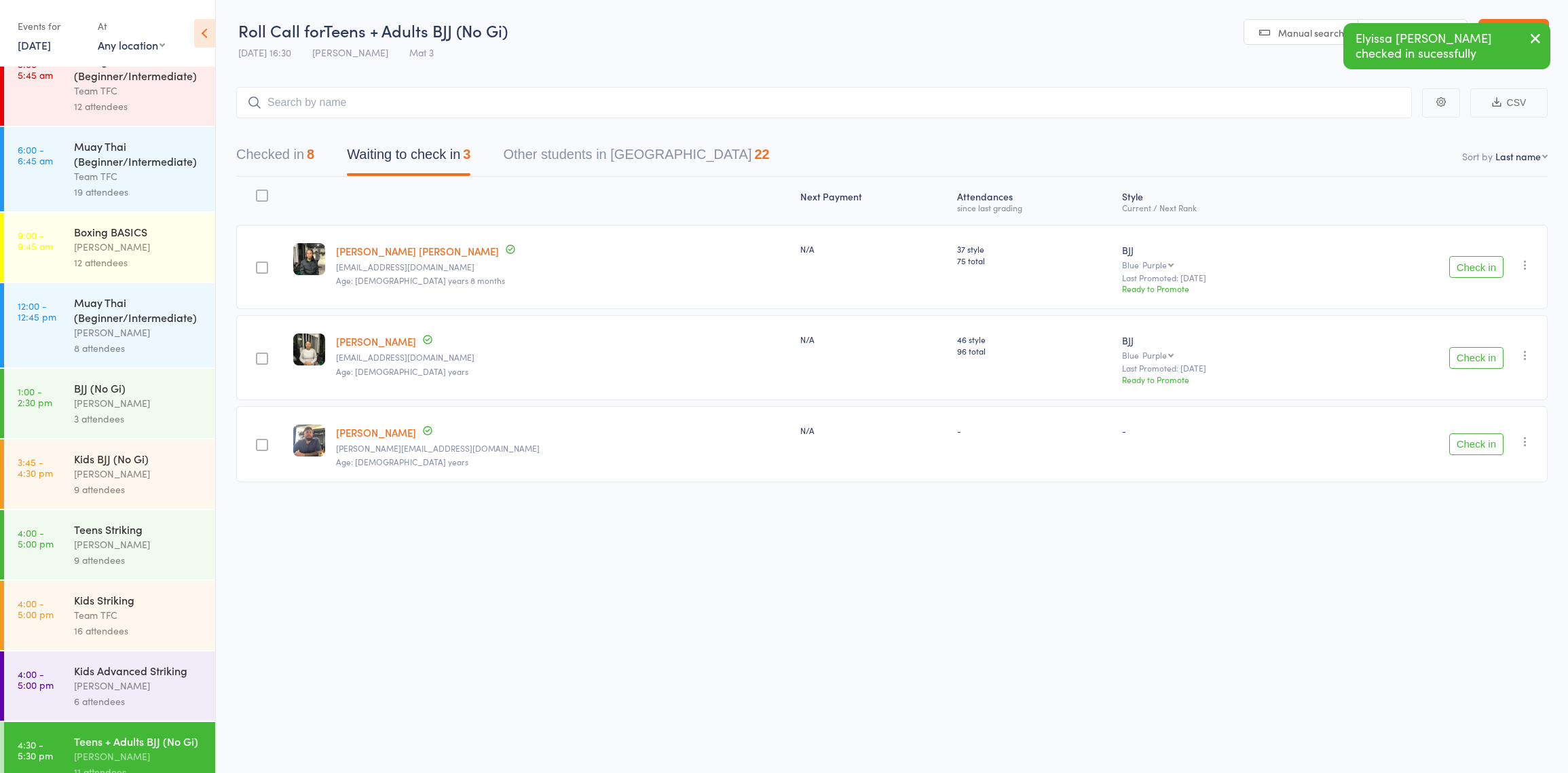
scroll to position [26, 0]
click at [125, 638] on div "16 attendees" at bounding box center [139, 630] width 130 height 16
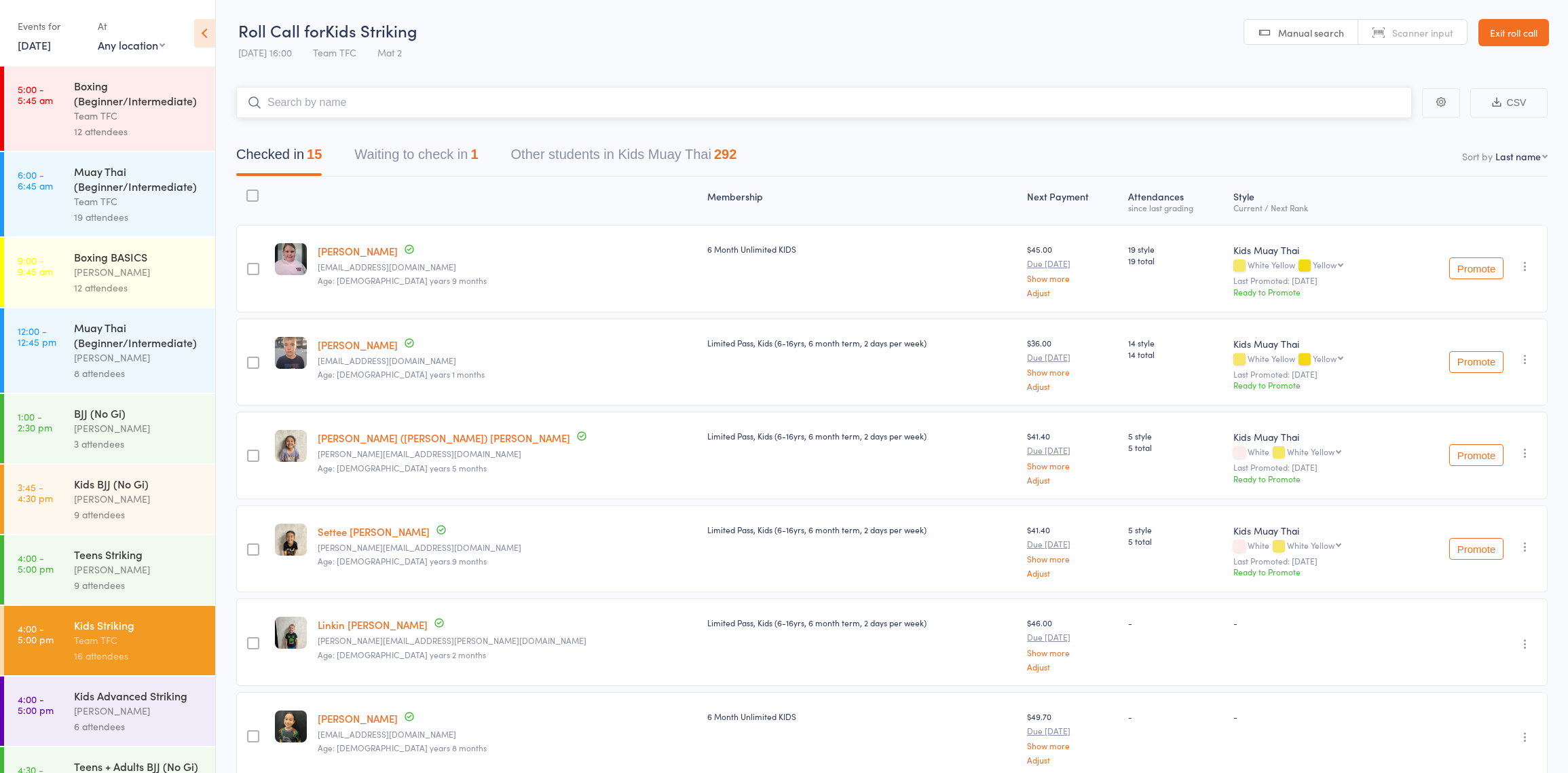
click at [454, 145] on button "Waiting to check in 1" at bounding box center [416, 158] width 123 height 36
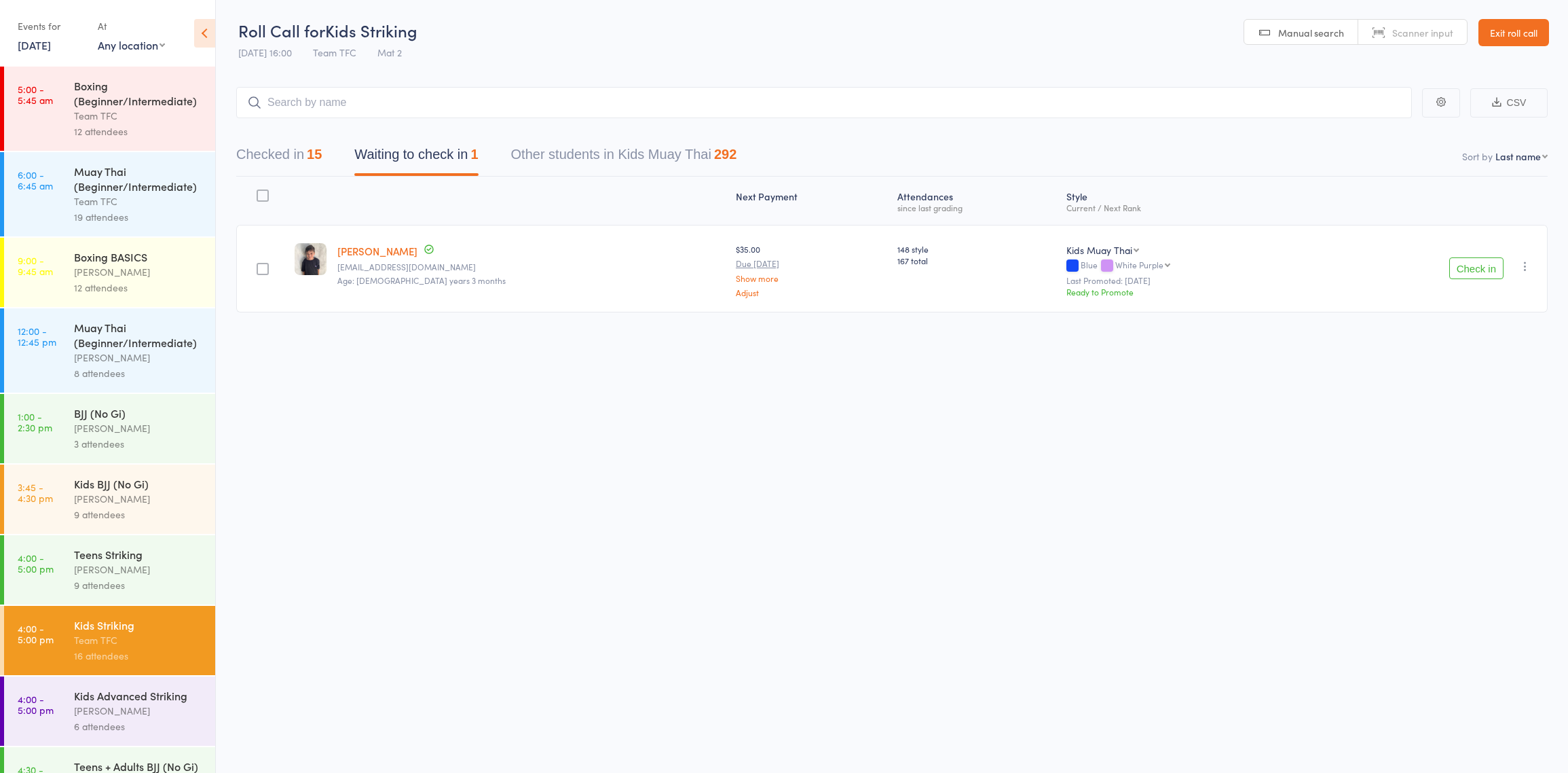
click at [1452, 268] on button "Check in" at bounding box center [1477, 268] width 54 height 21
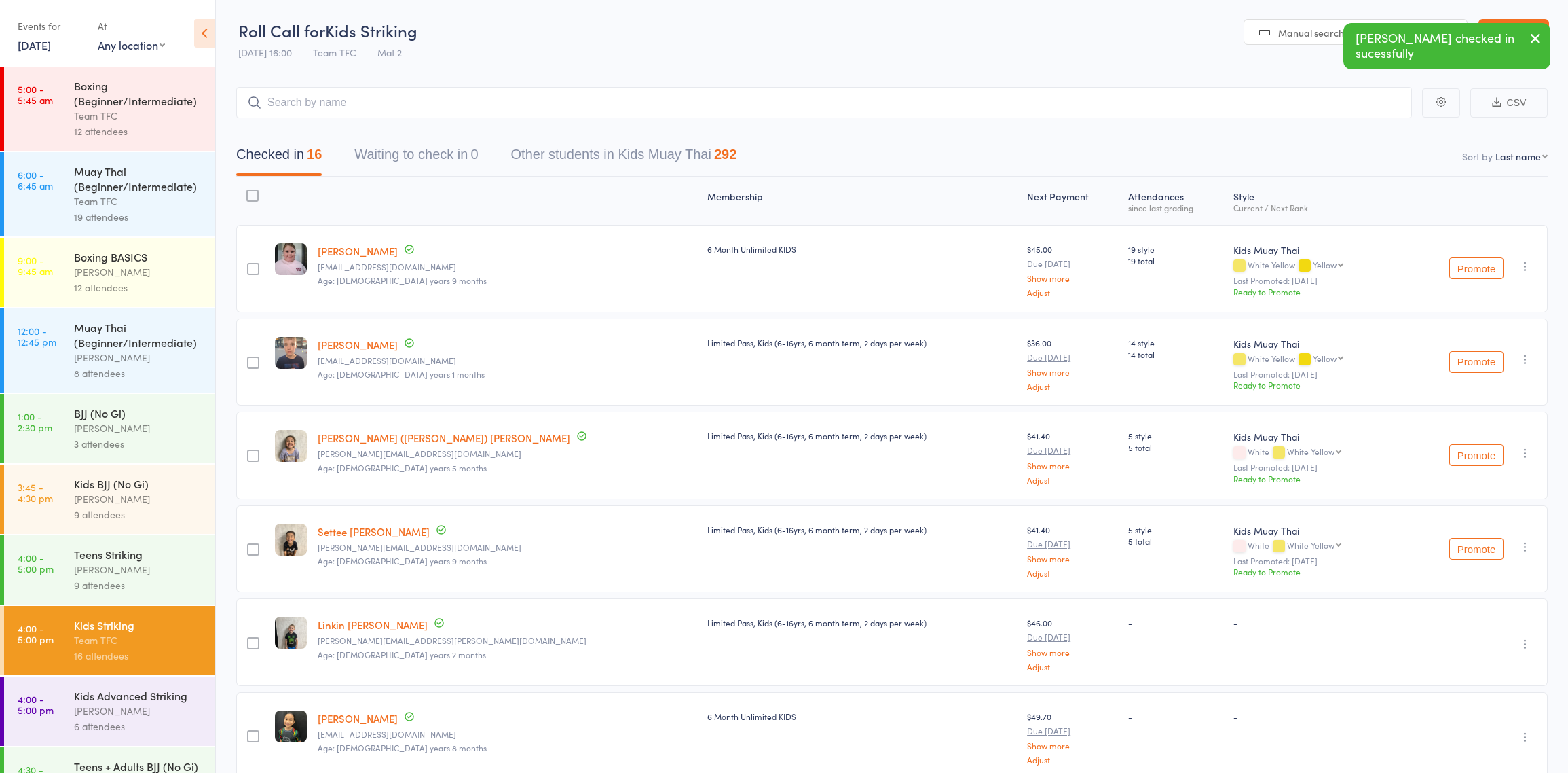
click at [137, 566] on div "[PERSON_NAME]" at bounding box center [139, 569] width 130 height 16
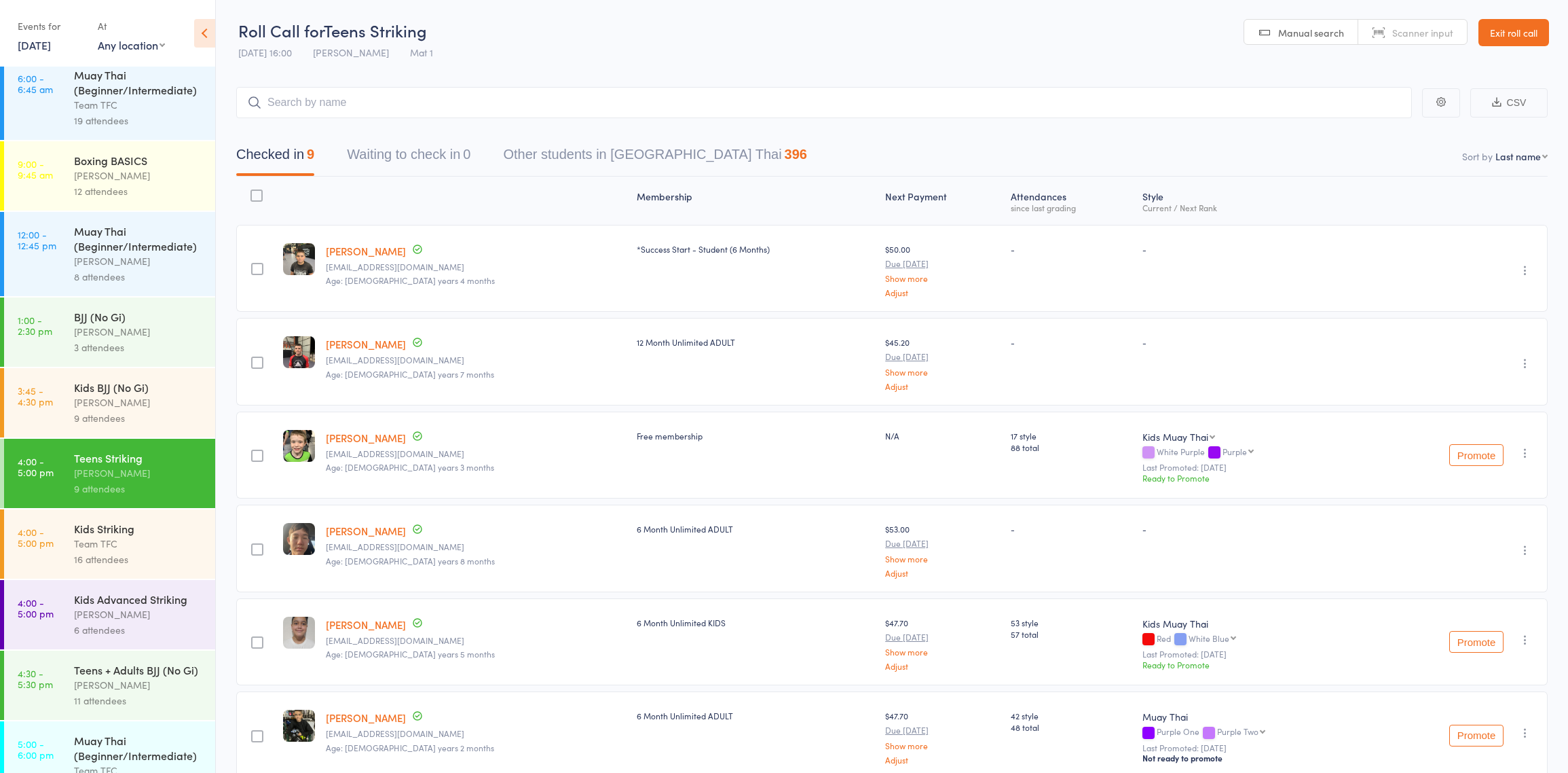
scroll to position [215, 0]
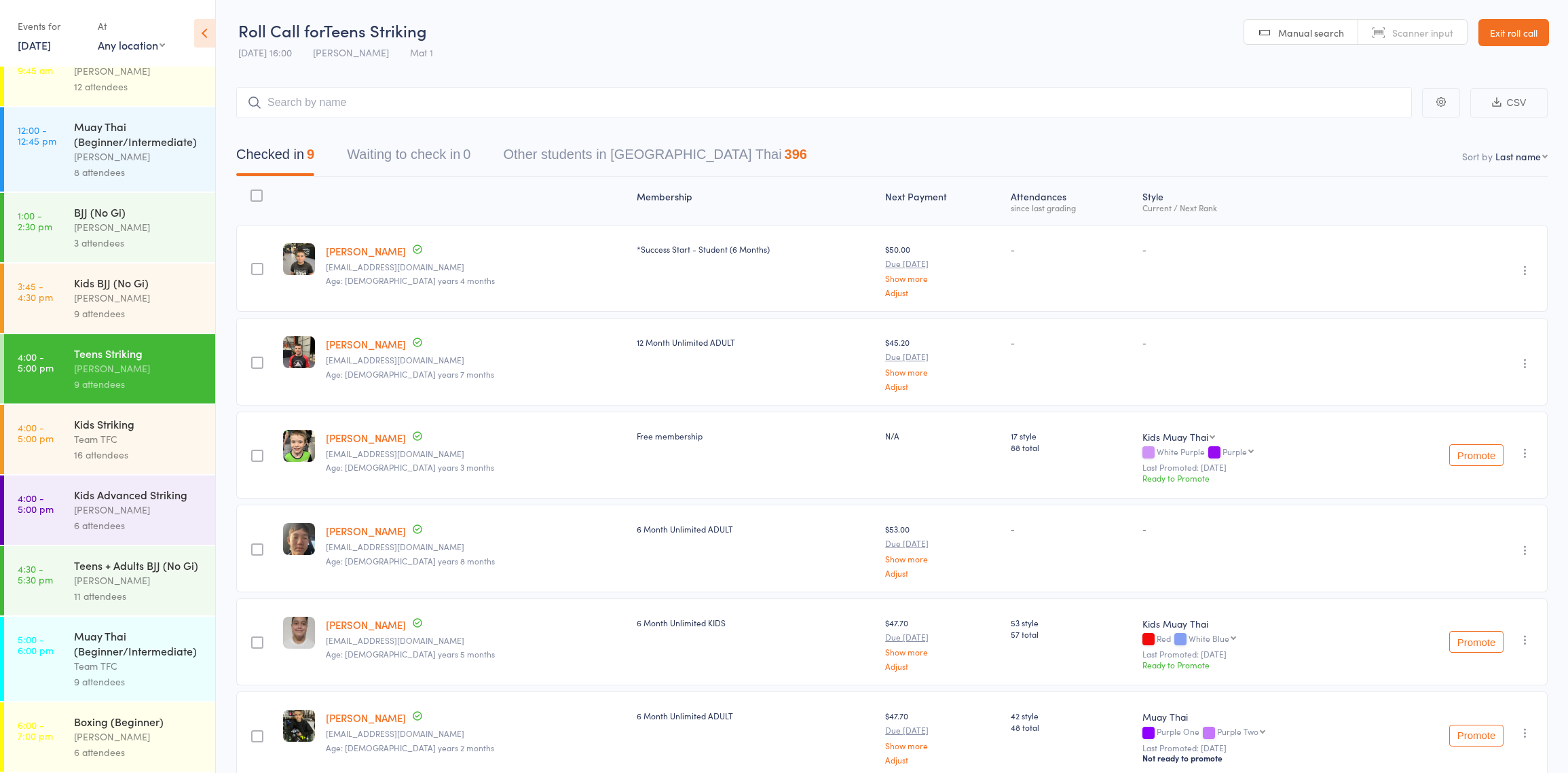
click at [121, 596] on div "11 attendees" at bounding box center [139, 596] width 130 height 16
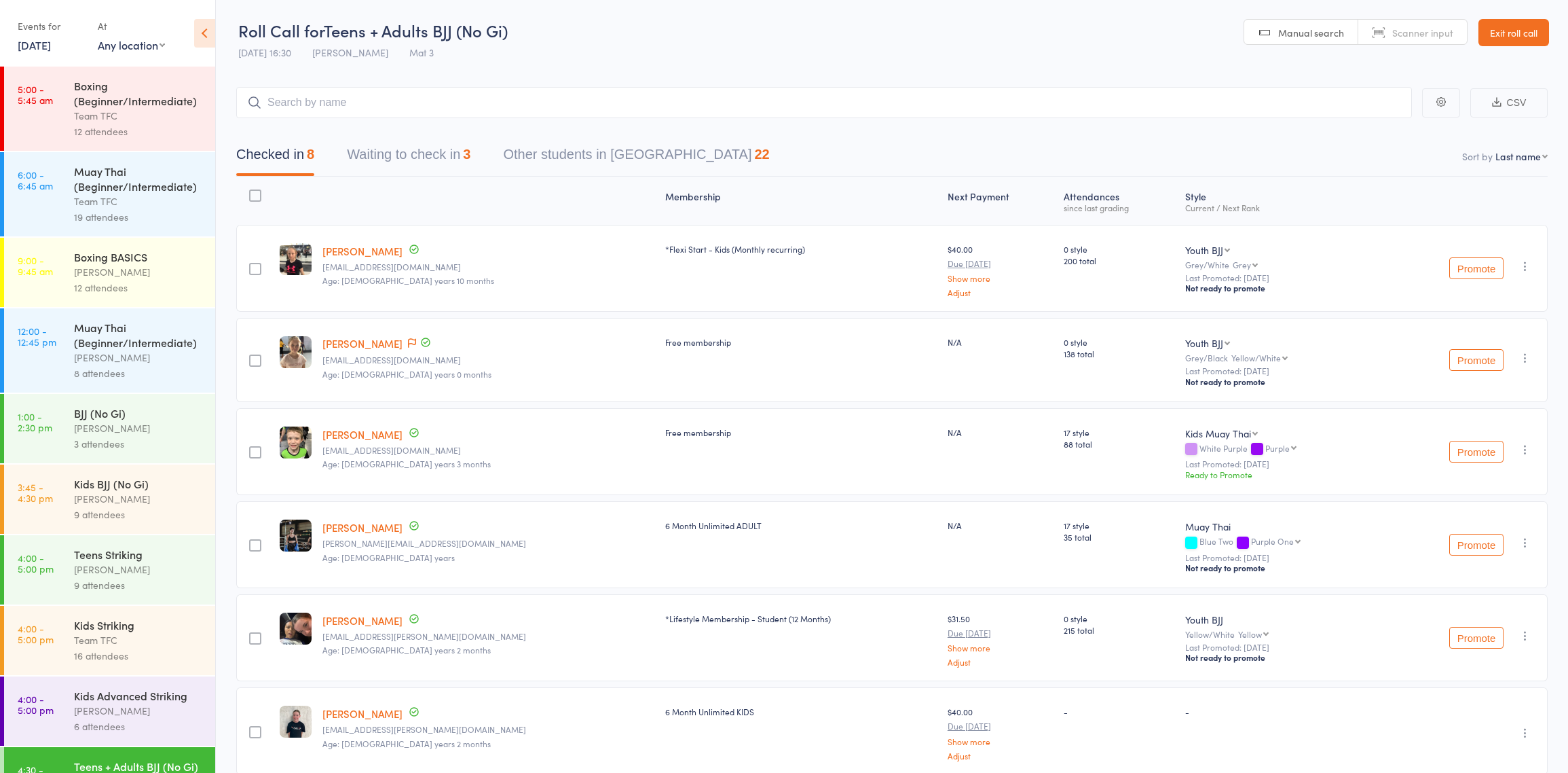
click at [434, 157] on button "Waiting to check in 3" at bounding box center [409, 158] width 123 height 36
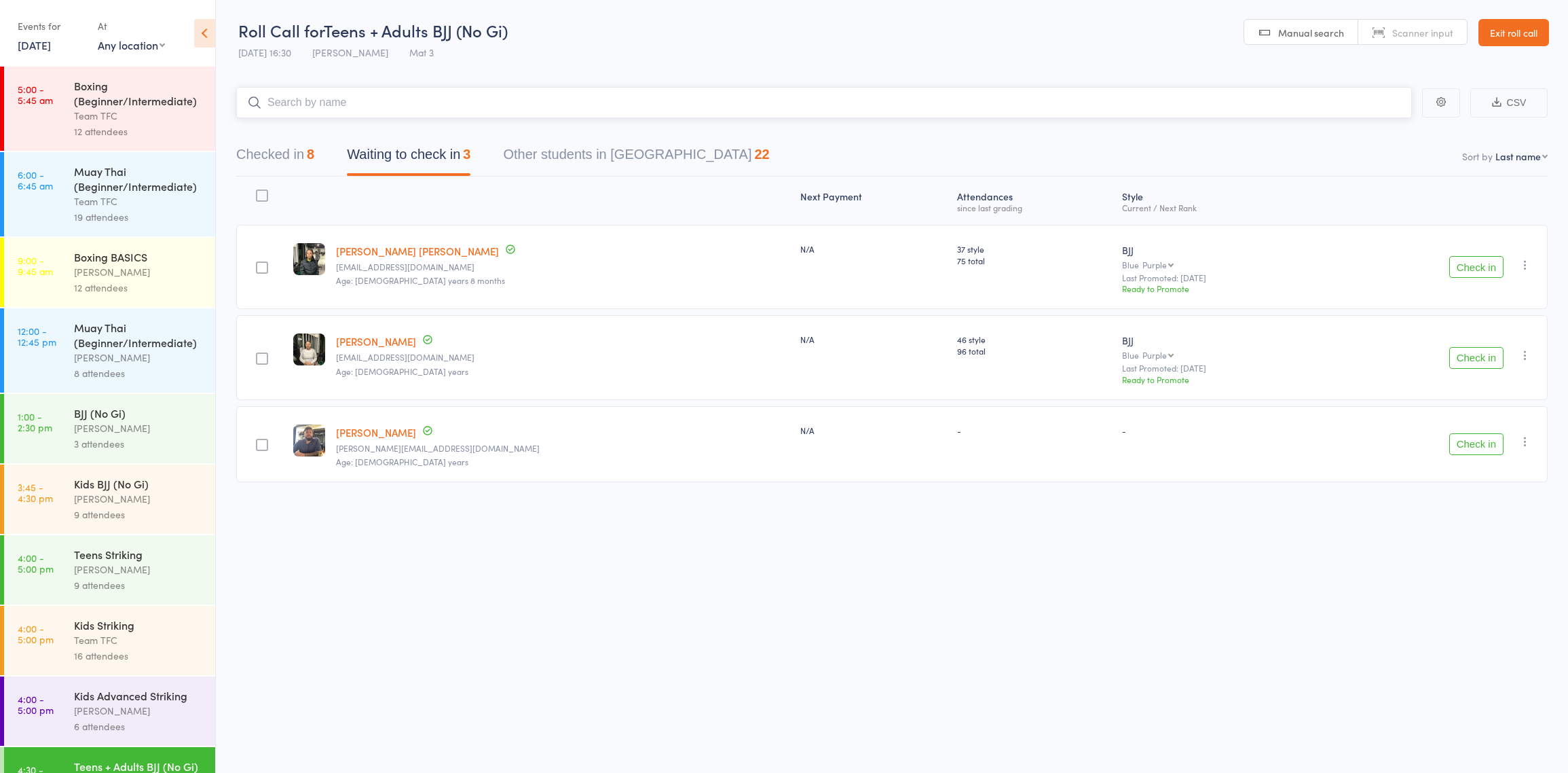
click at [406, 163] on button "Waiting to check in 3" at bounding box center [409, 158] width 123 height 36
